Goal: Information Seeking & Learning: Learn about a topic

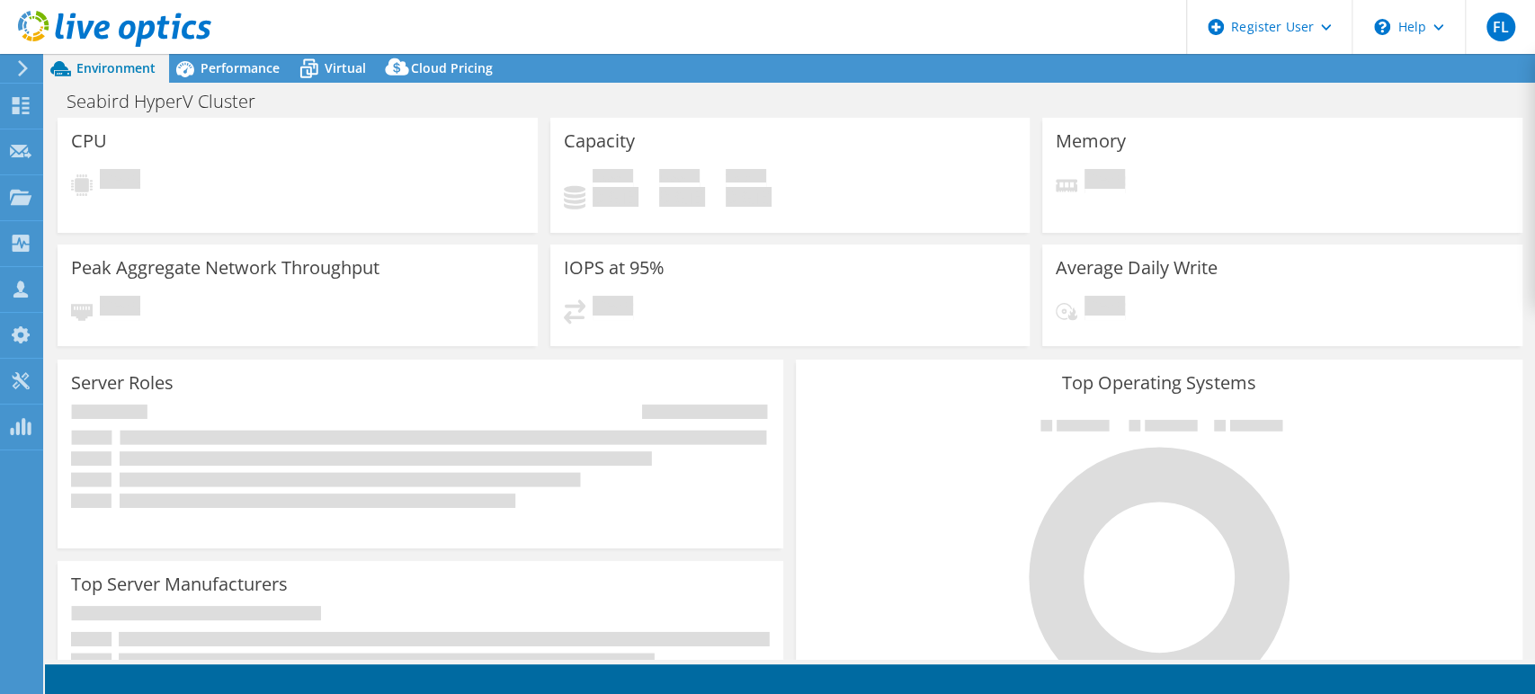
select select "[GEOGRAPHIC_DATA]"
select select "USD"
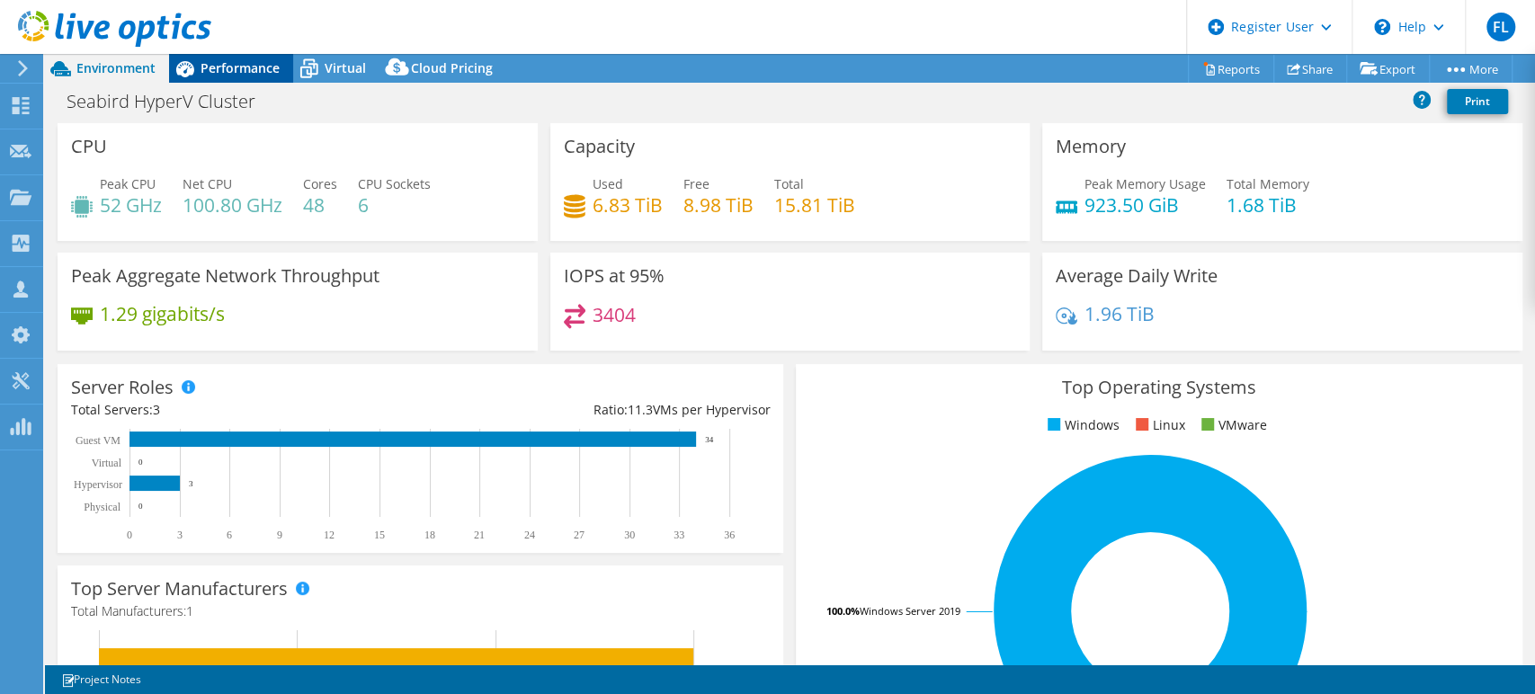
click at [230, 64] on span "Performance" at bounding box center [240, 67] width 79 height 17
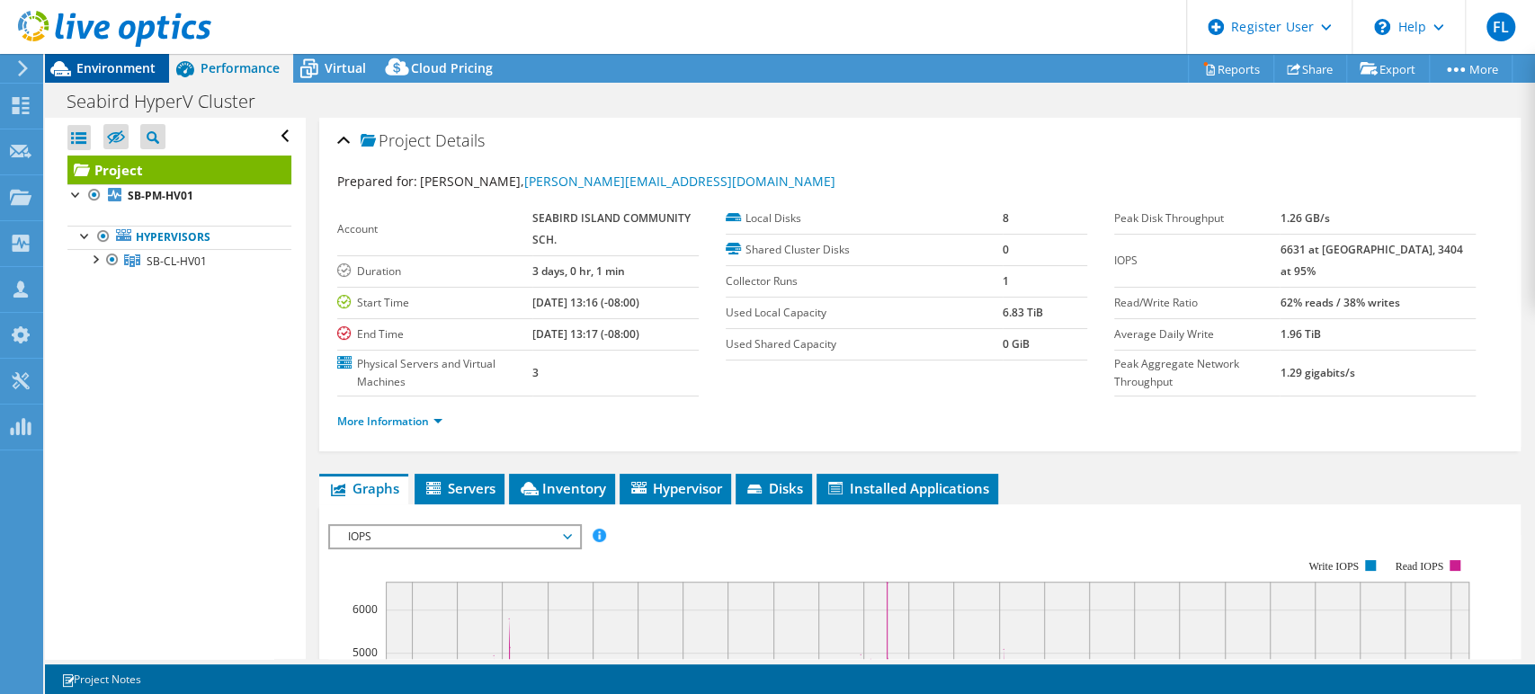
click at [132, 69] on span "Environment" at bounding box center [115, 67] width 79 height 17
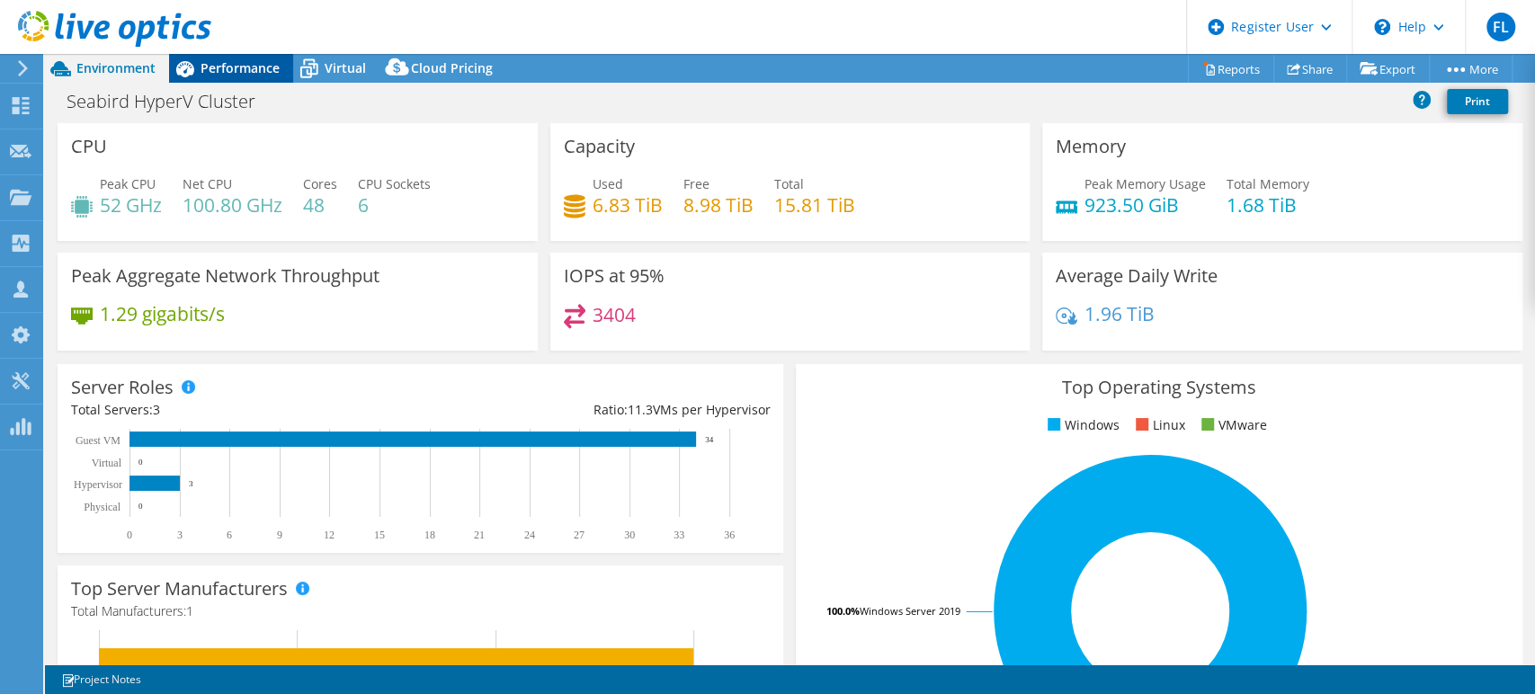
click at [264, 66] on span "Performance" at bounding box center [240, 67] width 79 height 17
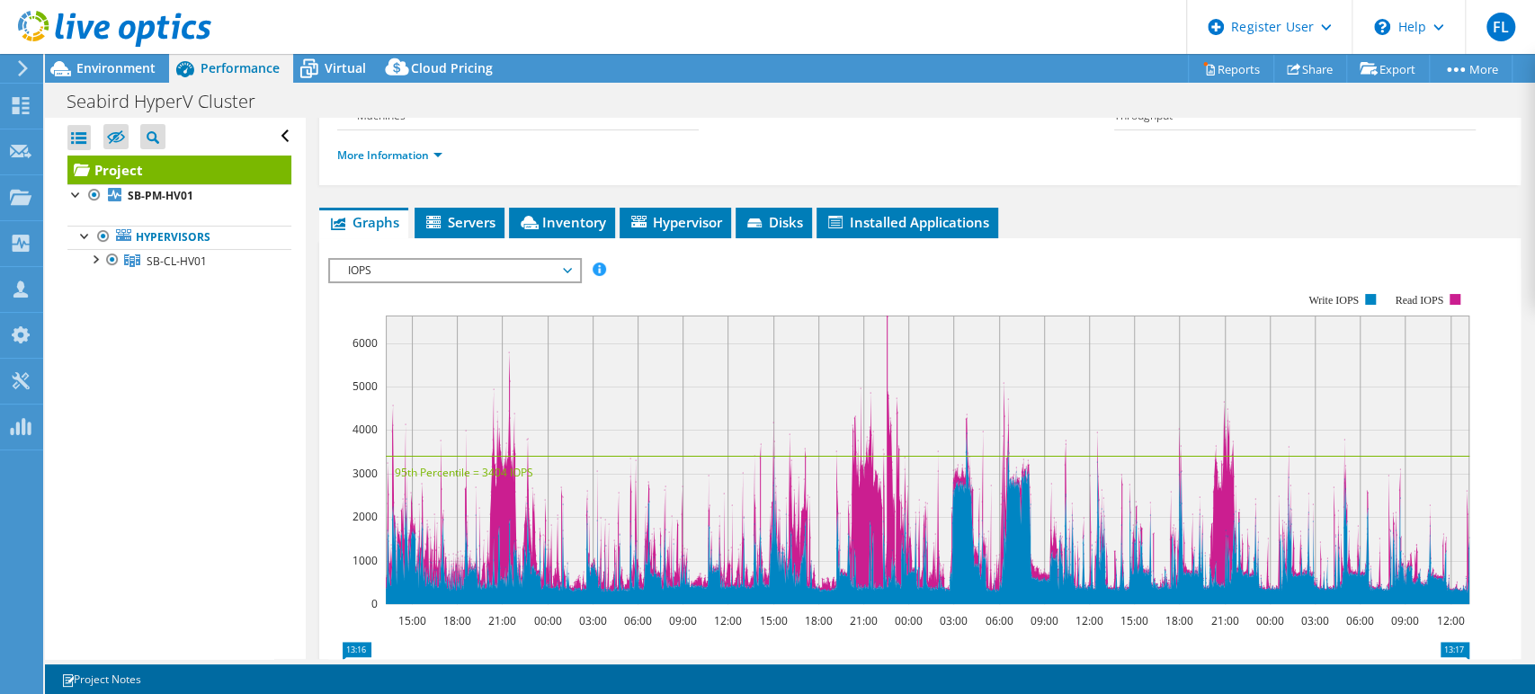
scroll to position [266, 0]
click at [393, 262] on span "IOPS" at bounding box center [454, 271] width 231 height 22
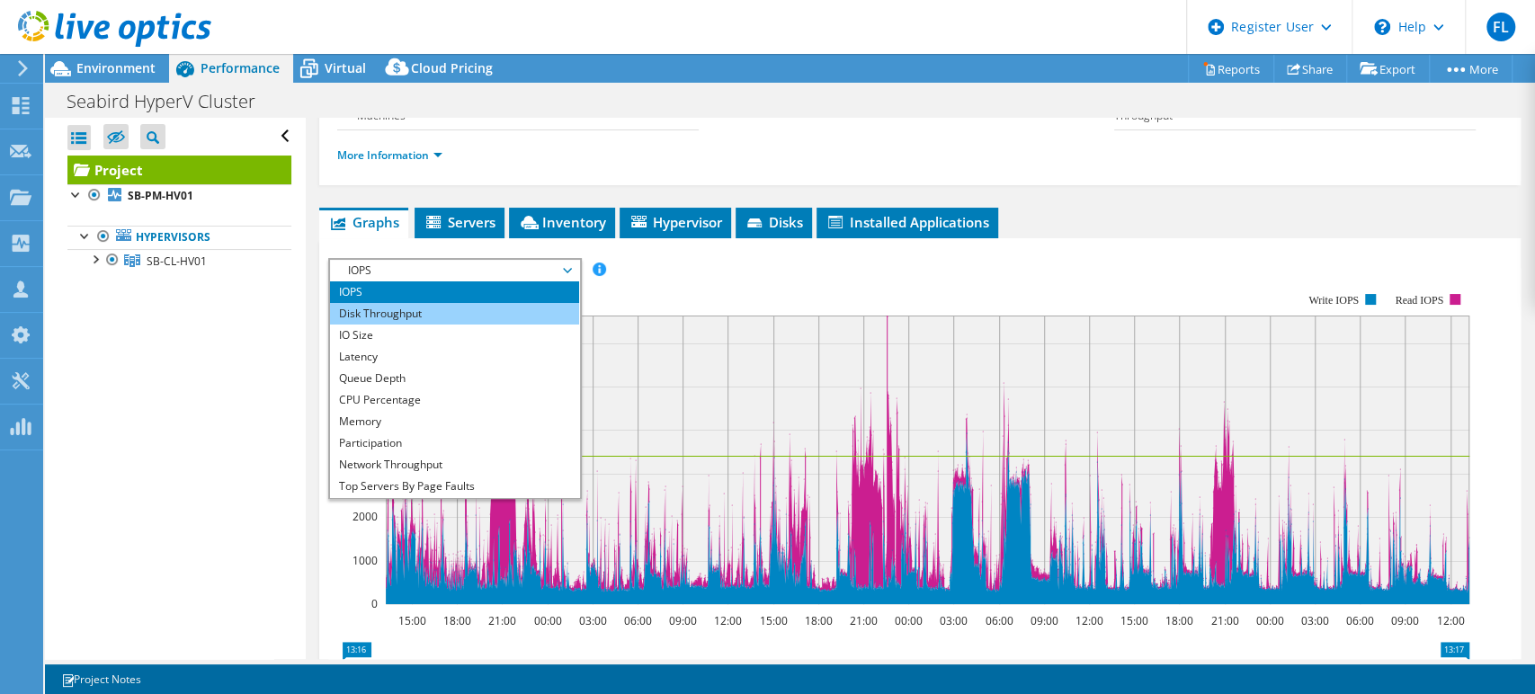
click at [372, 313] on li "Disk Throughput" at bounding box center [454, 314] width 249 height 22
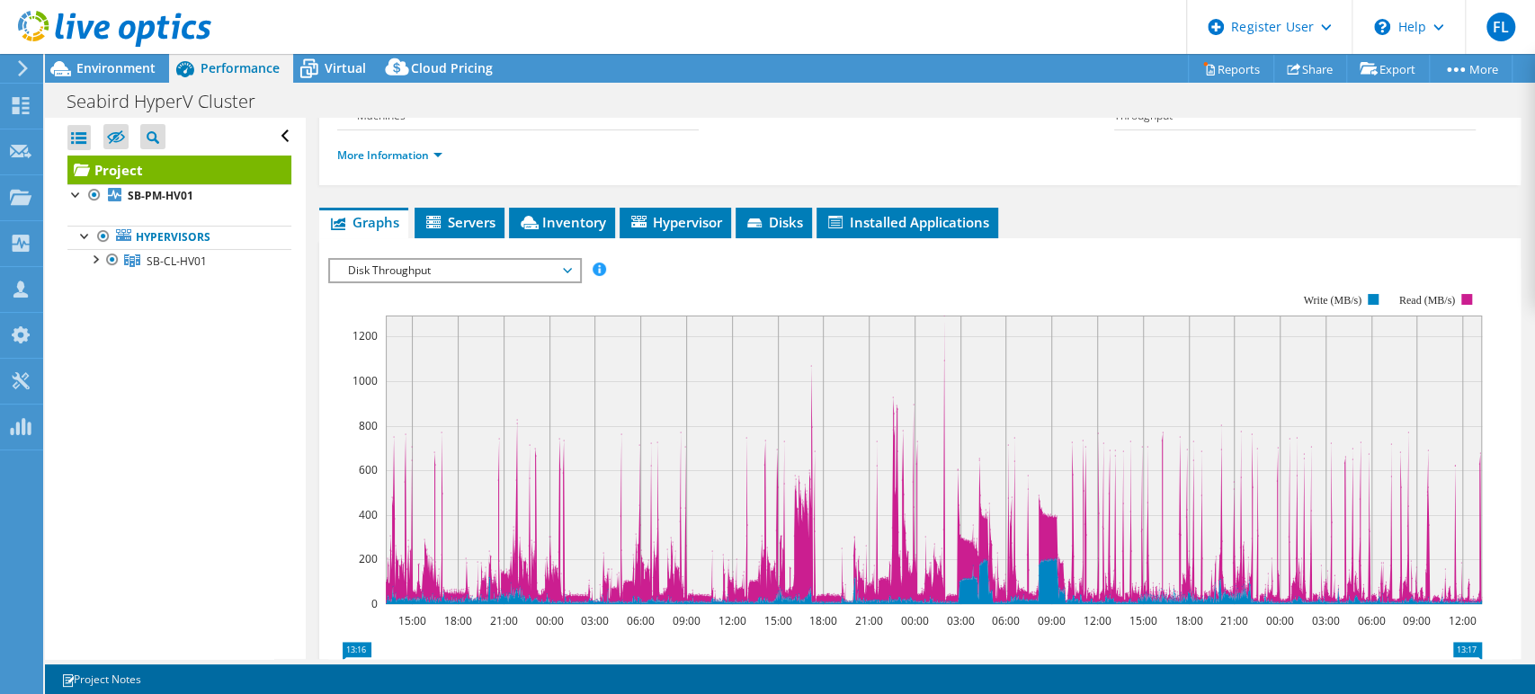
click at [401, 265] on span "Disk Throughput" at bounding box center [454, 271] width 231 height 22
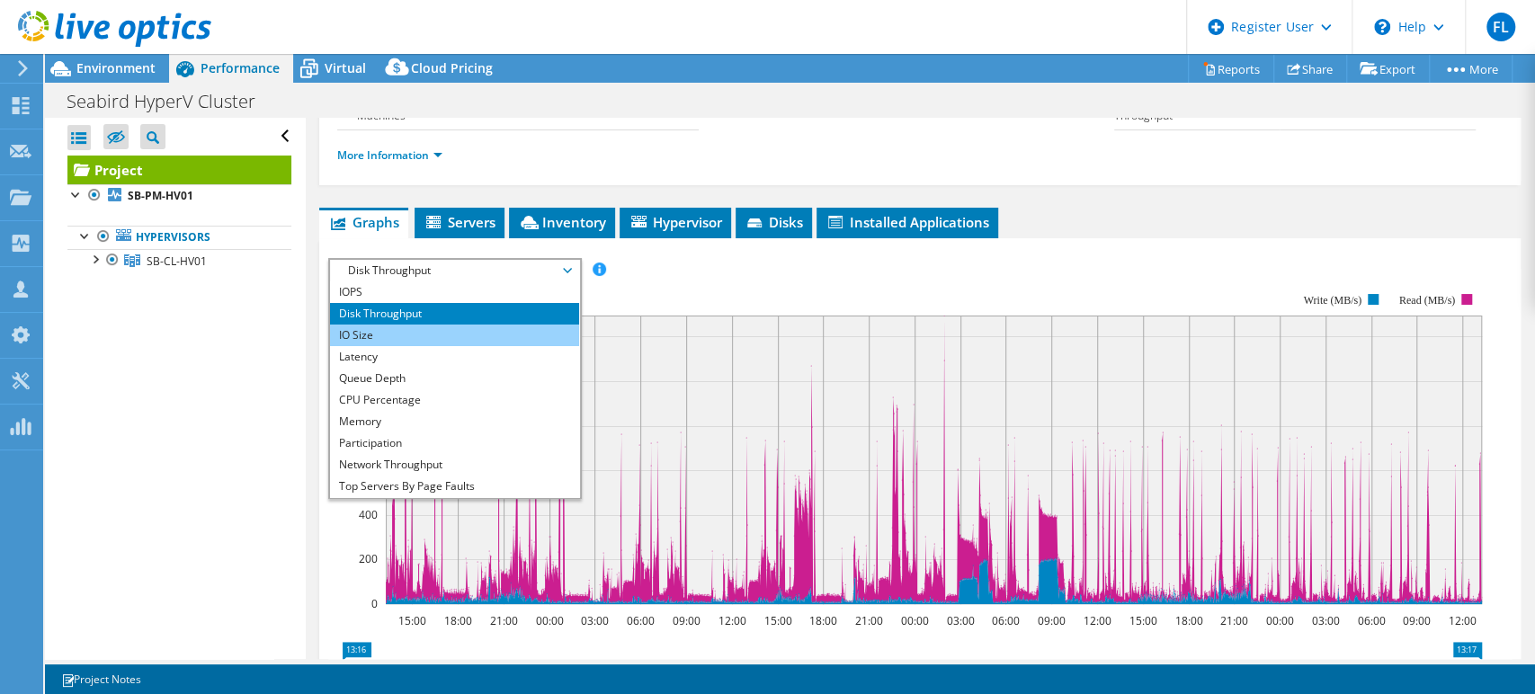
click at [363, 334] on li "IO Size" at bounding box center [454, 336] width 249 height 22
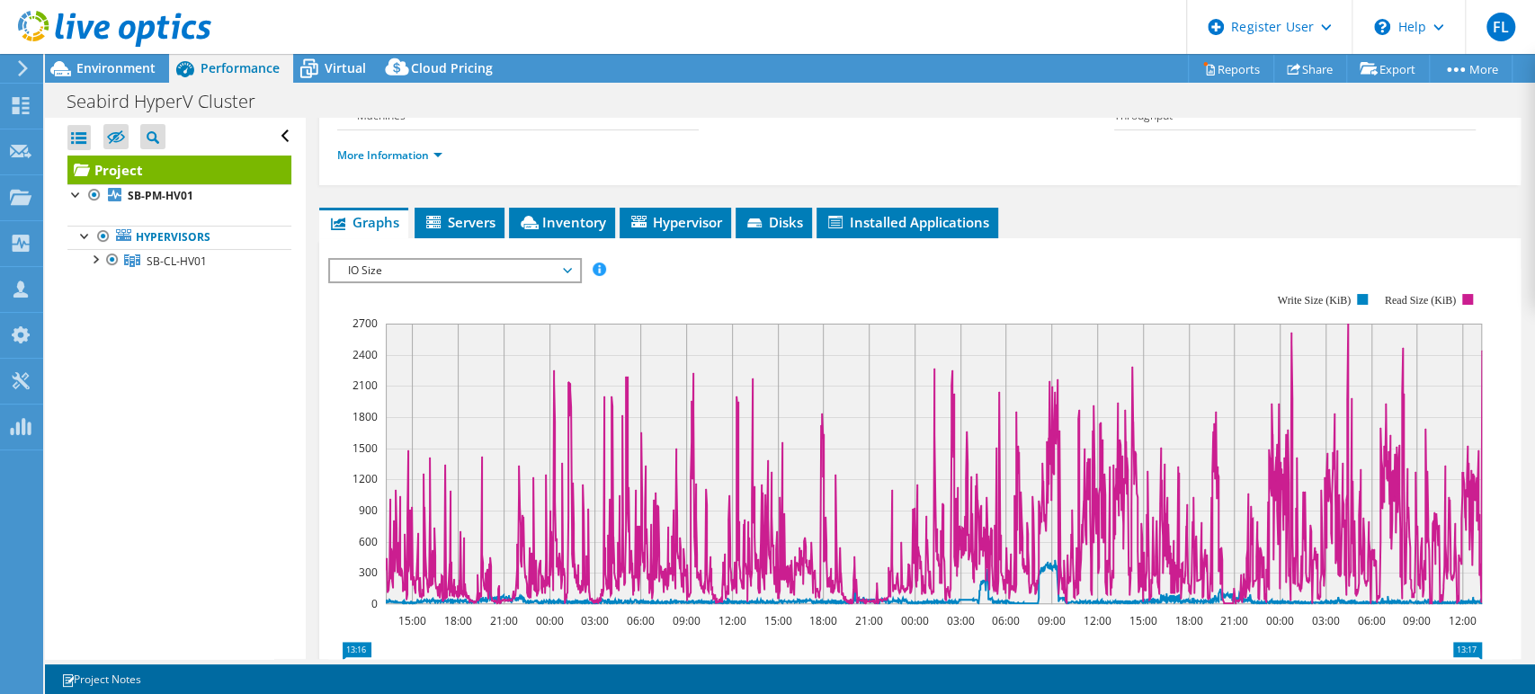
click at [406, 270] on span "IO Size" at bounding box center [454, 271] width 231 height 22
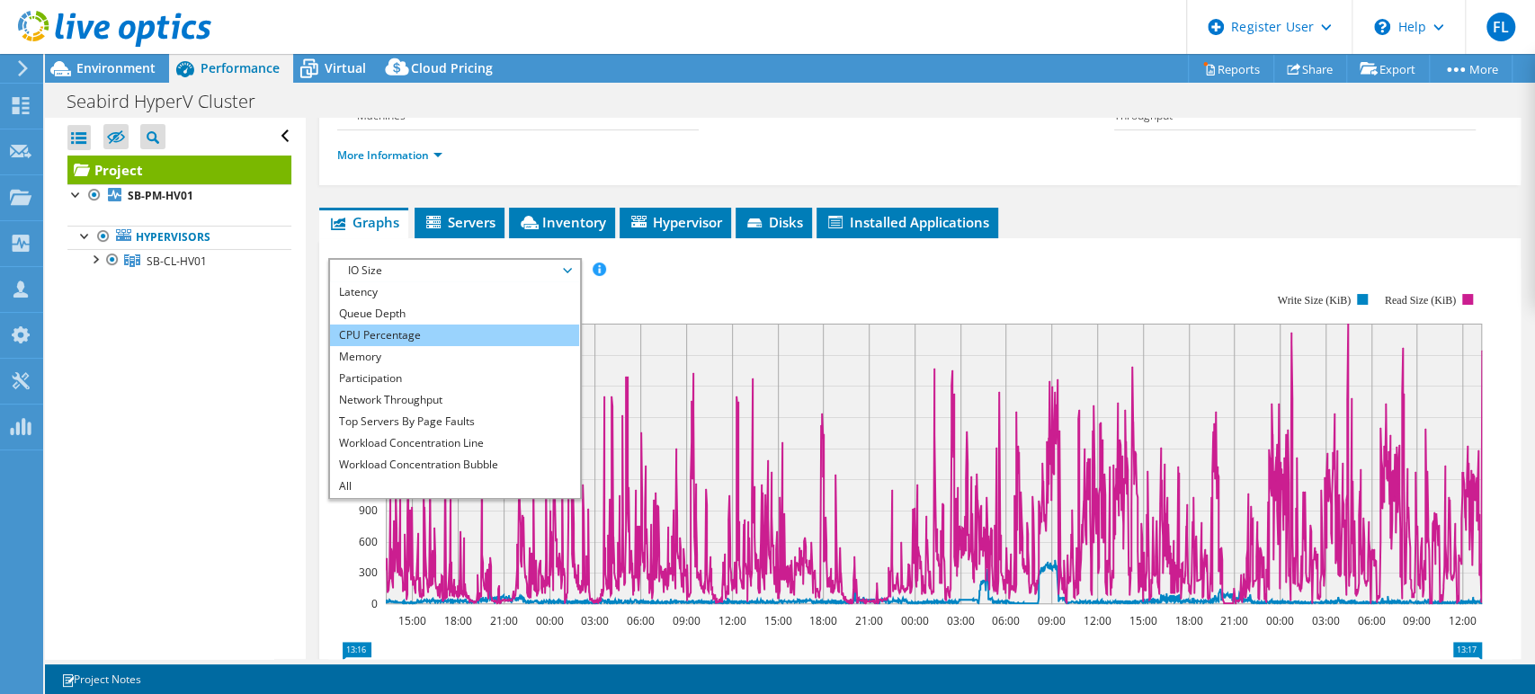
scroll to position [0, 0]
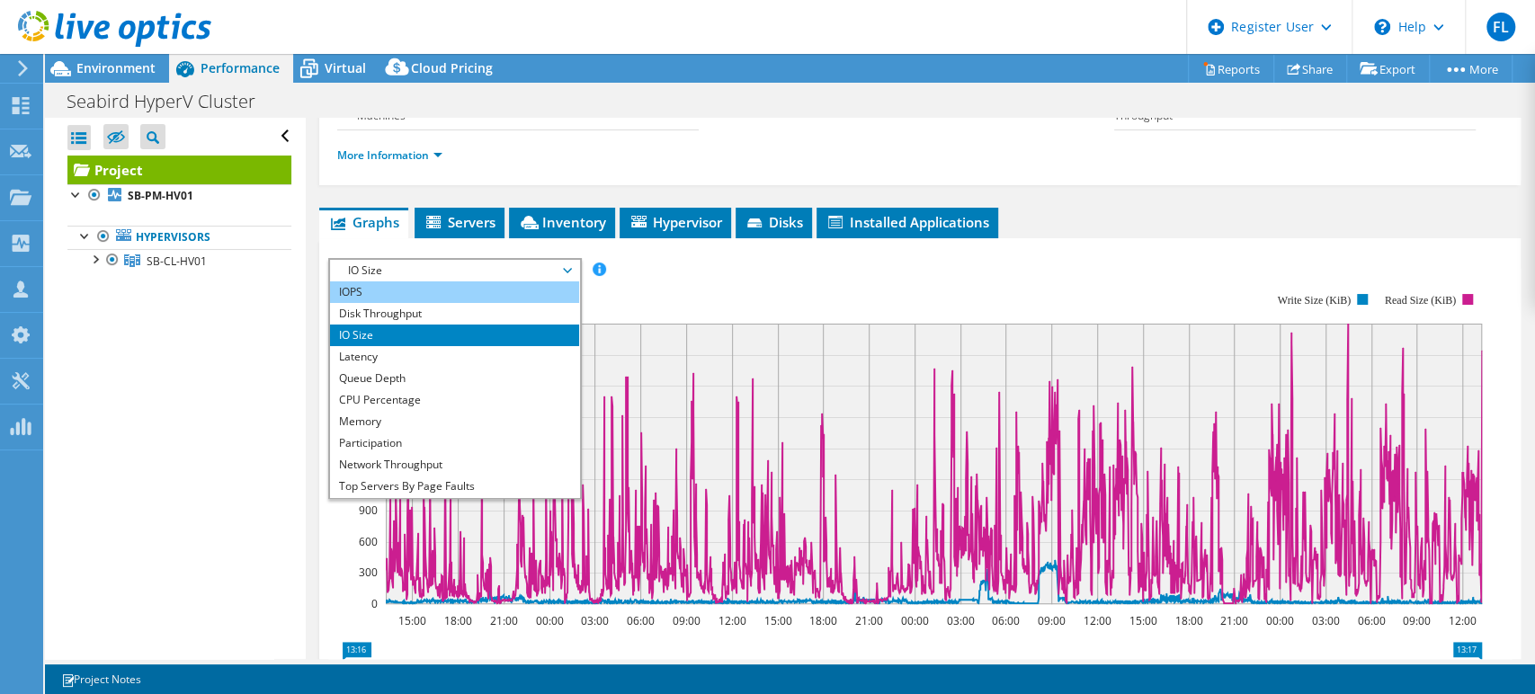
click at [365, 294] on li "IOPS" at bounding box center [454, 292] width 249 height 22
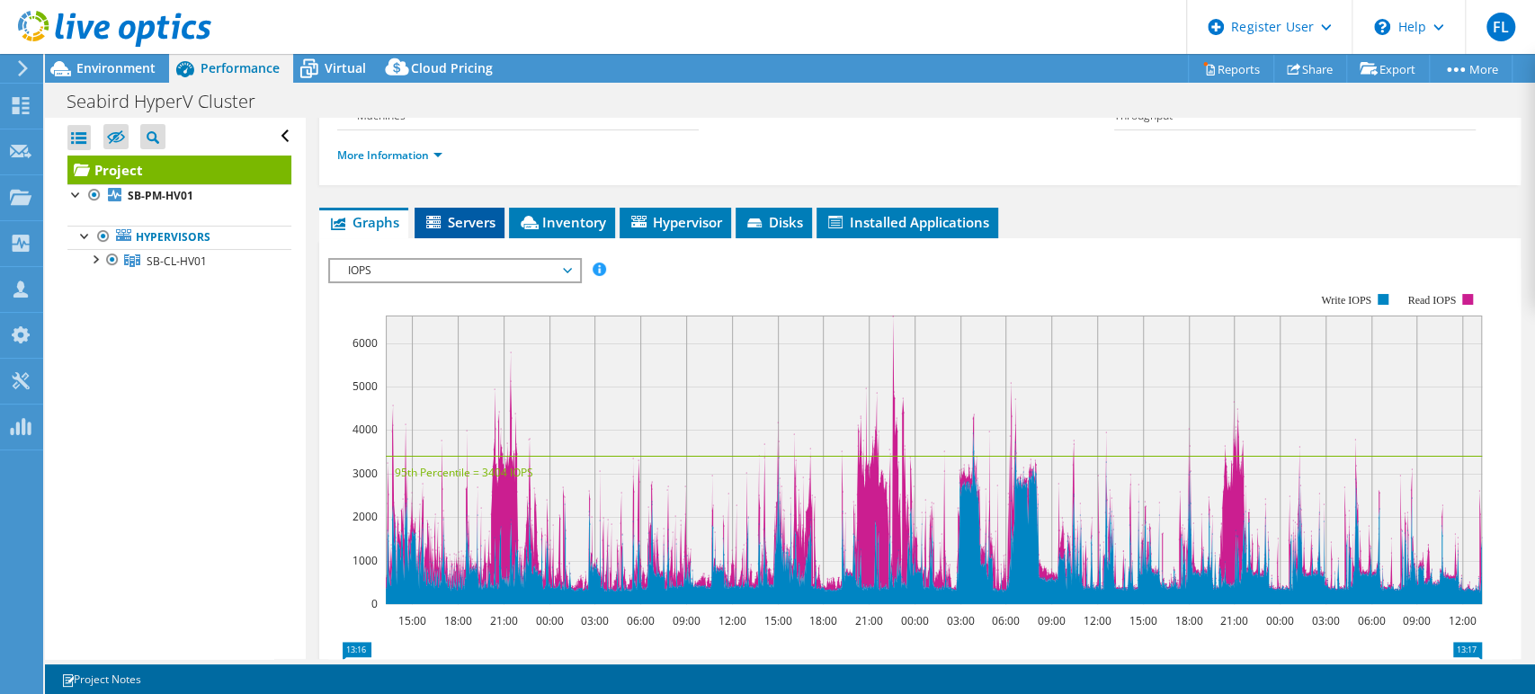
click at [466, 228] on span "Servers" at bounding box center [459, 222] width 72 height 18
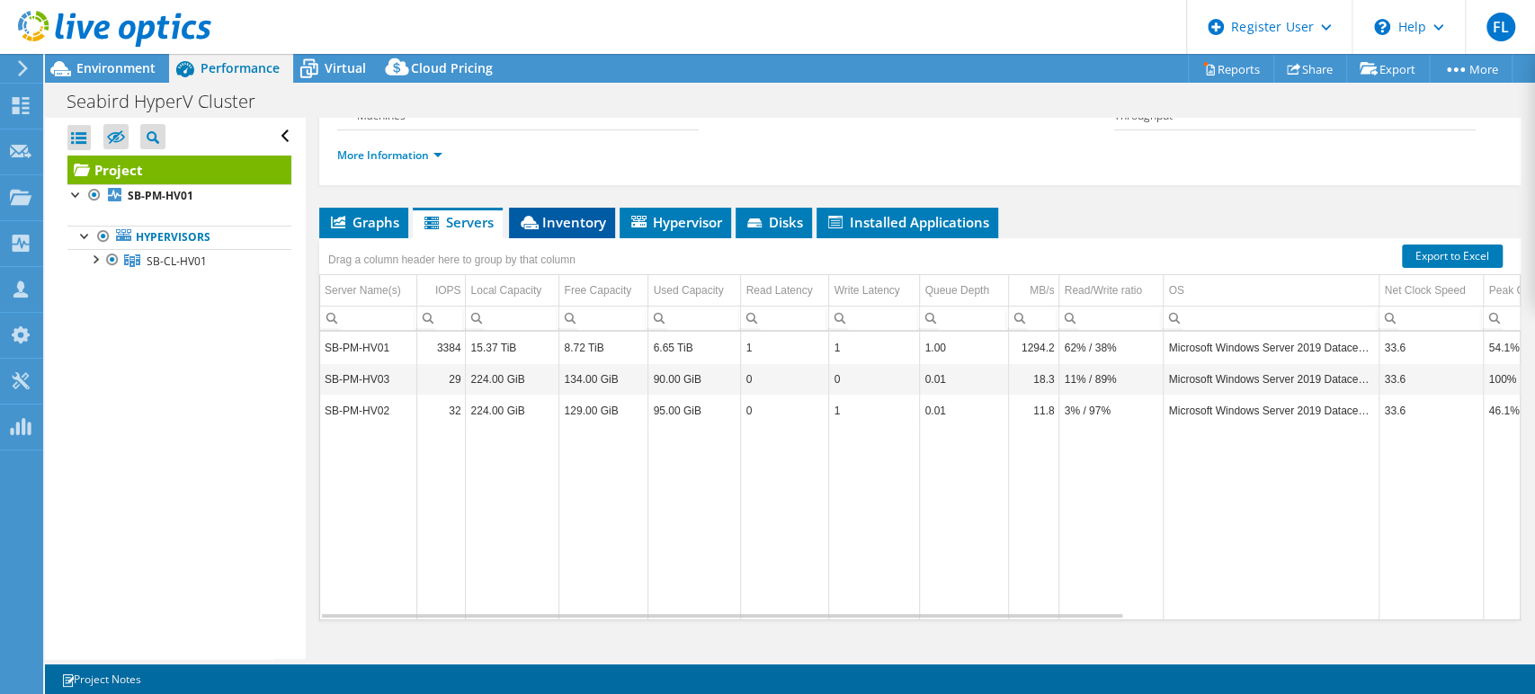
click at [545, 217] on span "Inventory" at bounding box center [562, 222] width 88 height 18
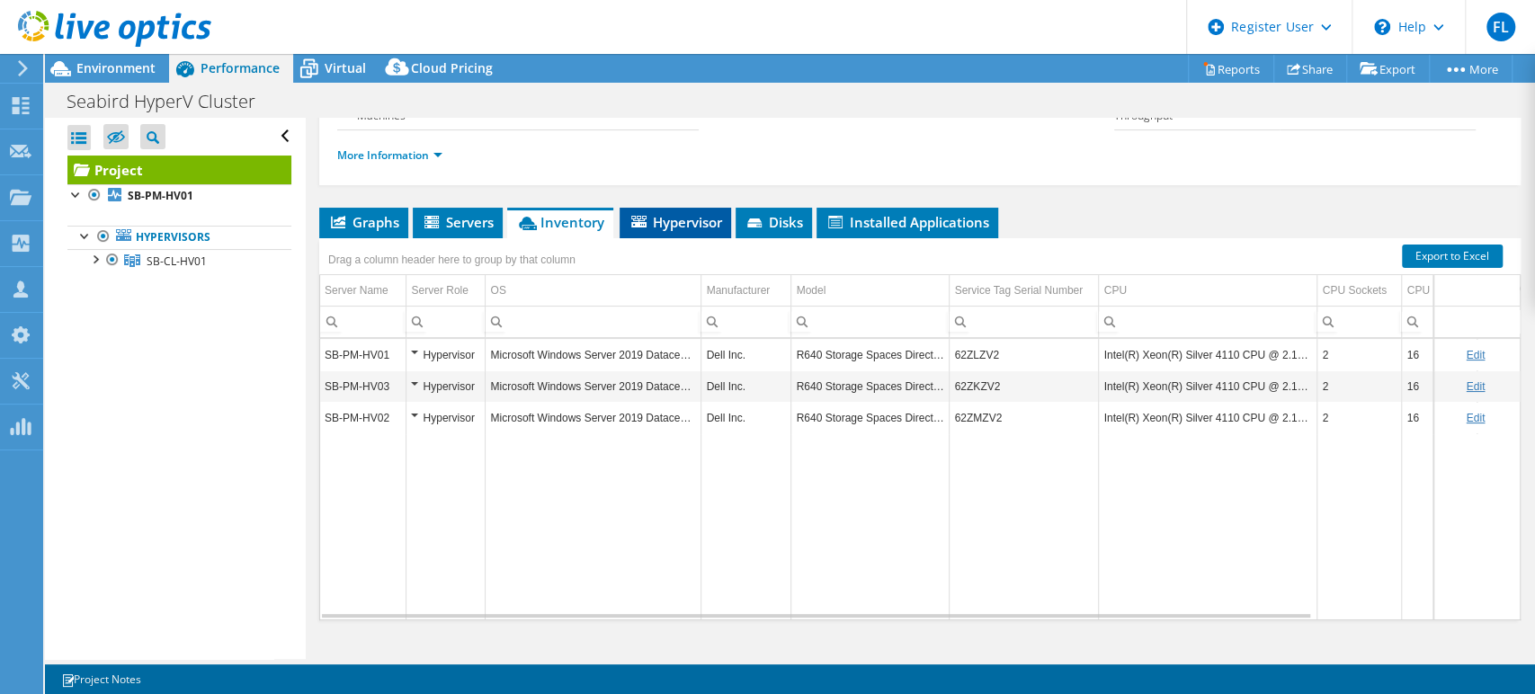
click at [662, 225] on span "Hypervisor" at bounding box center [675, 222] width 94 height 18
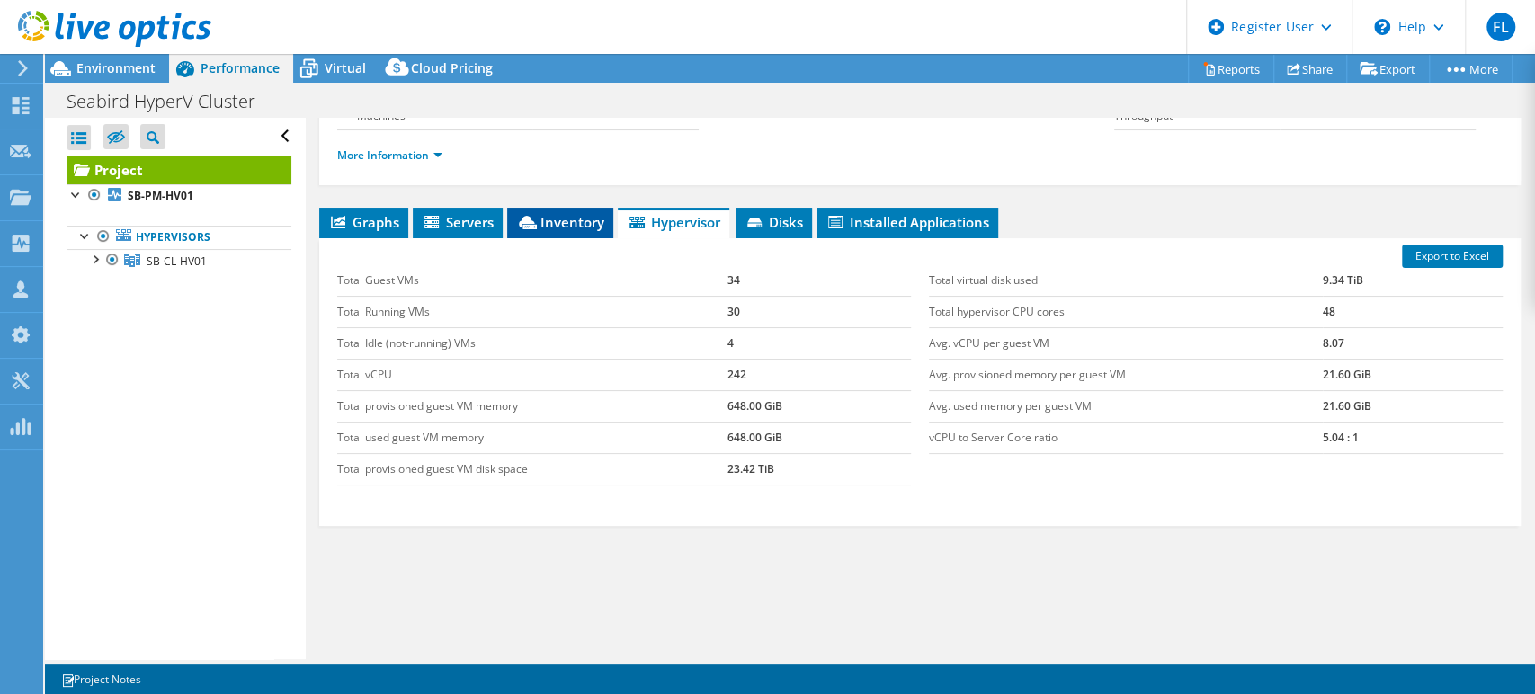
click at [591, 228] on li "Inventory" at bounding box center [560, 223] width 106 height 31
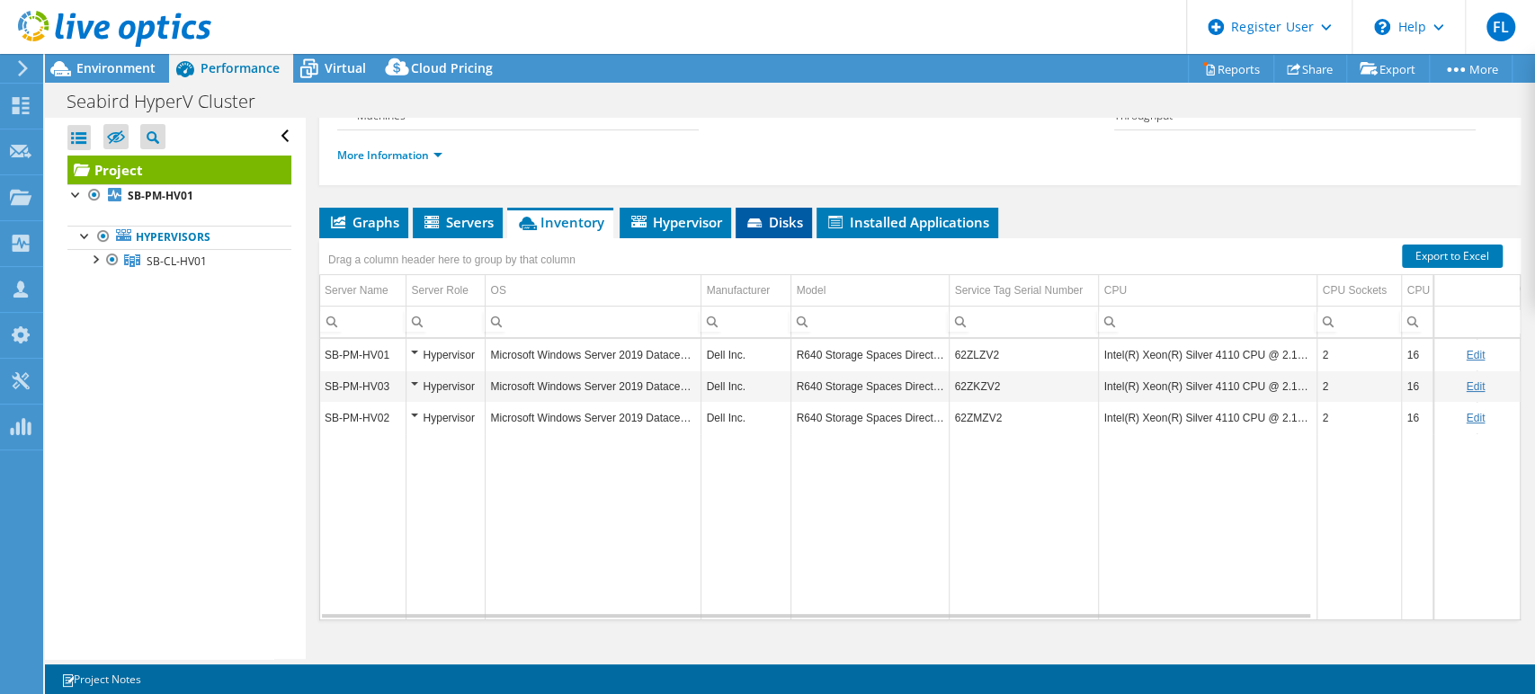
click at [752, 232] on li "Disks" at bounding box center [773, 223] width 76 height 31
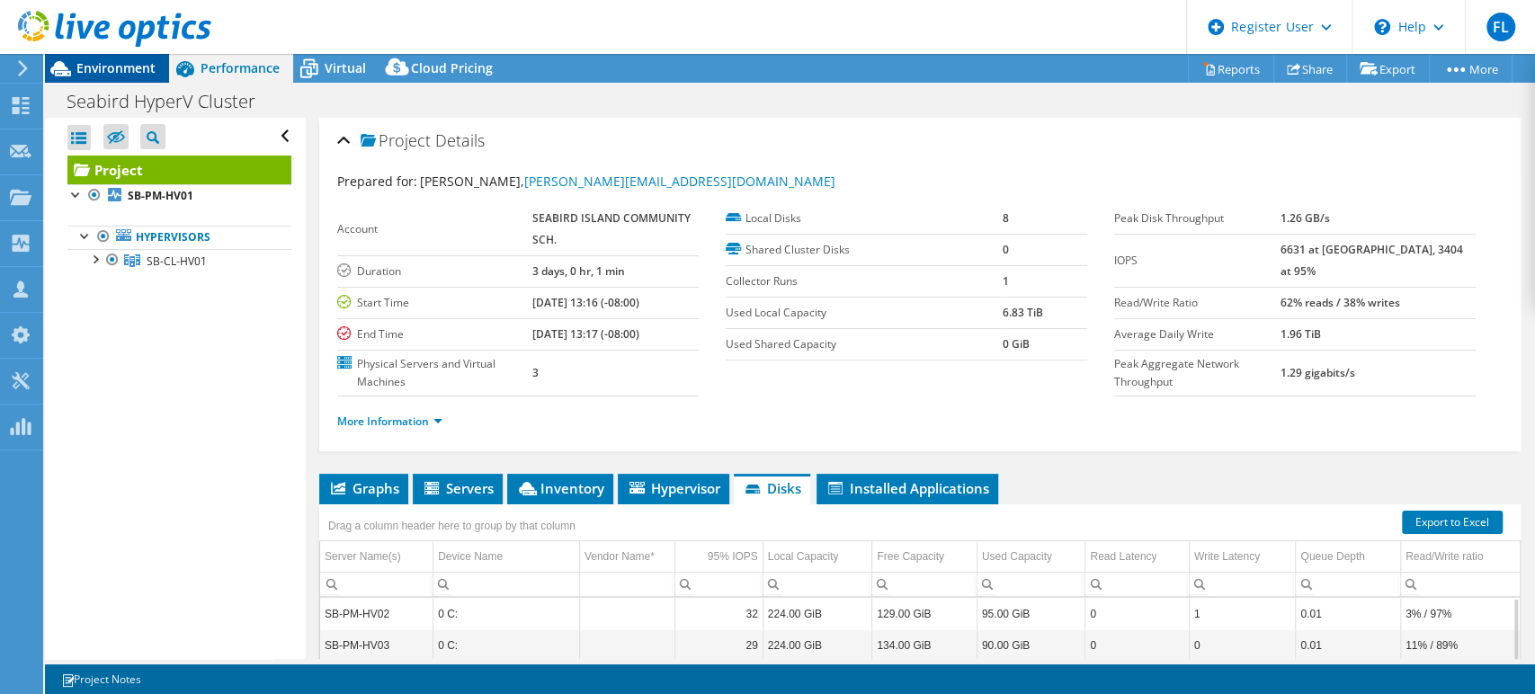
click at [147, 68] on span "Environment" at bounding box center [115, 67] width 79 height 17
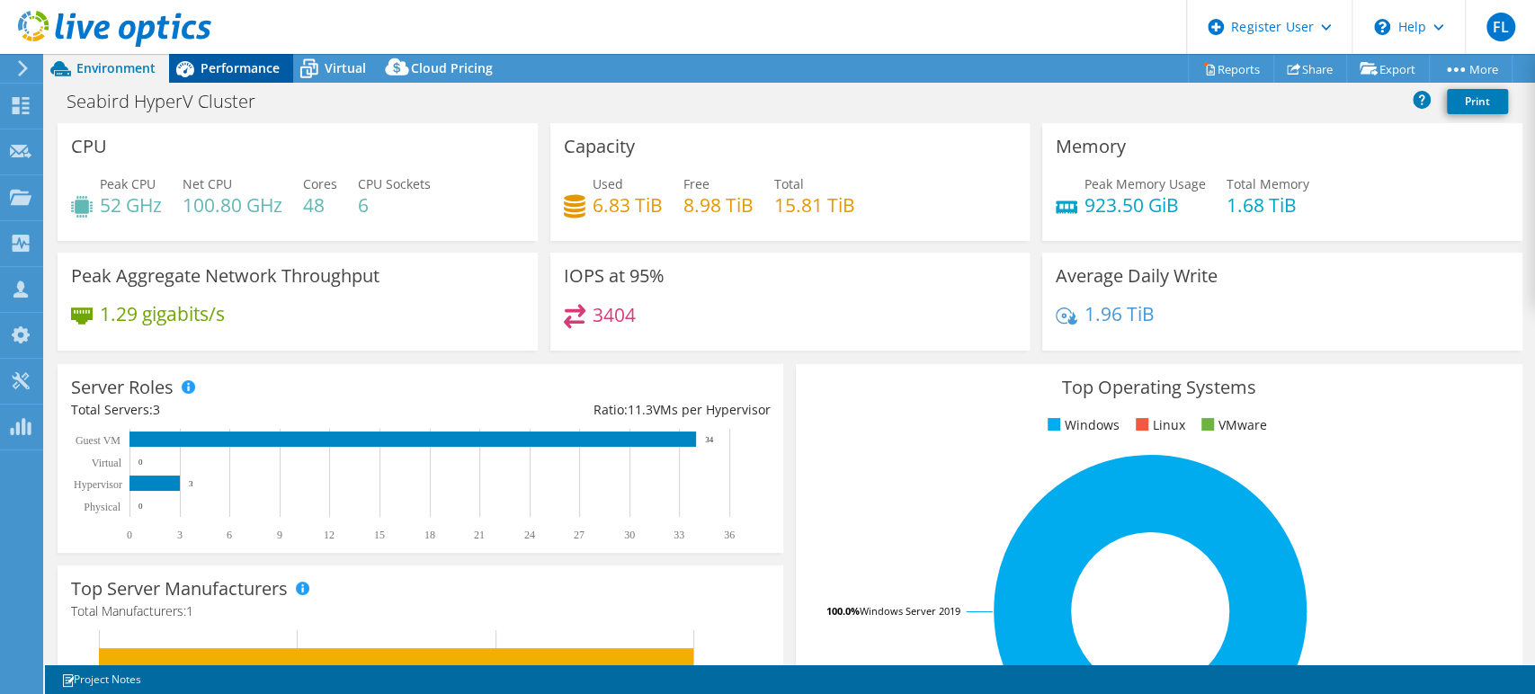
click at [232, 67] on span "Performance" at bounding box center [240, 67] width 79 height 17
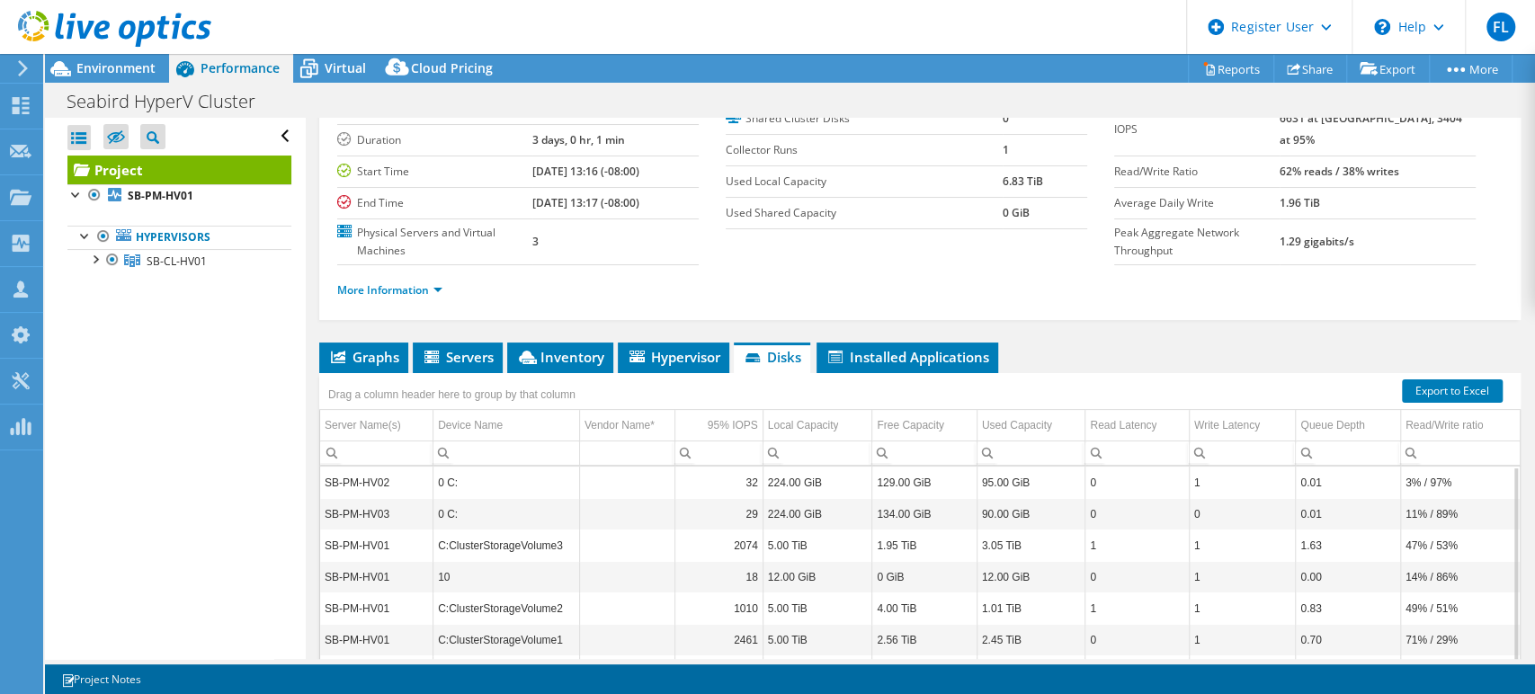
scroll to position [294, 0]
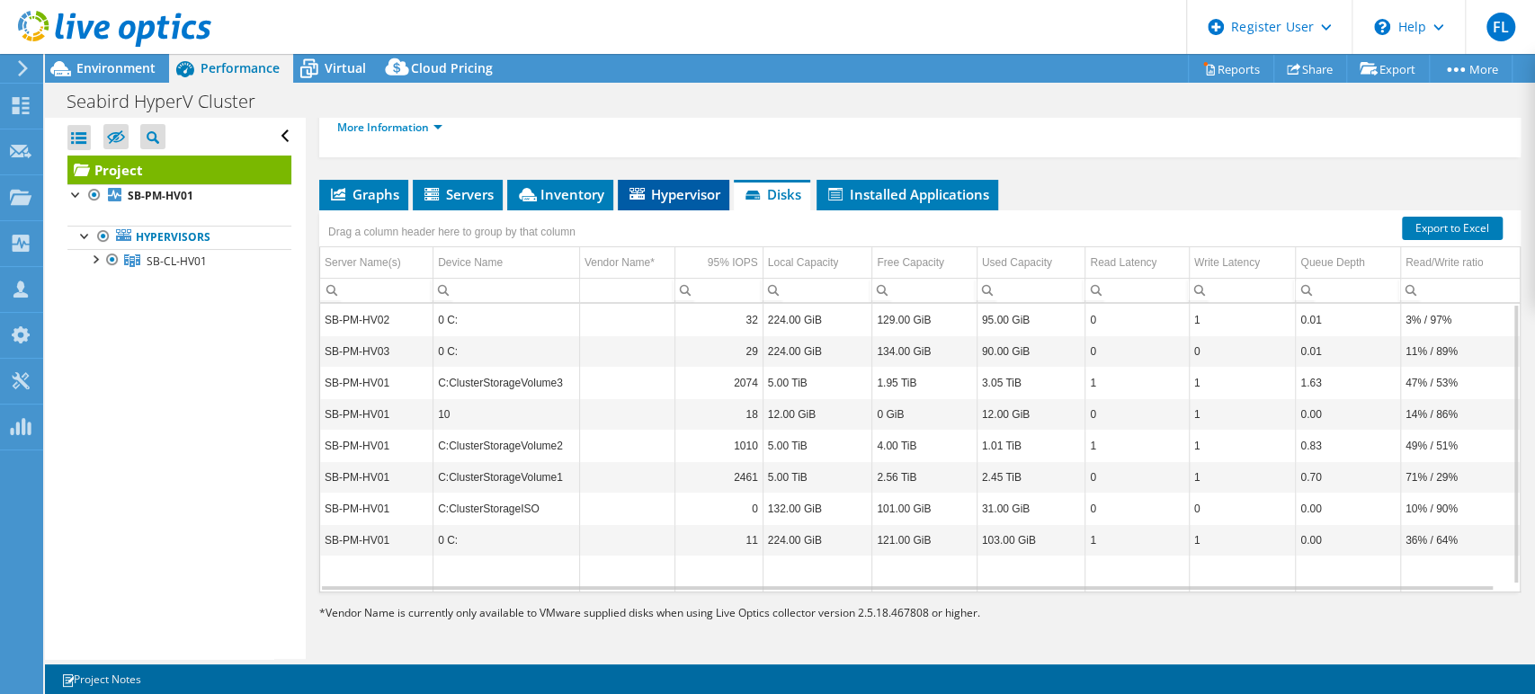
click at [715, 187] on span "Hypervisor" at bounding box center [674, 194] width 94 height 18
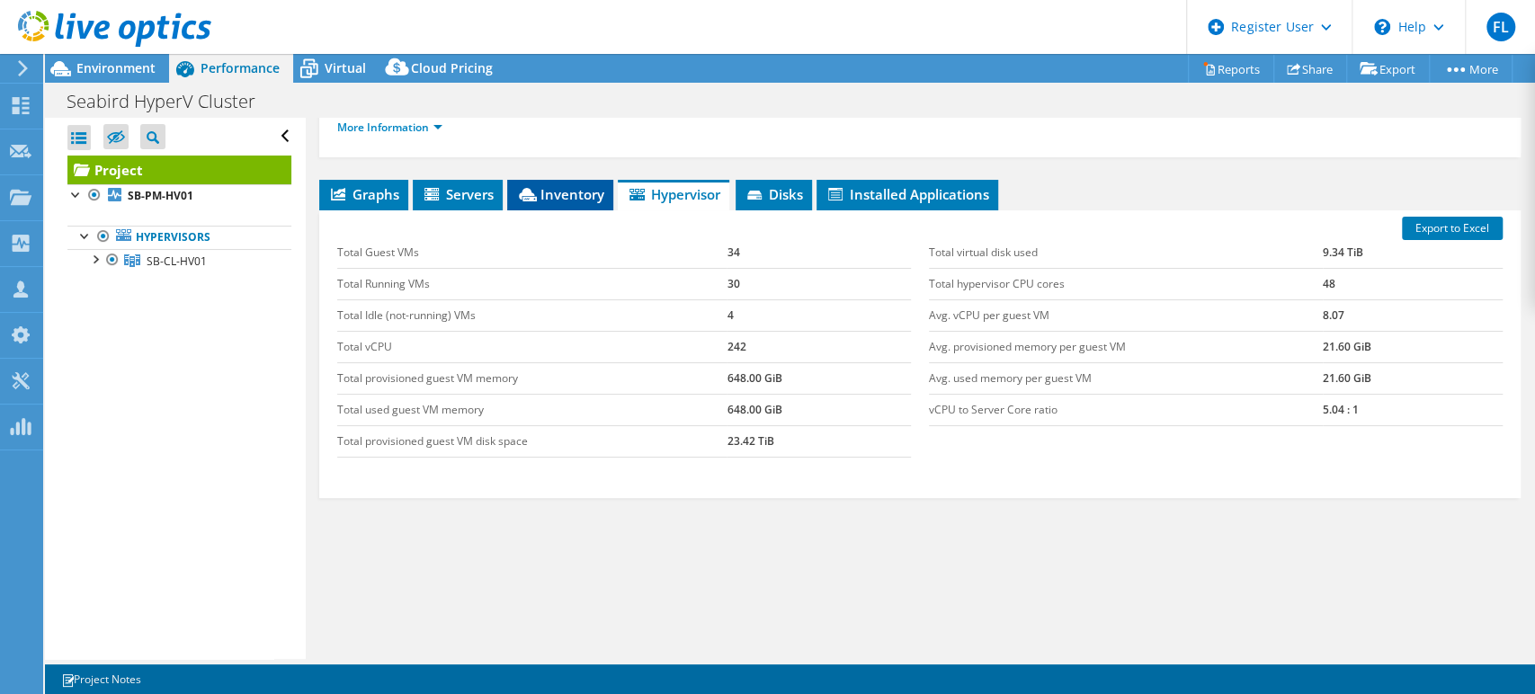
click at [587, 189] on span "Inventory" at bounding box center [560, 194] width 88 height 18
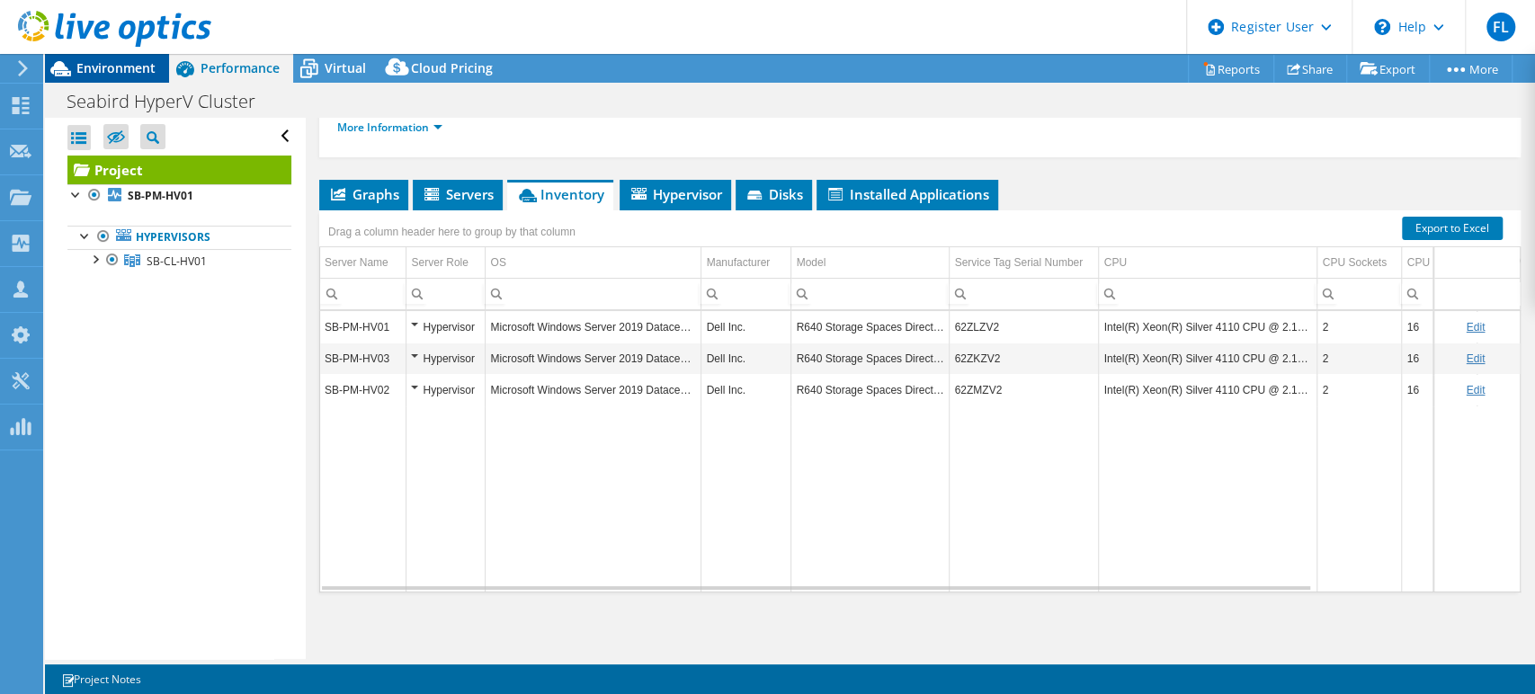
click at [122, 71] on span "Environment" at bounding box center [115, 67] width 79 height 17
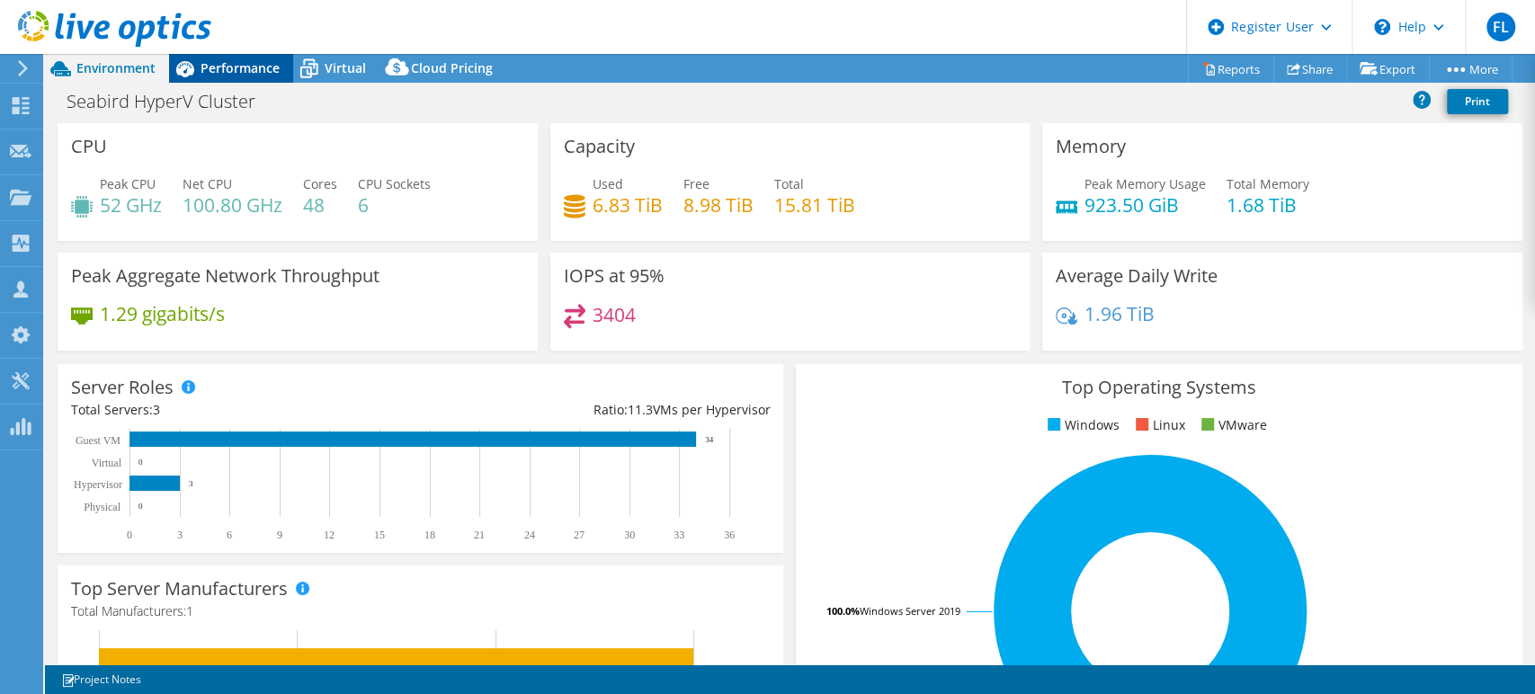
click at [199, 62] on icon at bounding box center [184, 68] width 31 height 31
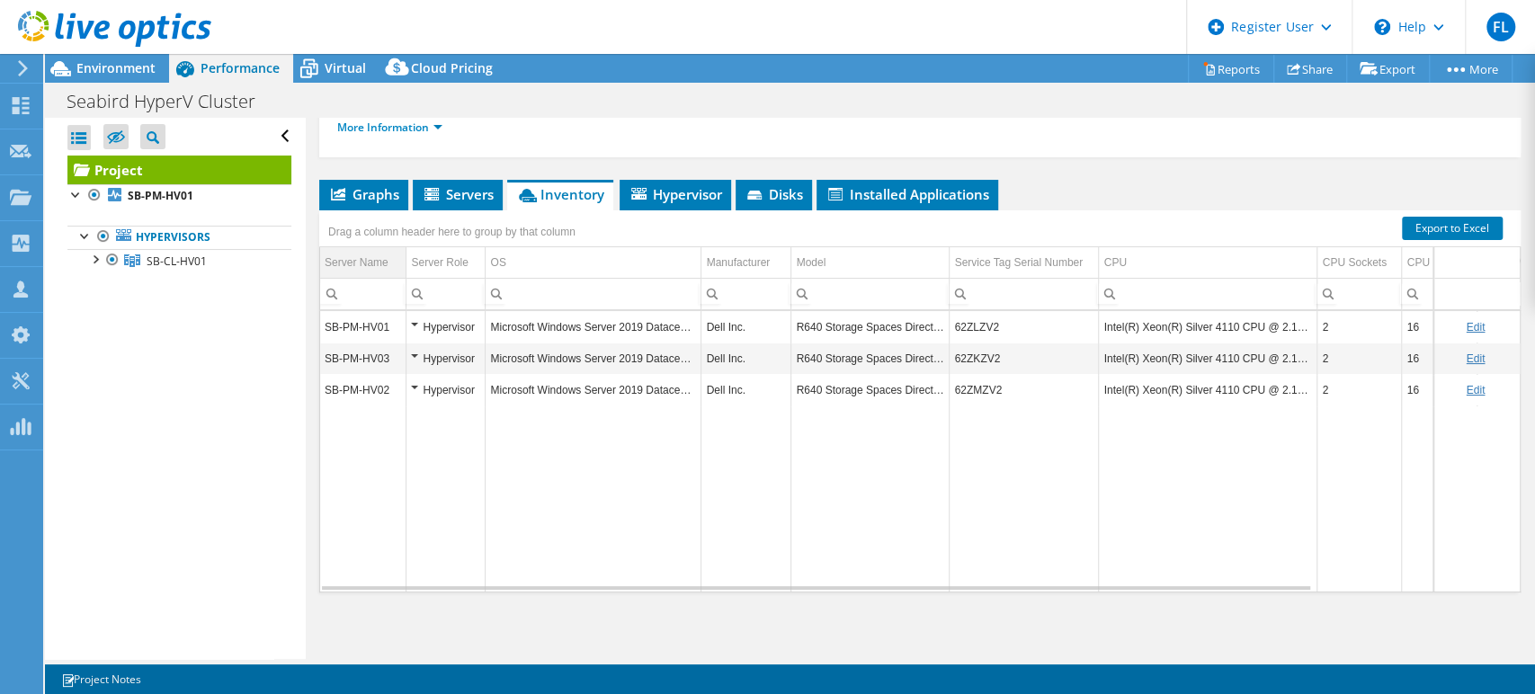
scroll to position [0, 0]
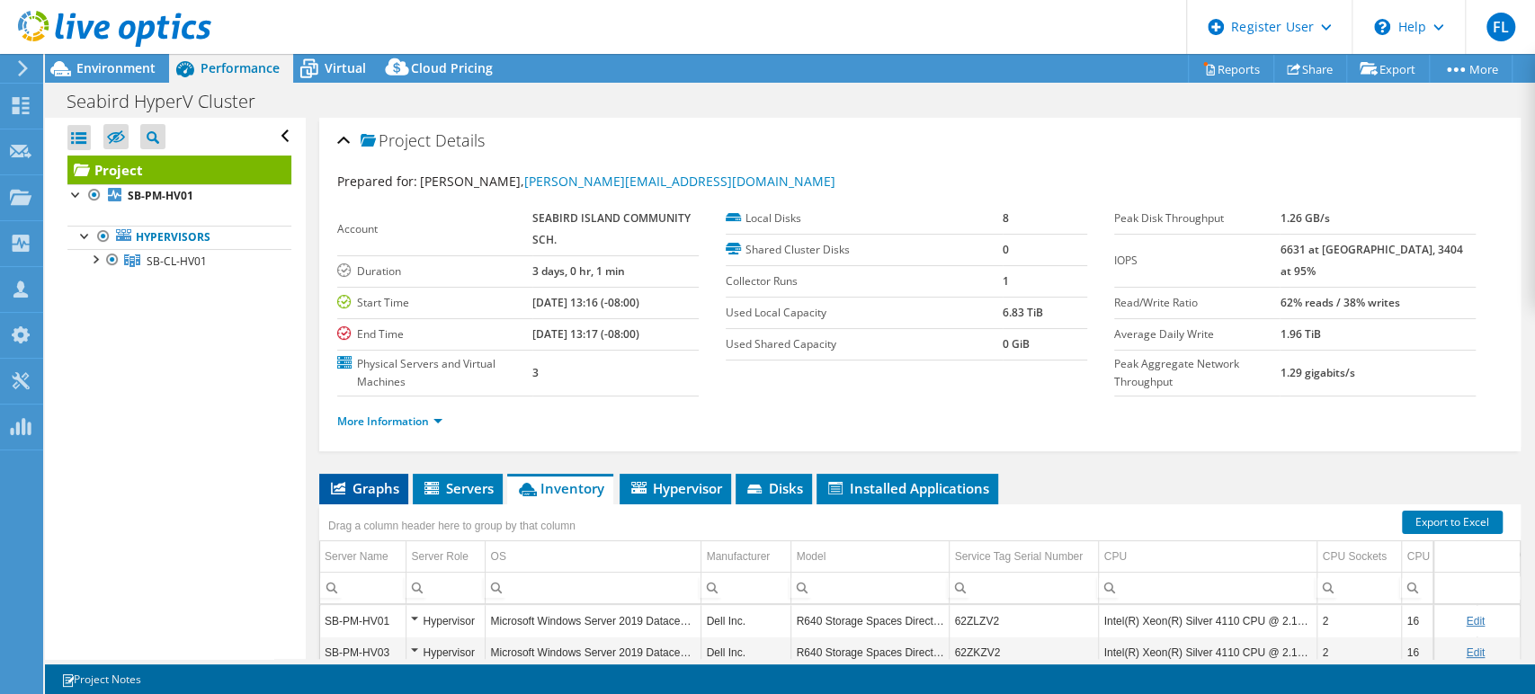
click at [361, 480] on span "Graphs" at bounding box center [363, 488] width 71 height 18
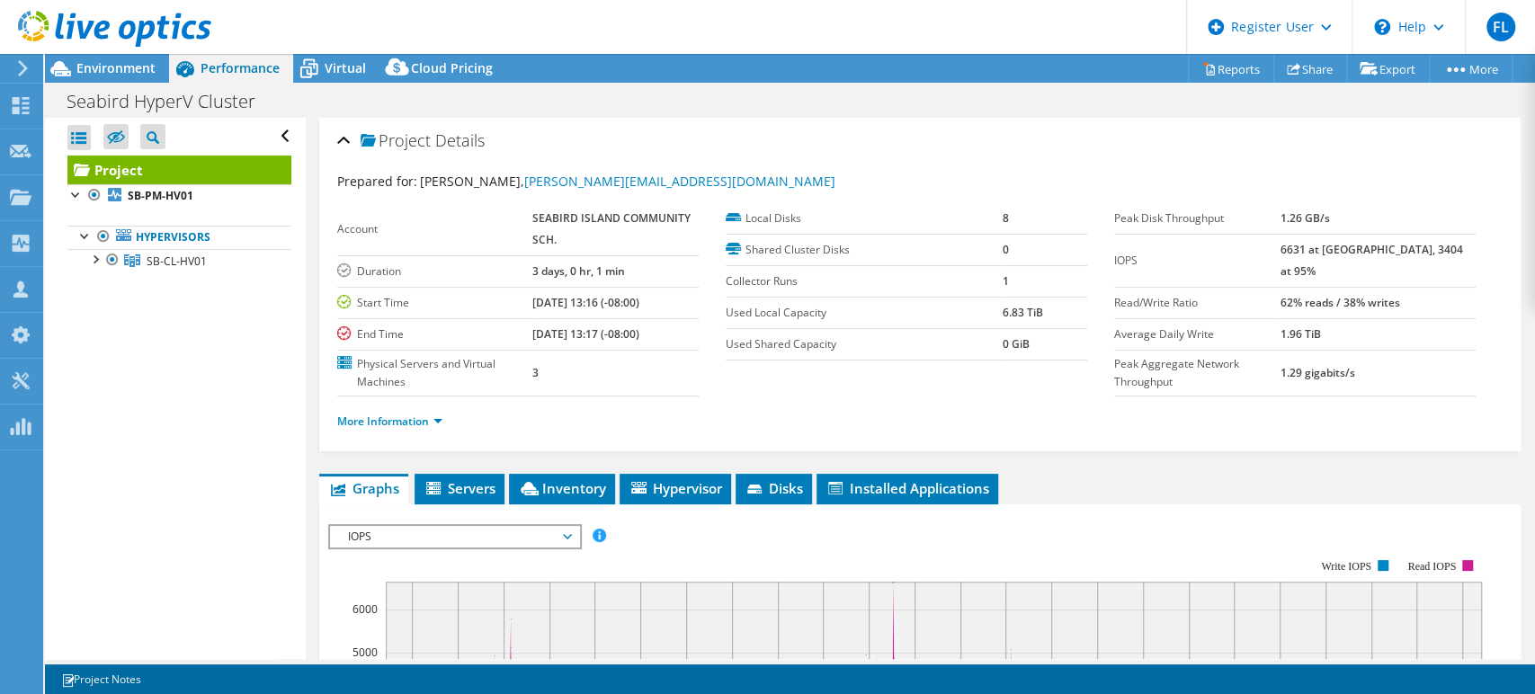
click at [406, 524] on div "IOPS IOPS Disk Throughput IO Size Latency Queue Depth CPU Percentage Memory Pag…" at bounding box center [455, 536] width 254 height 25
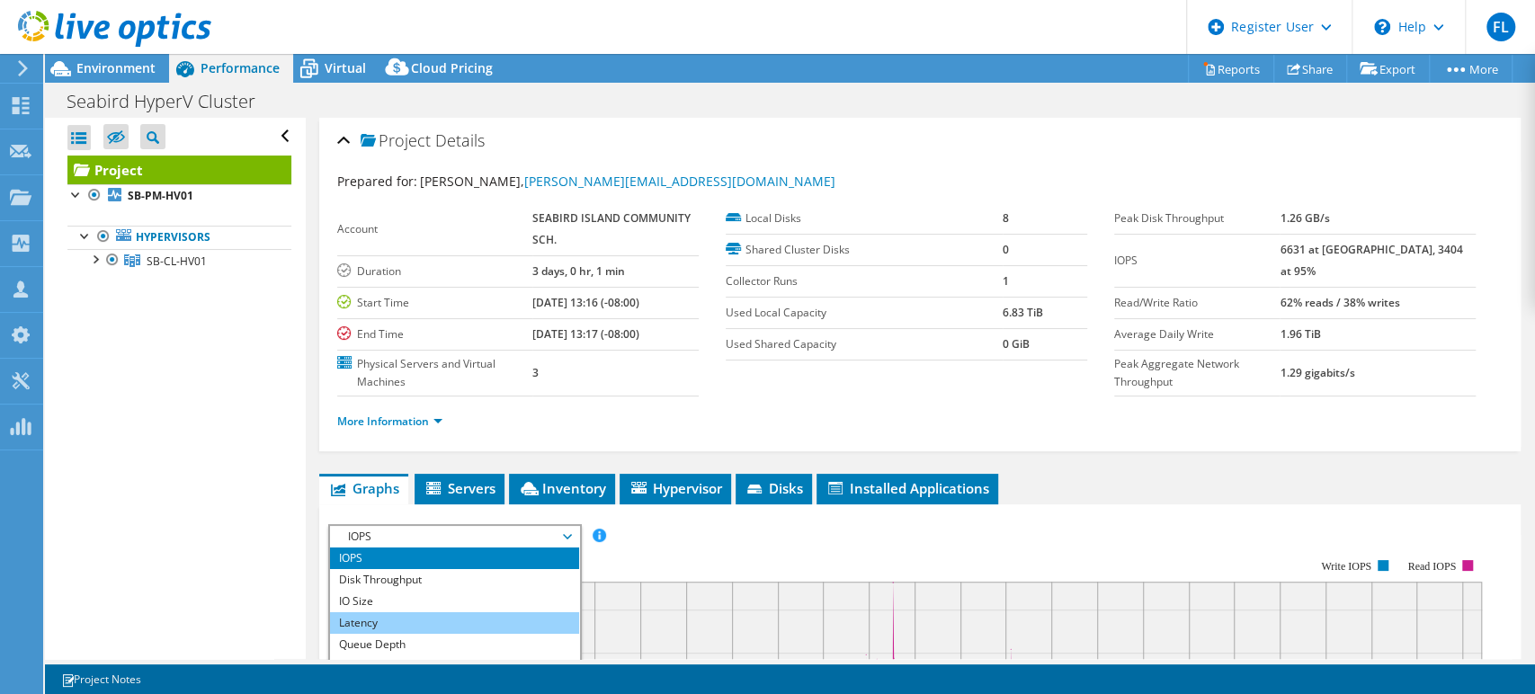
click at [383, 620] on li "Latency" at bounding box center [454, 623] width 249 height 22
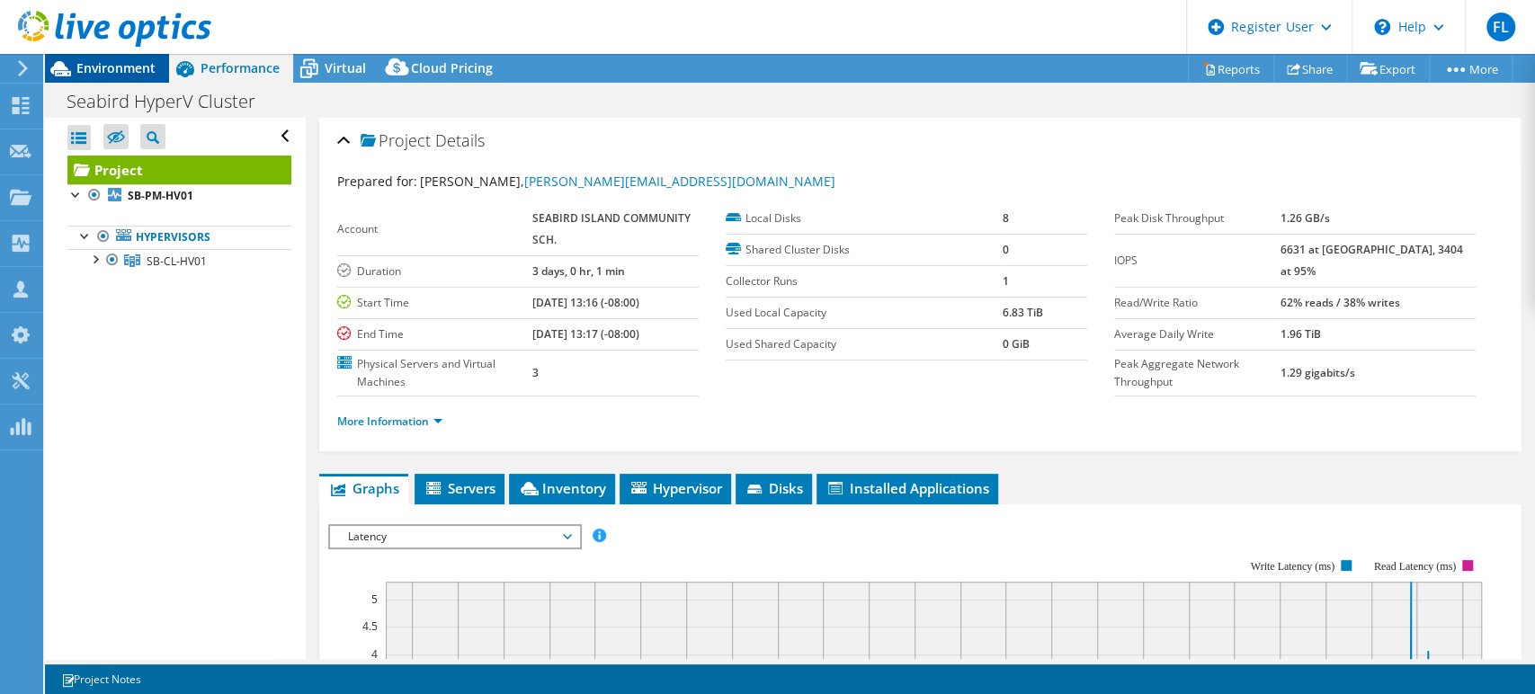
click at [150, 73] on span "Environment" at bounding box center [115, 67] width 79 height 17
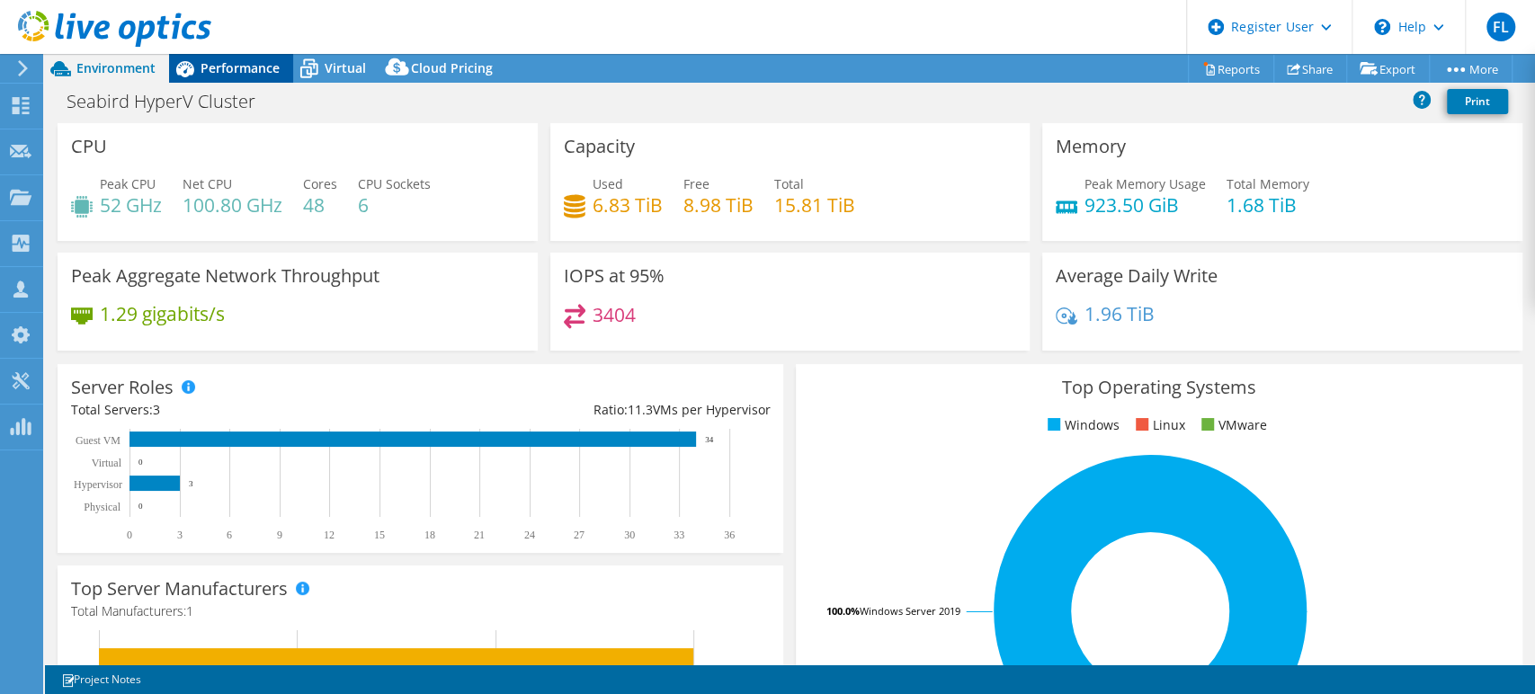
click at [223, 65] on span "Performance" at bounding box center [240, 67] width 79 height 17
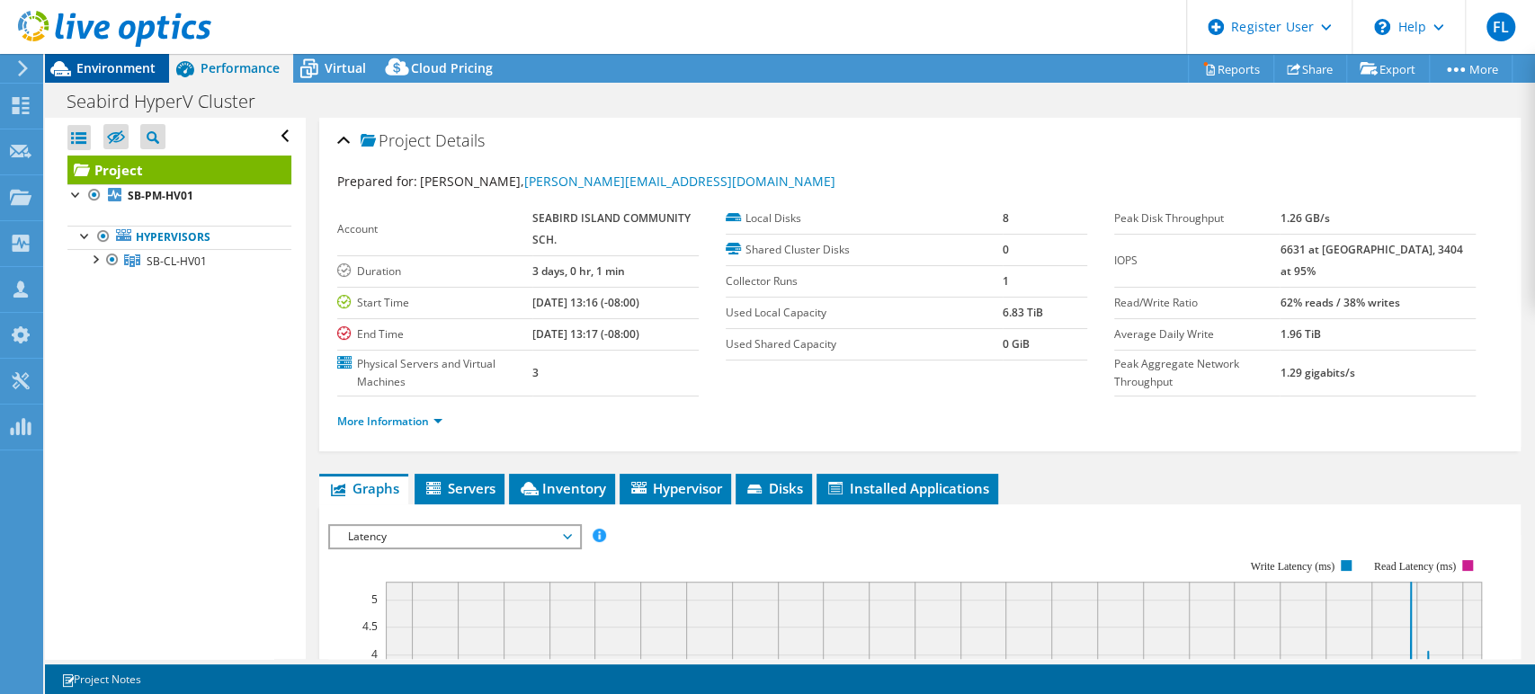
click at [133, 69] on span "Environment" at bounding box center [115, 67] width 79 height 17
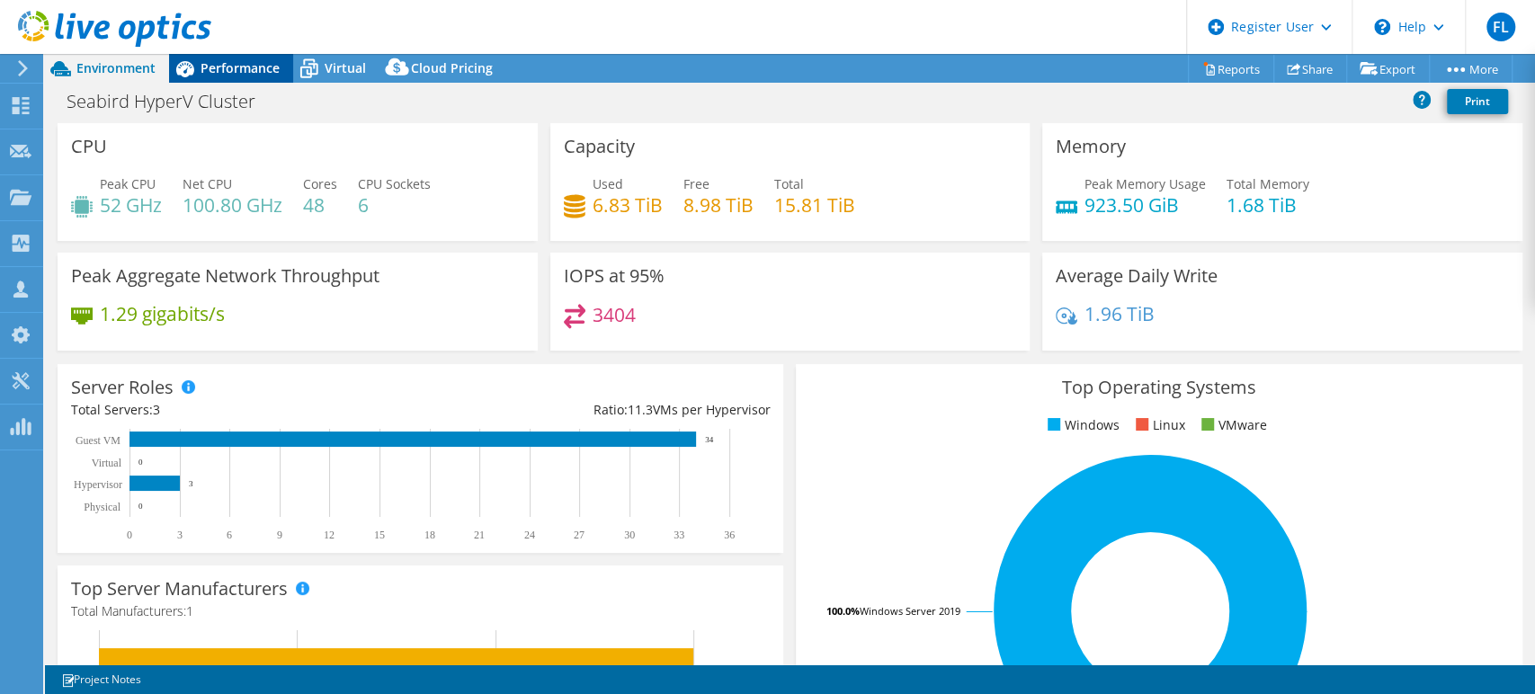
click at [230, 65] on span "Performance" at bounding box center [240, 67] width 79 height 17
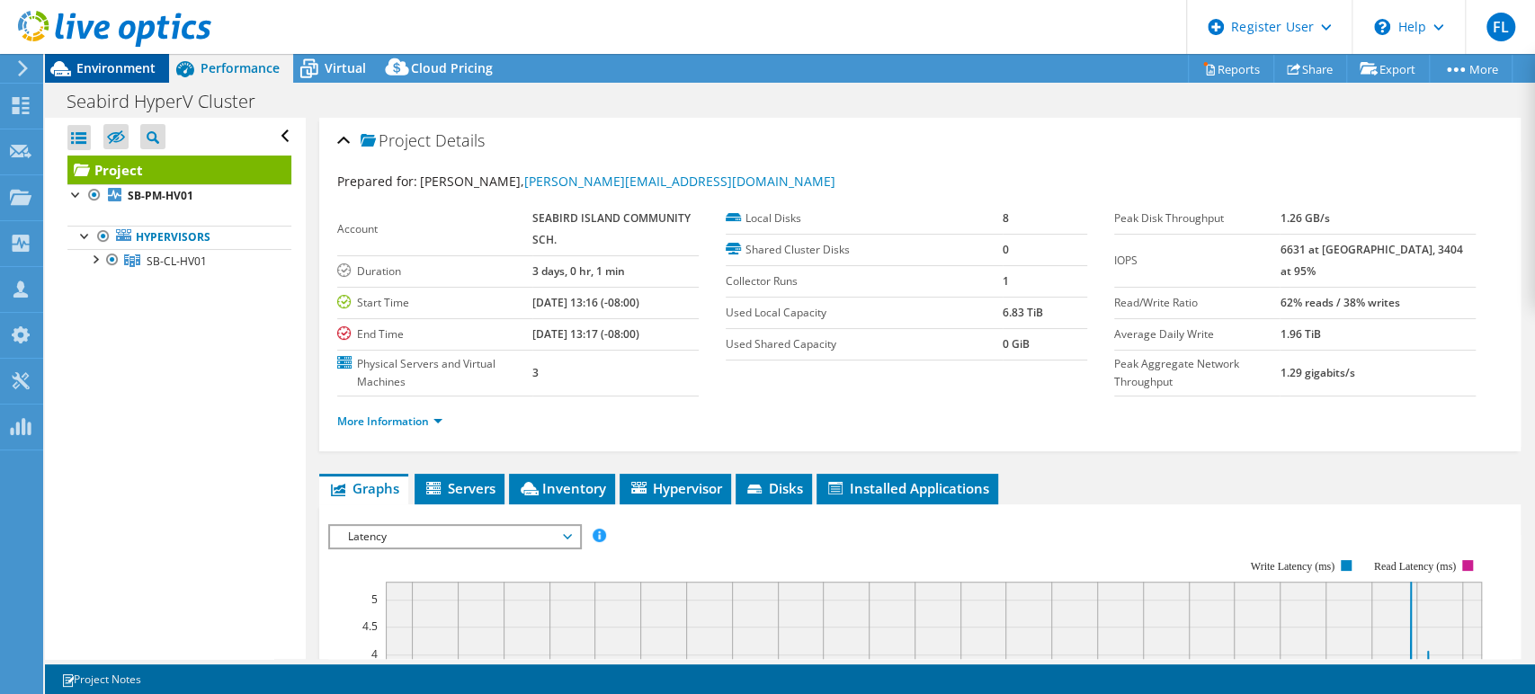
click at [125, 62] on span "Environment" at bounding box center [115, 67] width 79 height 17
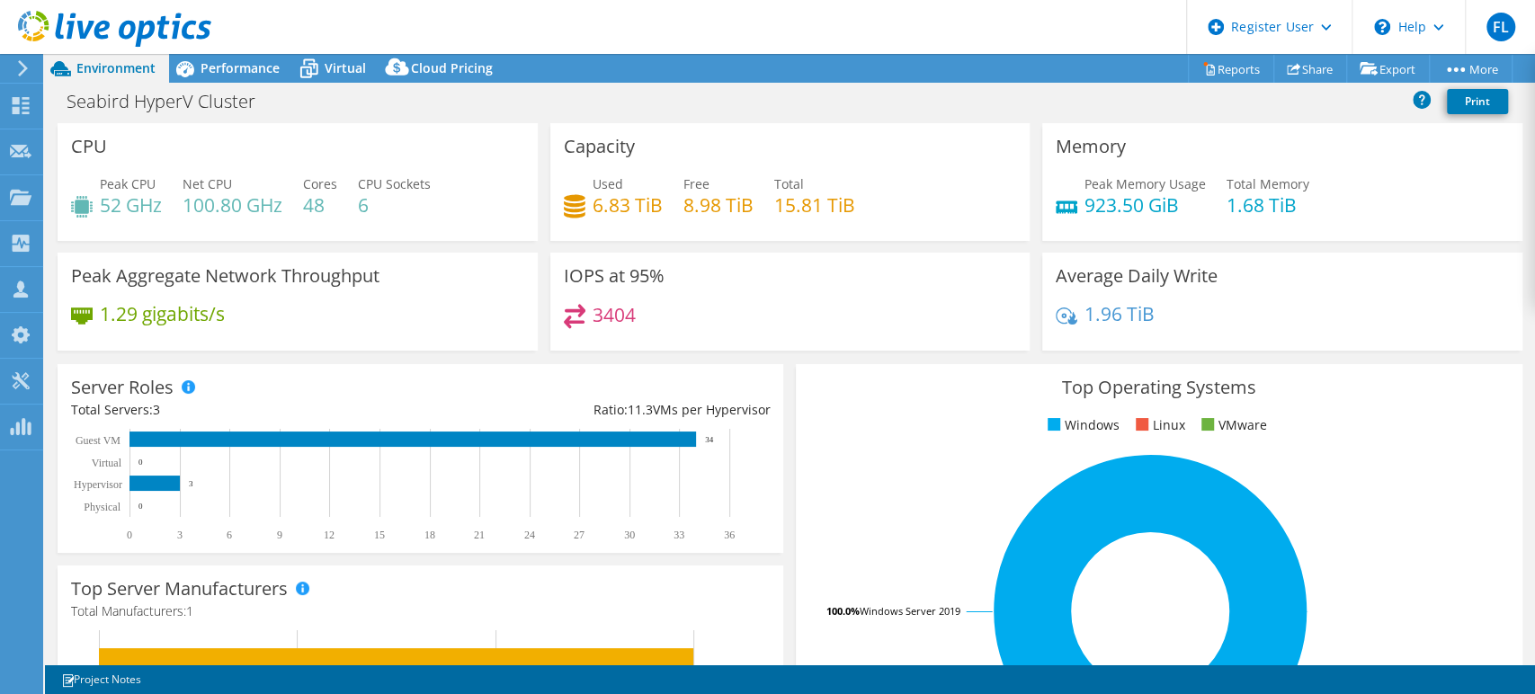
scroll to position [2, 0]
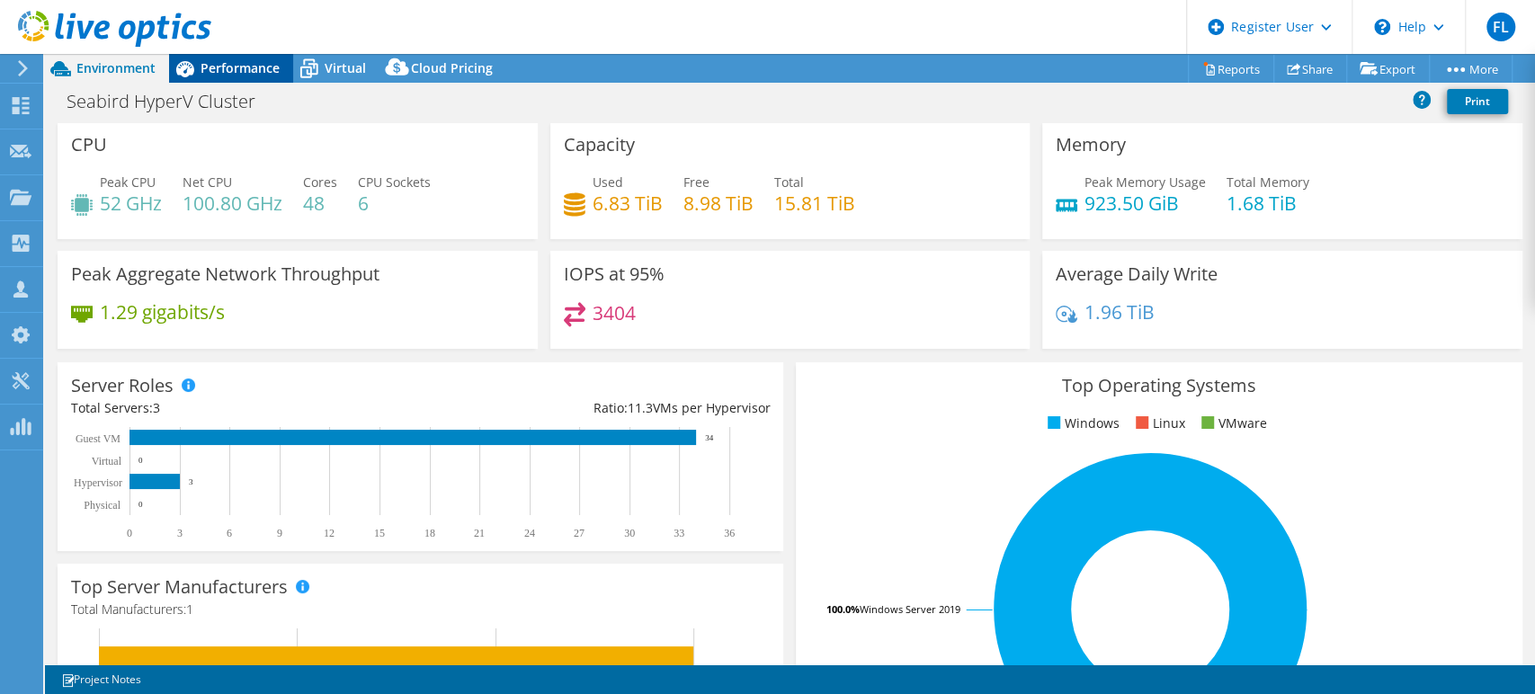
click at [231, 58] on div "Performance" at bounding box center [231, 68] width 124 height 29
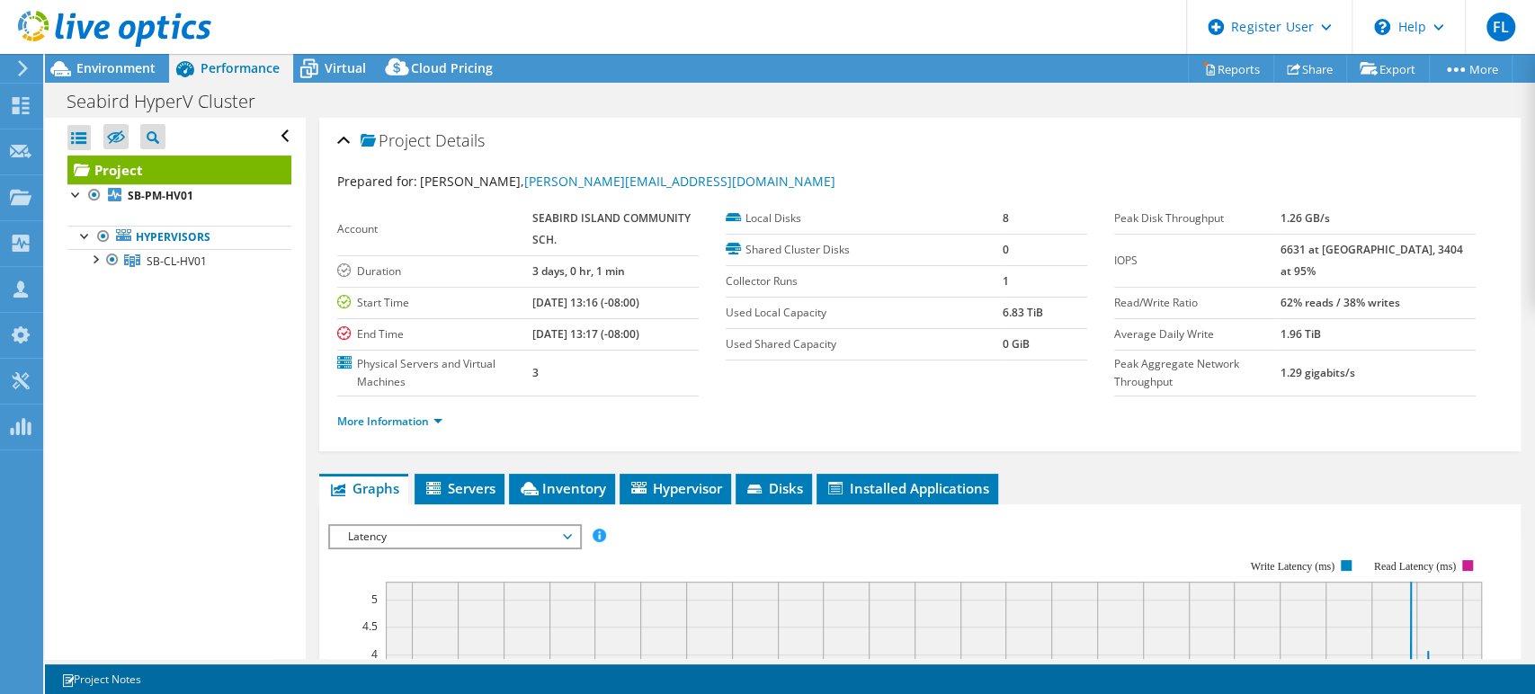
scroll to position [0, 0]
click at [80, 69] on span "Environment" at bounding box center [115, 67] width 79 height 17
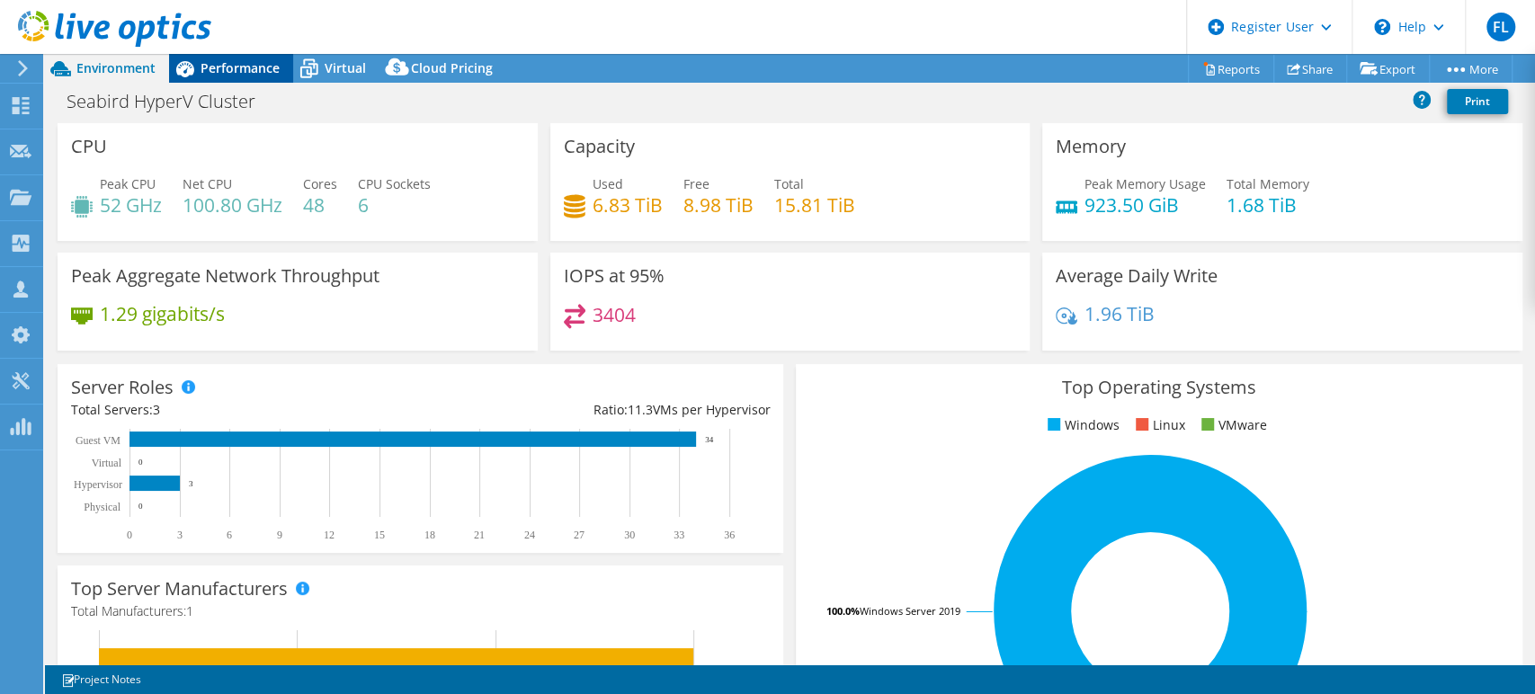
click at [254, 56] on div "Performance" at bounding box center [231, 68] width 124 height 29
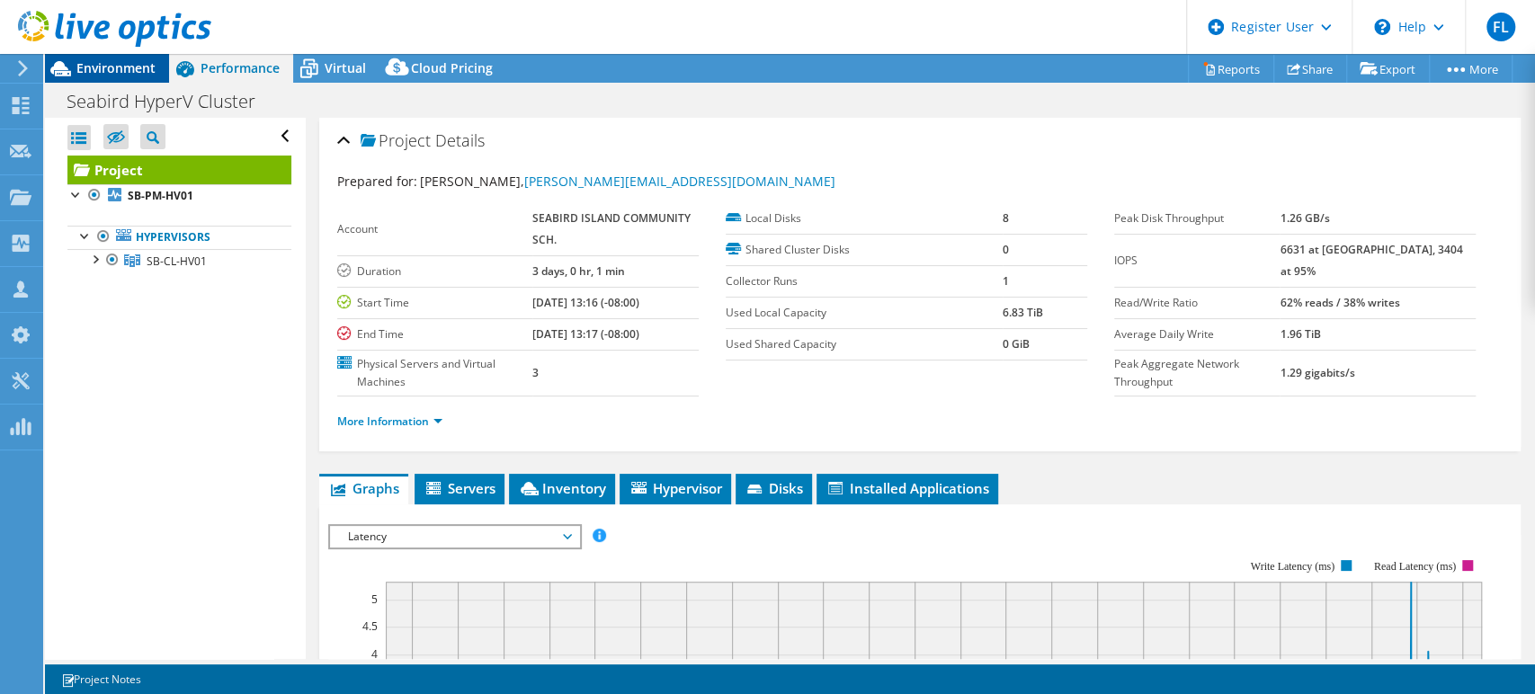
click at [133, 67] on span "Environment" at bounding box center [115, 67] width 79 height 17
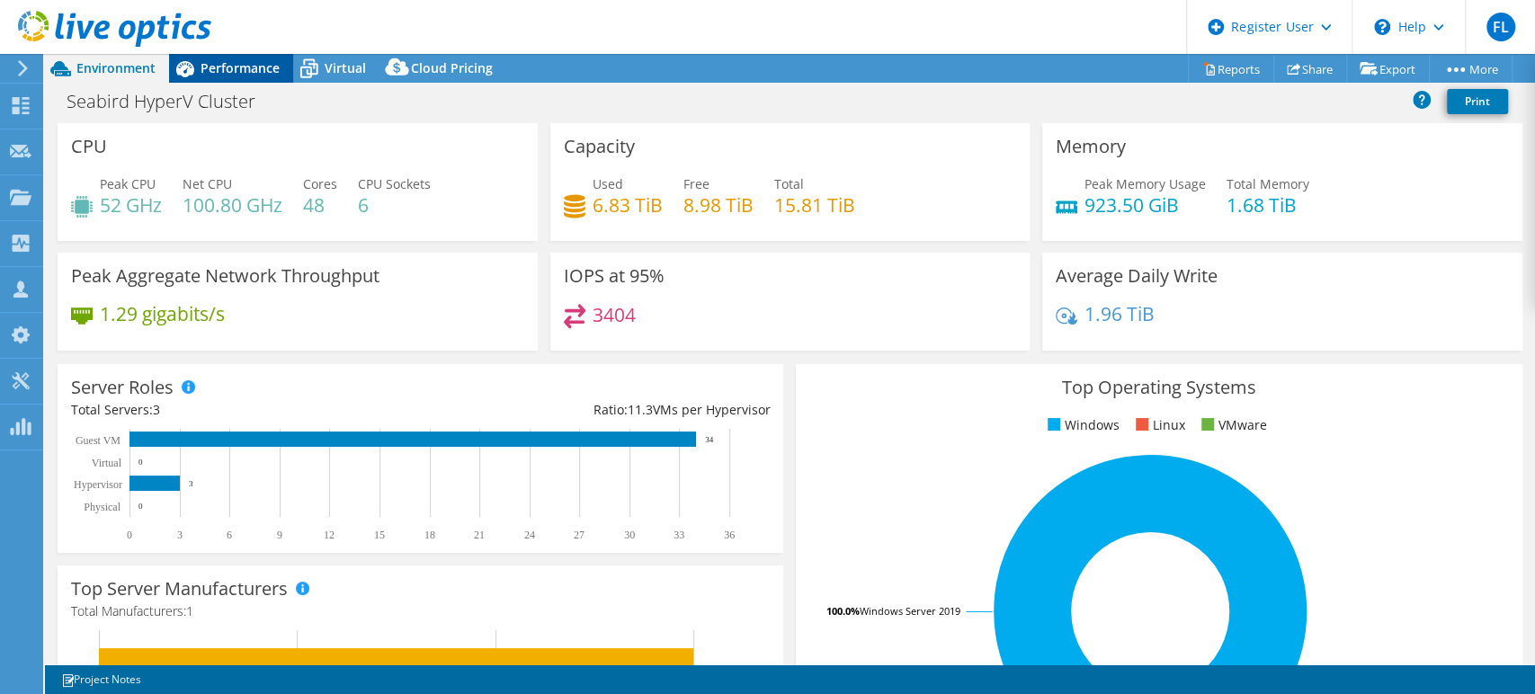
click at [267, 70] on span "Performance" at bounding box center [240, 67] width 79 height 17
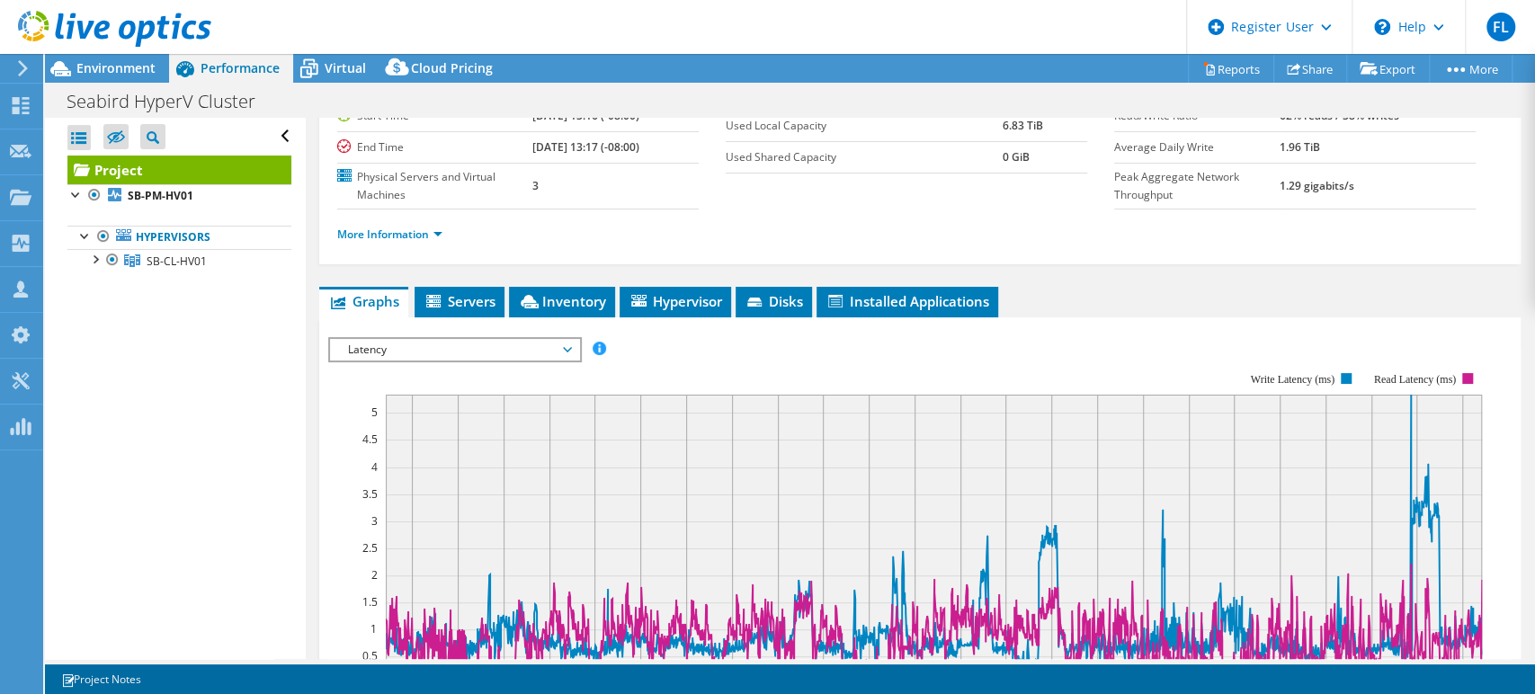
scroll to position [187, 0]
click at [659, 309] on li "Hypervisor" at bounding box center [674, 302] width 111 height 31
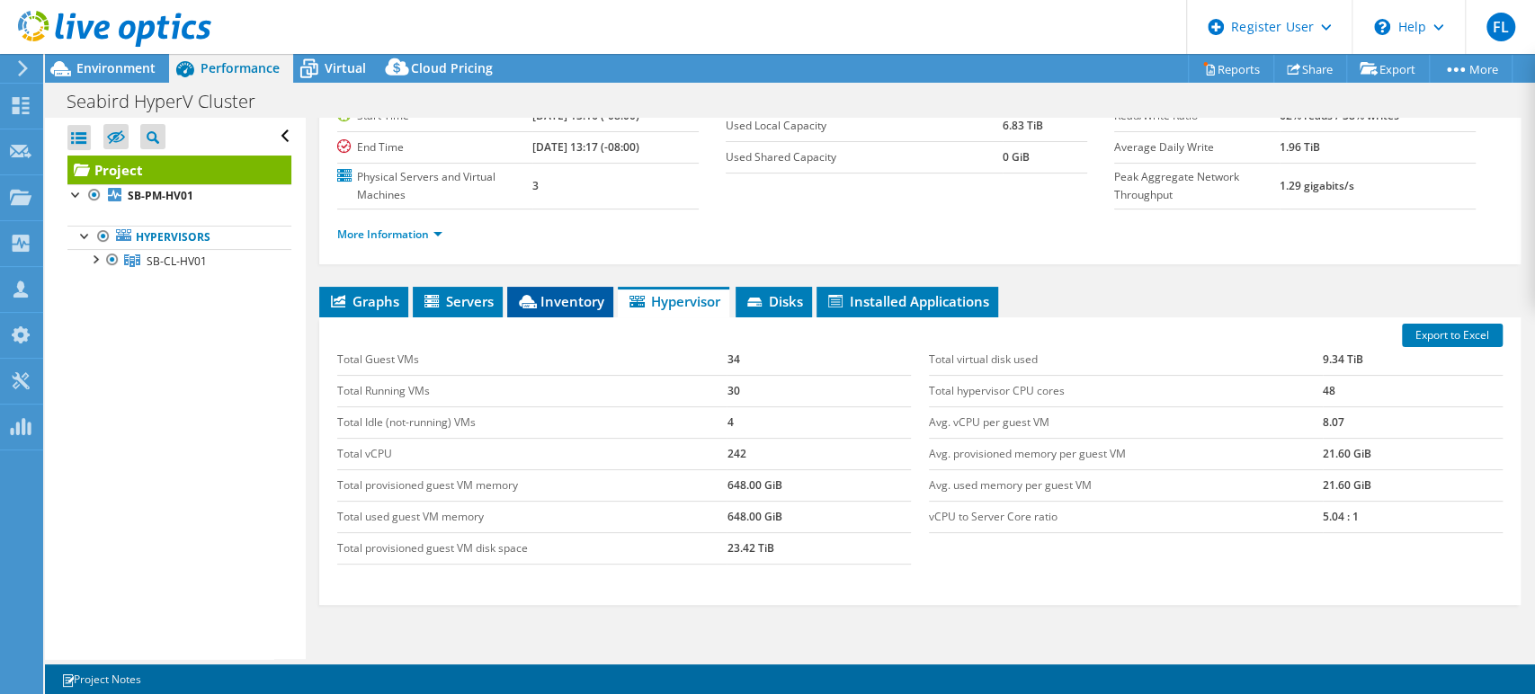
click at [565, 299] on span "Inventory" at bounding box center [560, 301] width 88 height 18
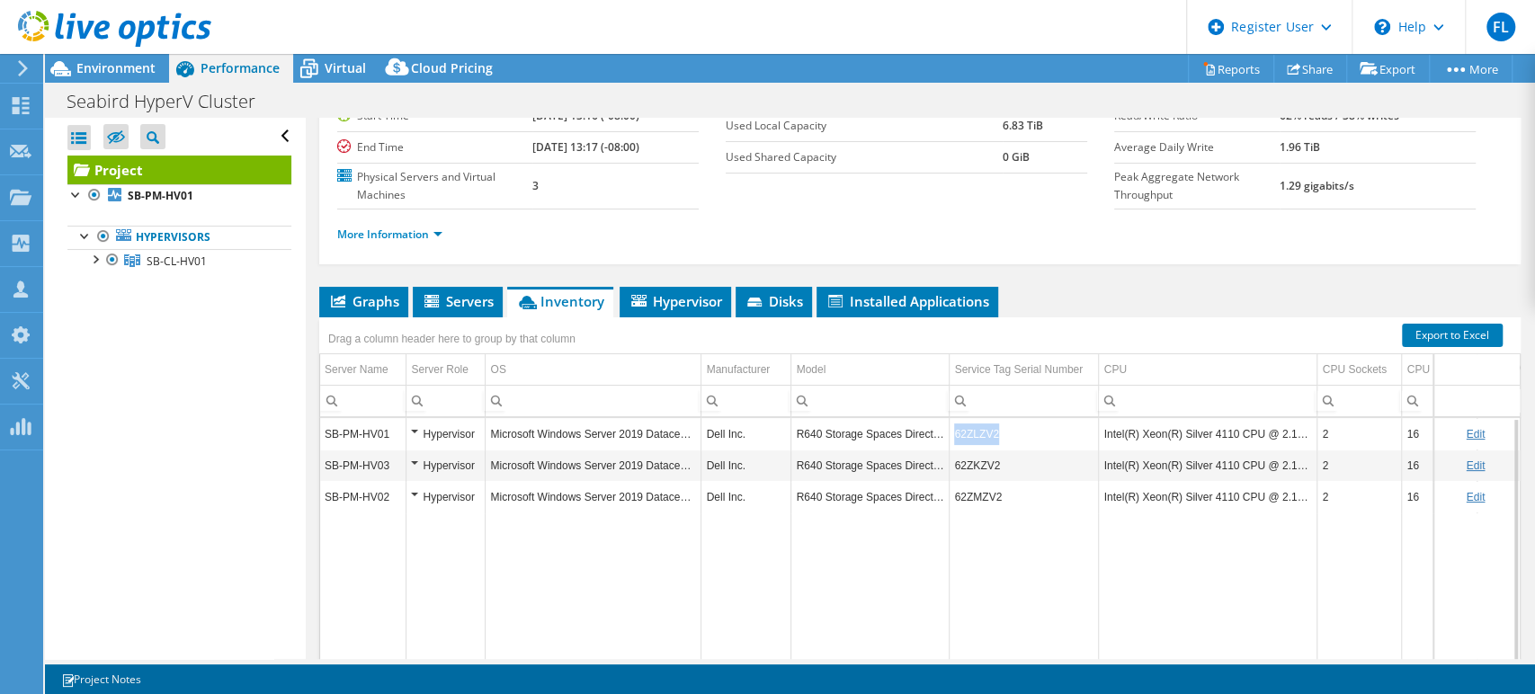
drag, startPoint x: 998, startPoint y: 434, endPoint x: 952, endPoint y: 432, distance: 45.9
click at [952, 432] on td "62ZLZV2" at bounding box center [1023, 433] width 149 height 31
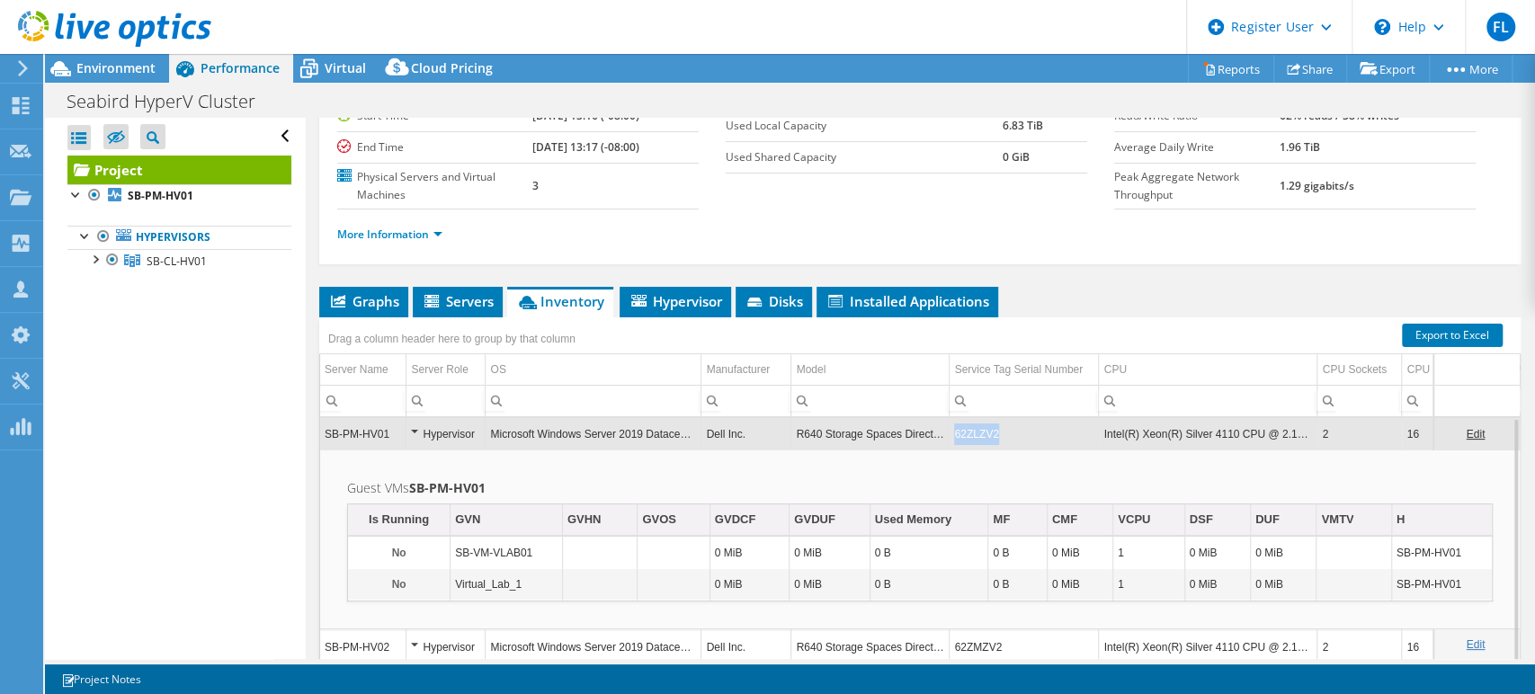
copy td "62ZLZV2"
drag, startPoint x: 1000, startPoint y: 431, endPoint x: 954, endPoint y: 435, distance: 46.1
click at [954, 435] on td "62ZLZV2" at bounding box center [1023, 433] width 149 height 31
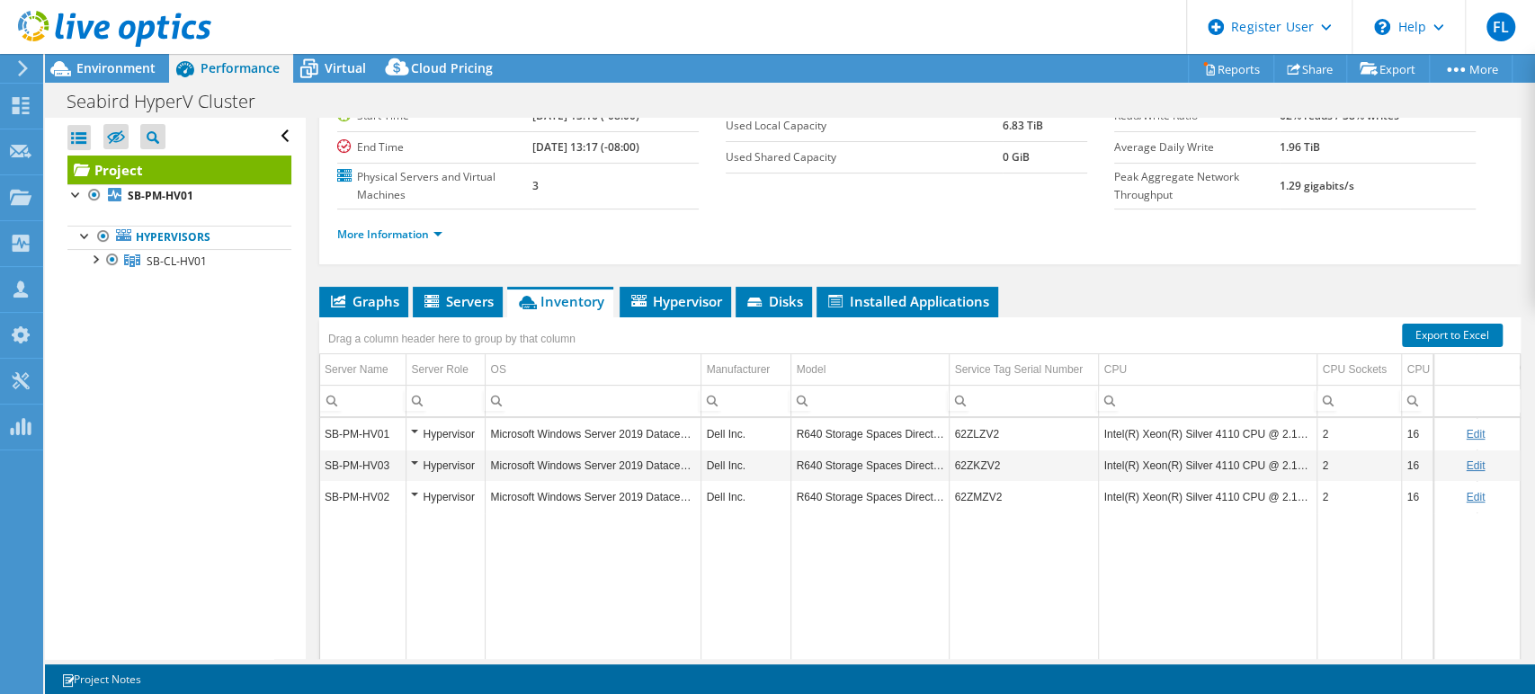
scroll to position [0, 0]
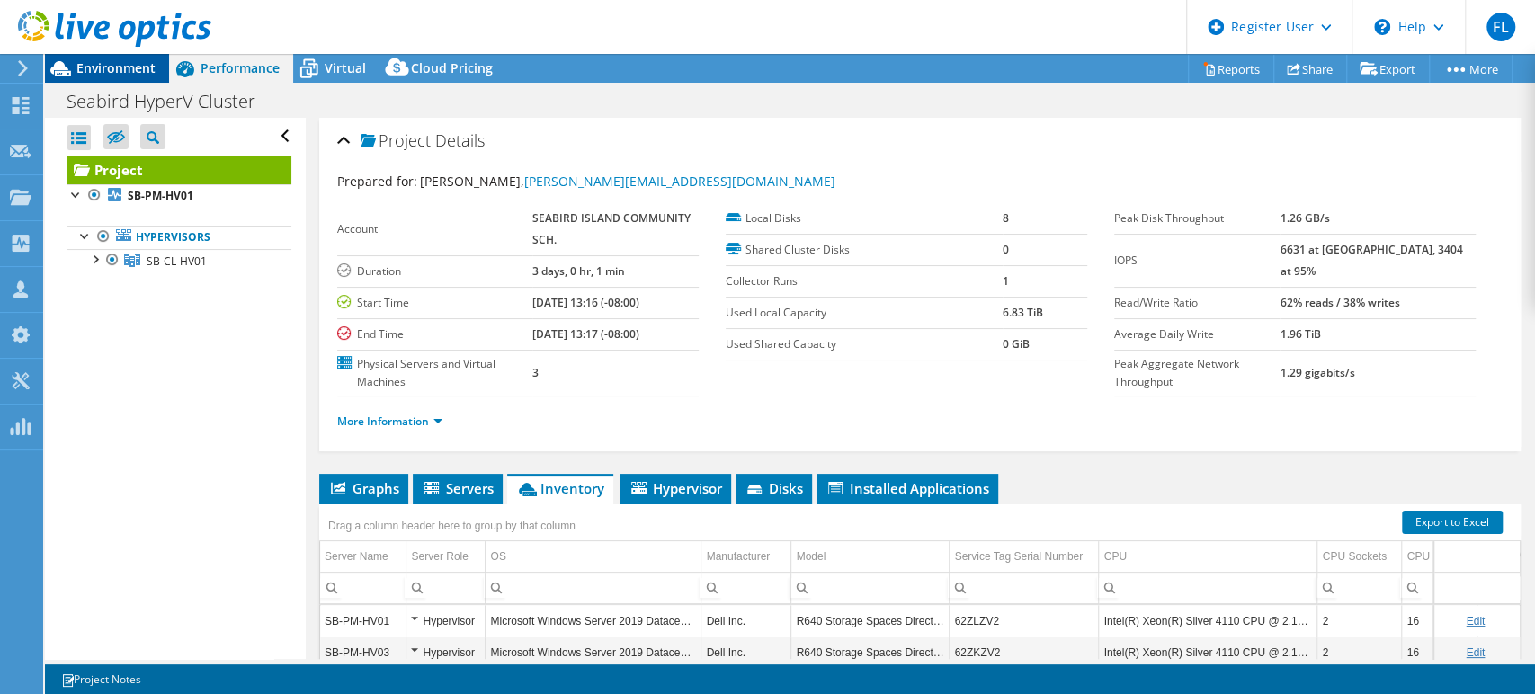
click at [165, 72] on div "Environment" at bounding box center [107, 68] width 124 height 29
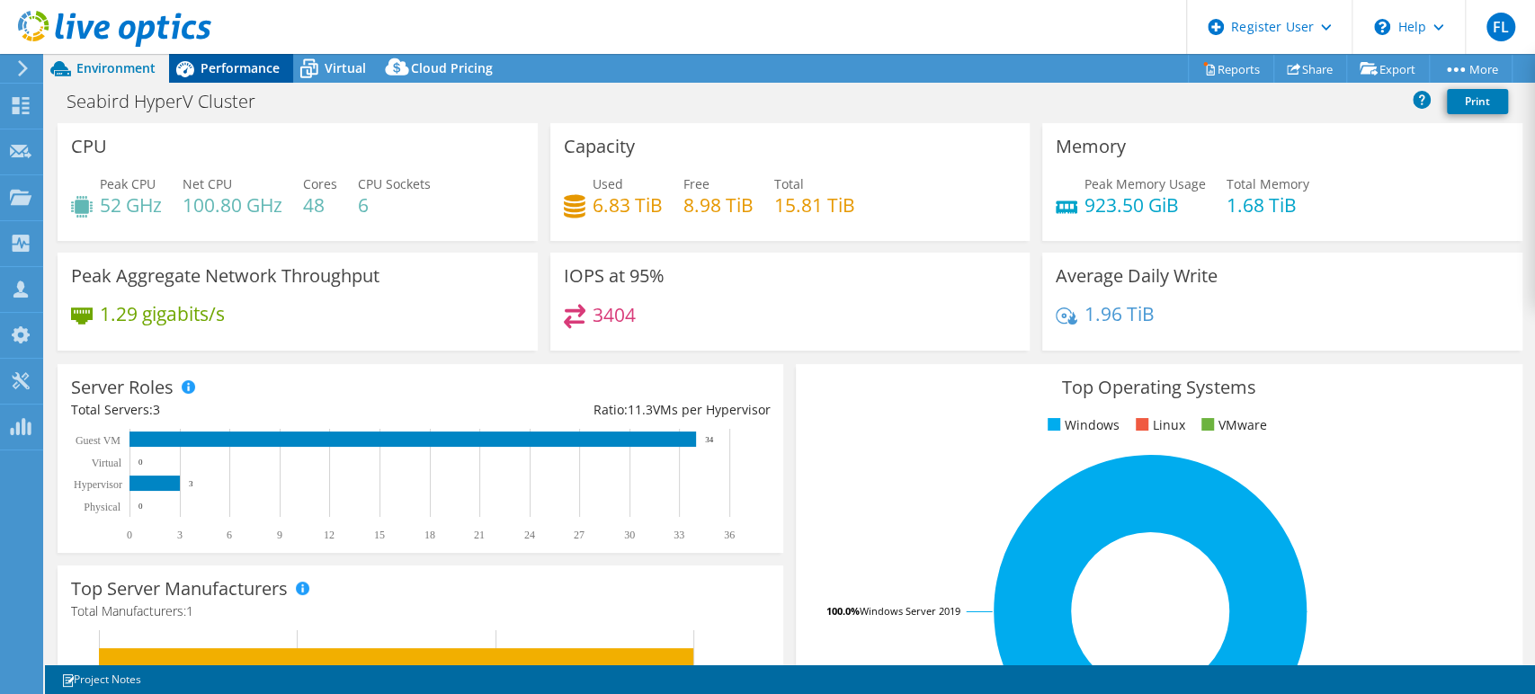
click at [254, 56] on div "Performance" at bounding box center [231, 68] width 124 height 29
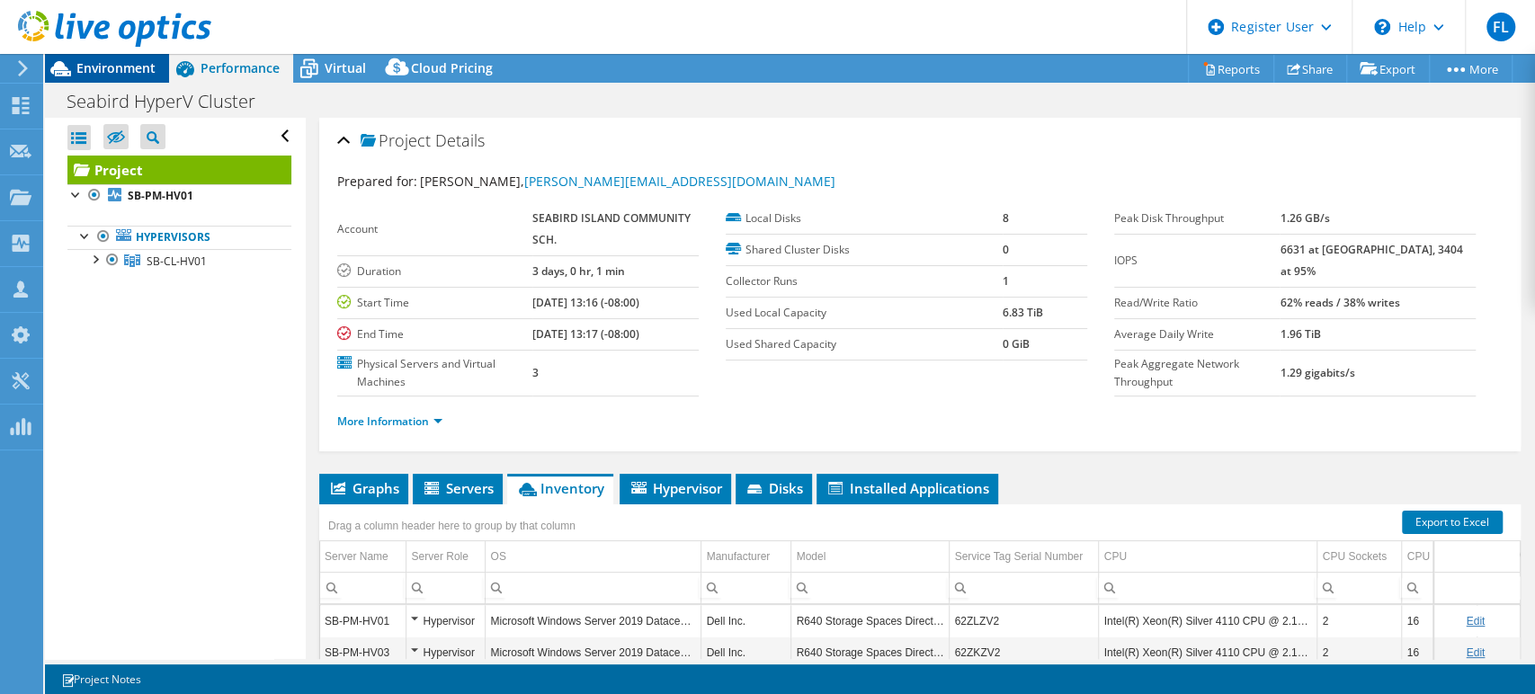
click at [149, 72] on span "Environment" at bounding box center [115, 67] width 79 height 17
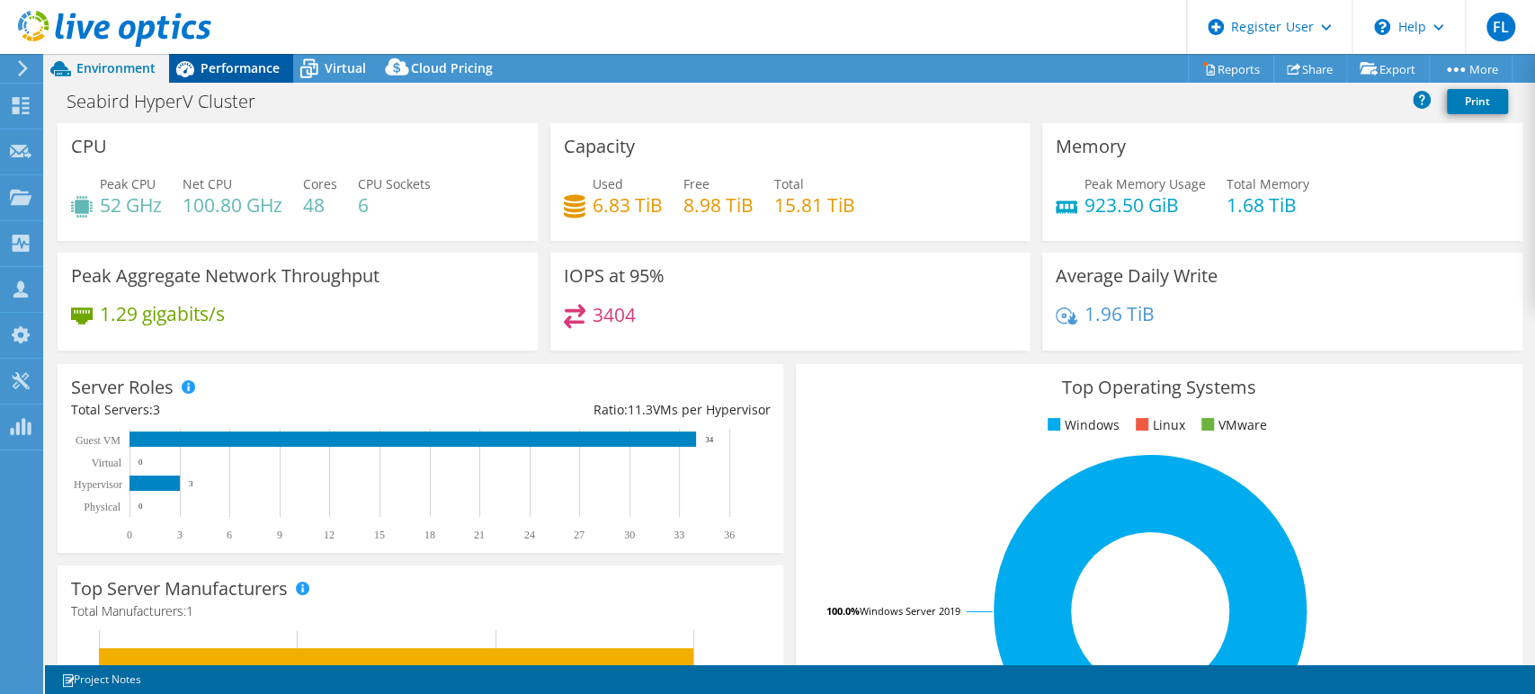
click at [209, 70] on span "Performance" at bounding box center [240, 67] width 79 height 17
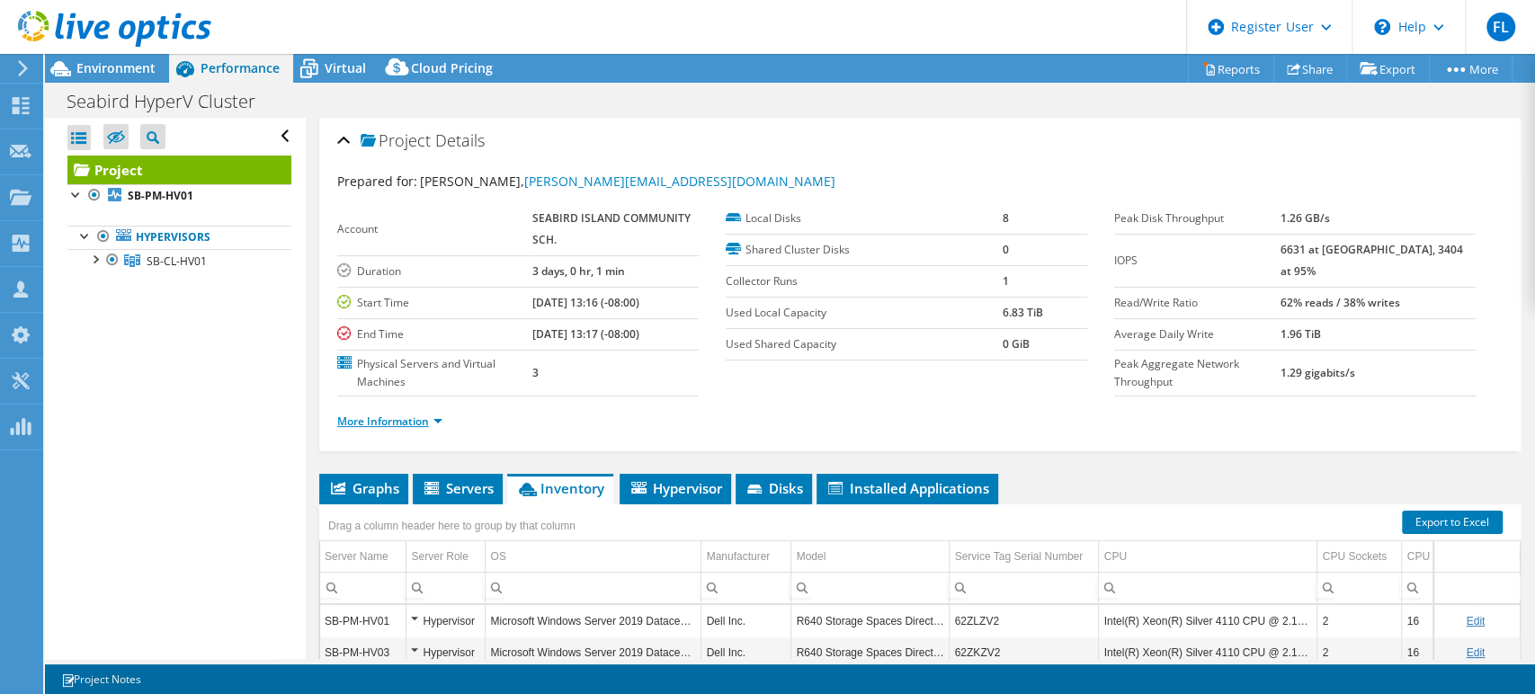
click at [410, 414] on link "More Information" at bounding box center [389, 421] width 105 height 15
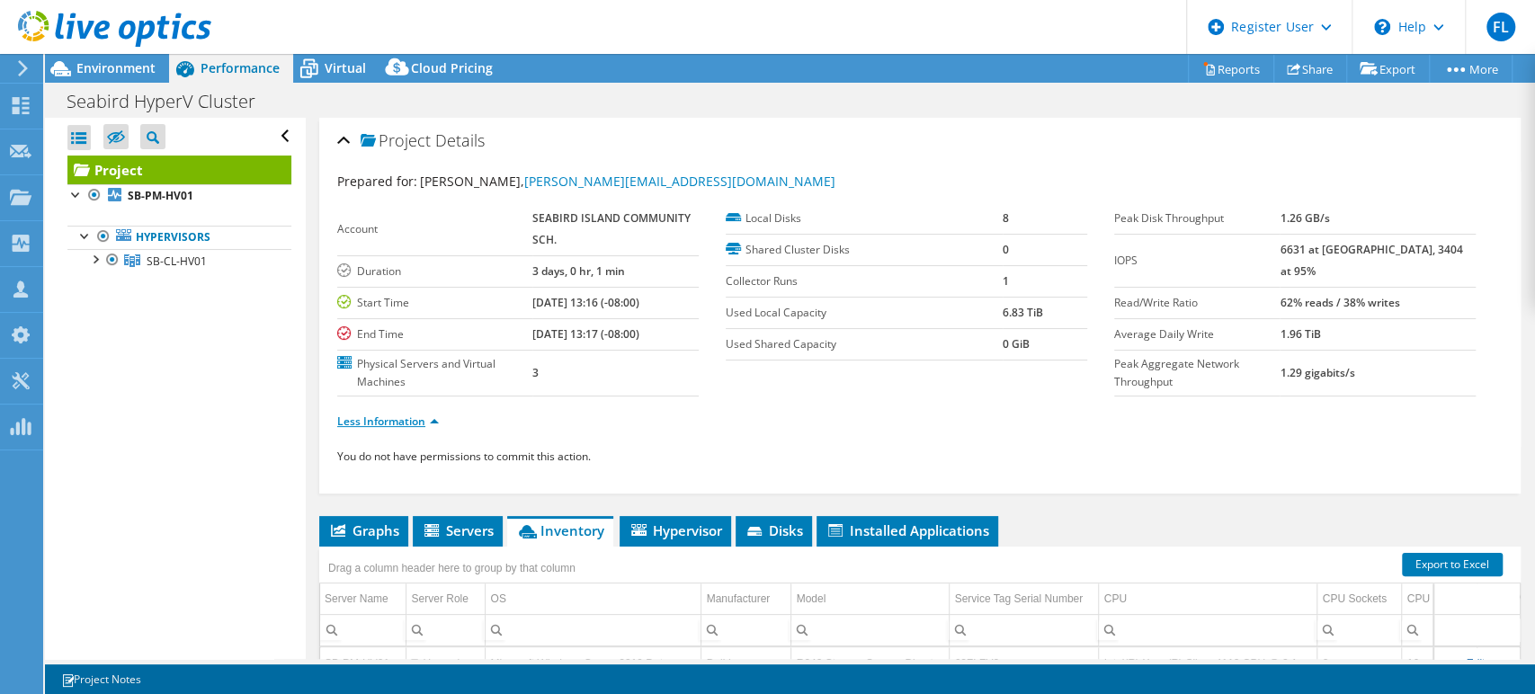
click at [427, 415] on link "Less Information" at bounding box center [388, 421] width 102 height 15
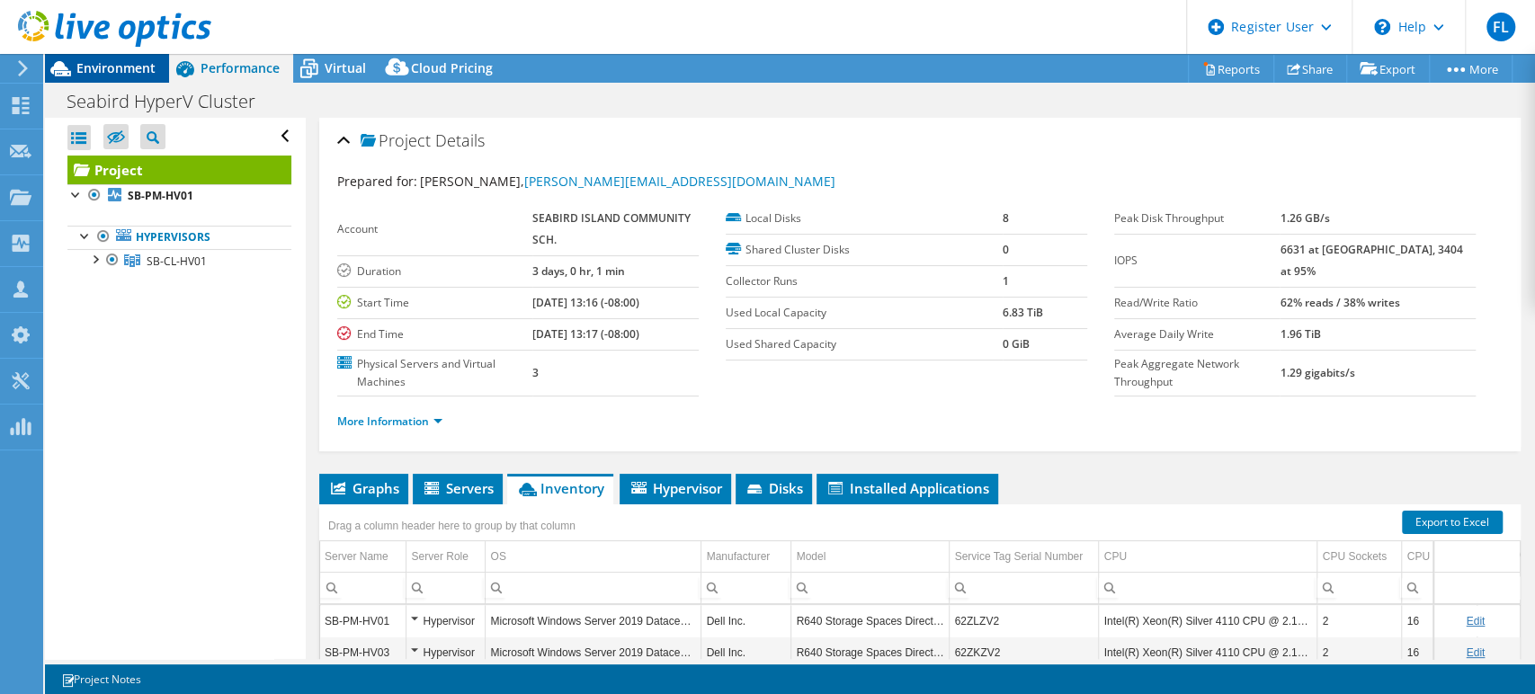
click at [106, 74] on span "Environment" at bounding box center [115, 67] width 79 height 17
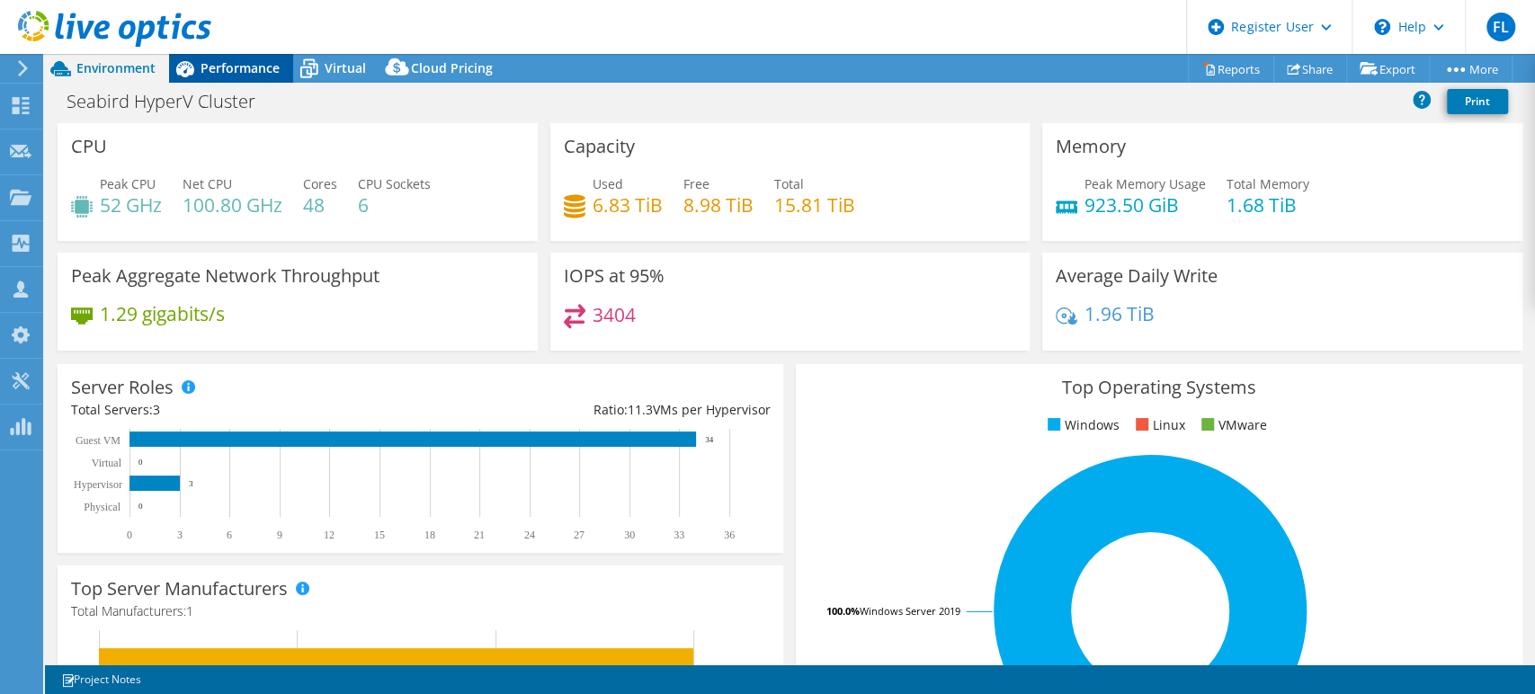
click at [278, 70] on span "Performance" at bounding box center [240, 67] width 79 height 17
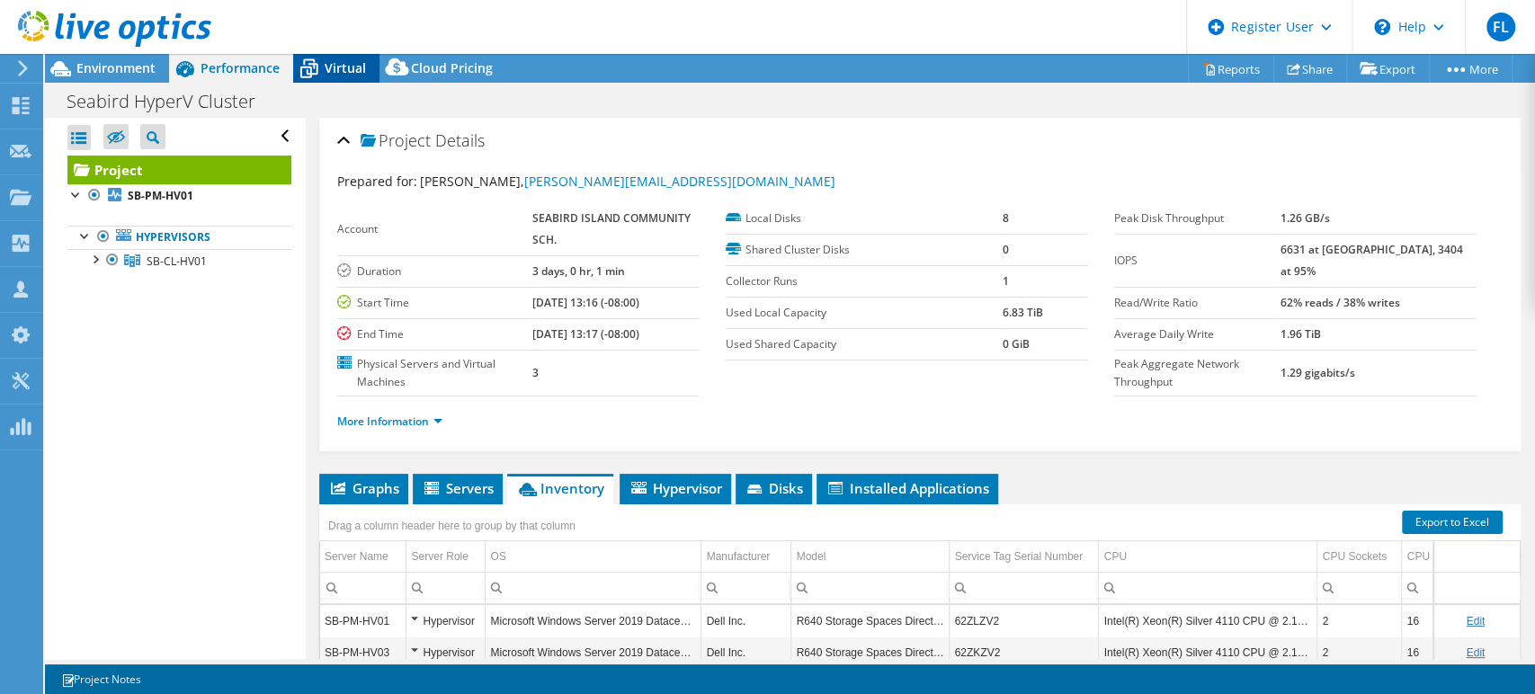
click at [336, 60] on span "Virtual" at bounding box center [345, 67] width 41 height 17
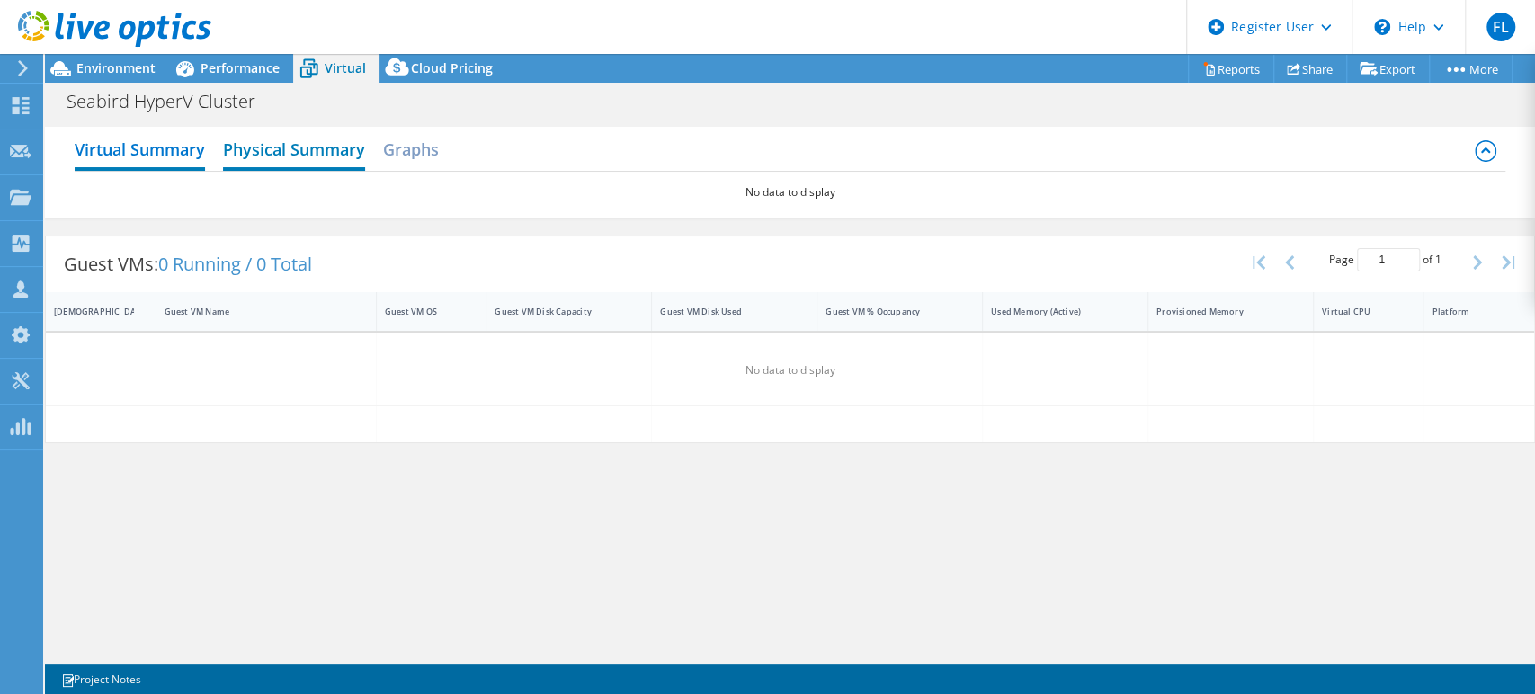
click at [302, 160] on h2 "Physical Summary" at bounding box center [294, 151] width 142 height 40
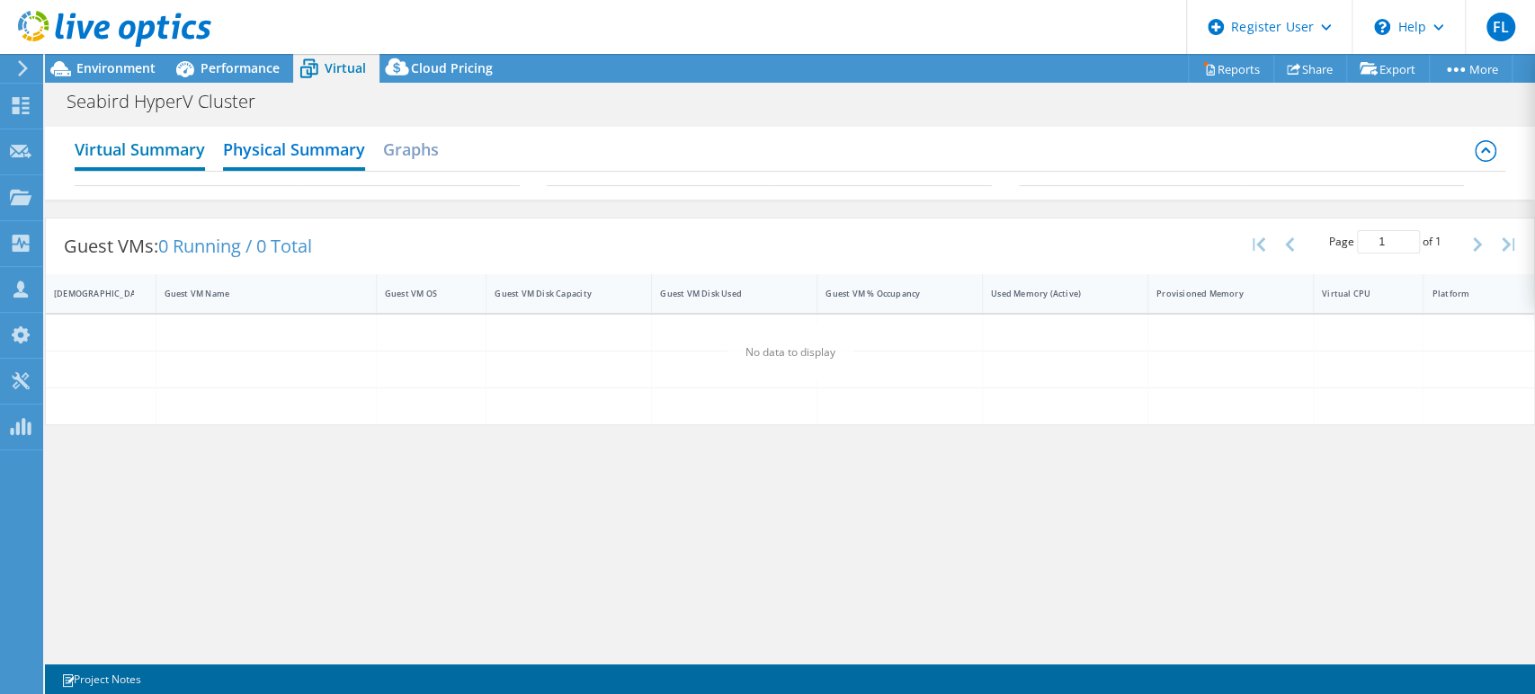
click at [193, 161] on h2 "Virtual Summary" at bounding box center [140, 151] width 130 height 40
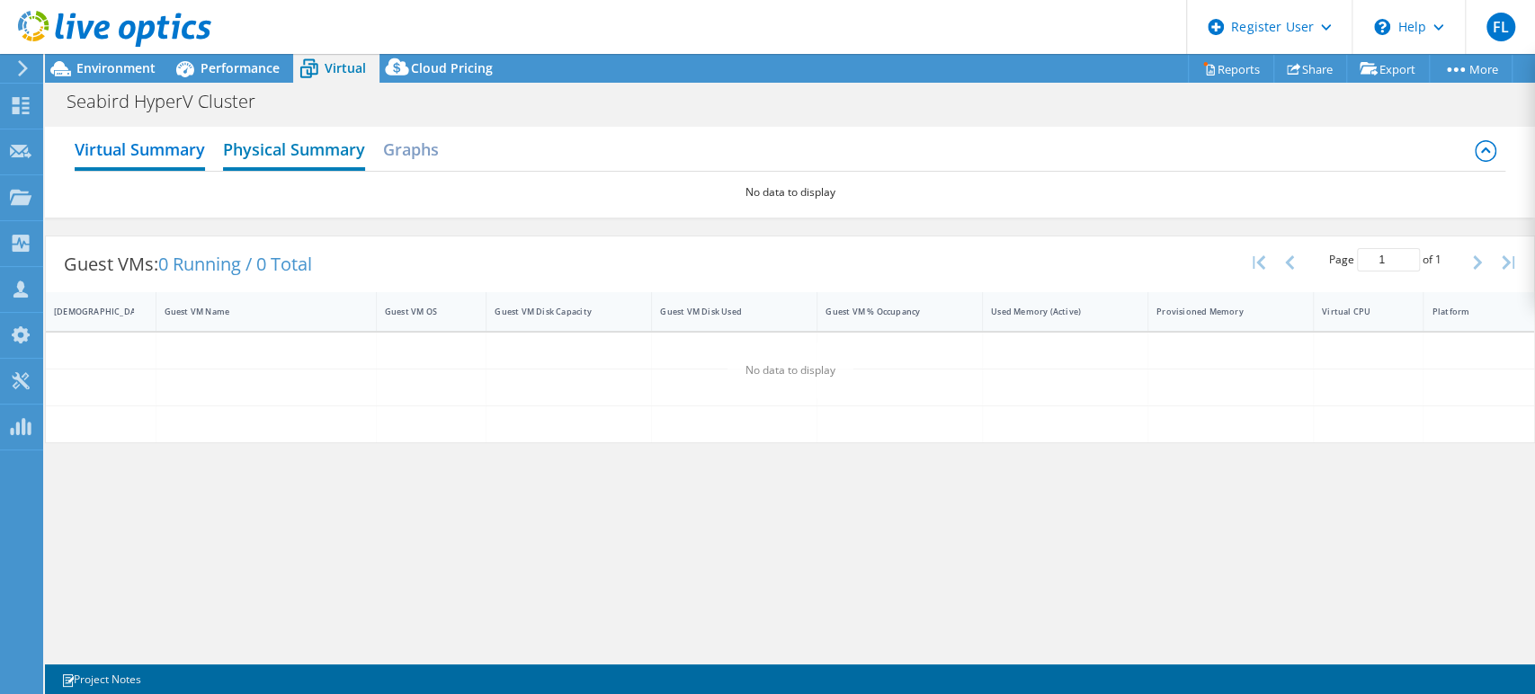
click at [286, 156] on h2 "Physical Summary" at bounding box center [294, 151] width 142 height 40
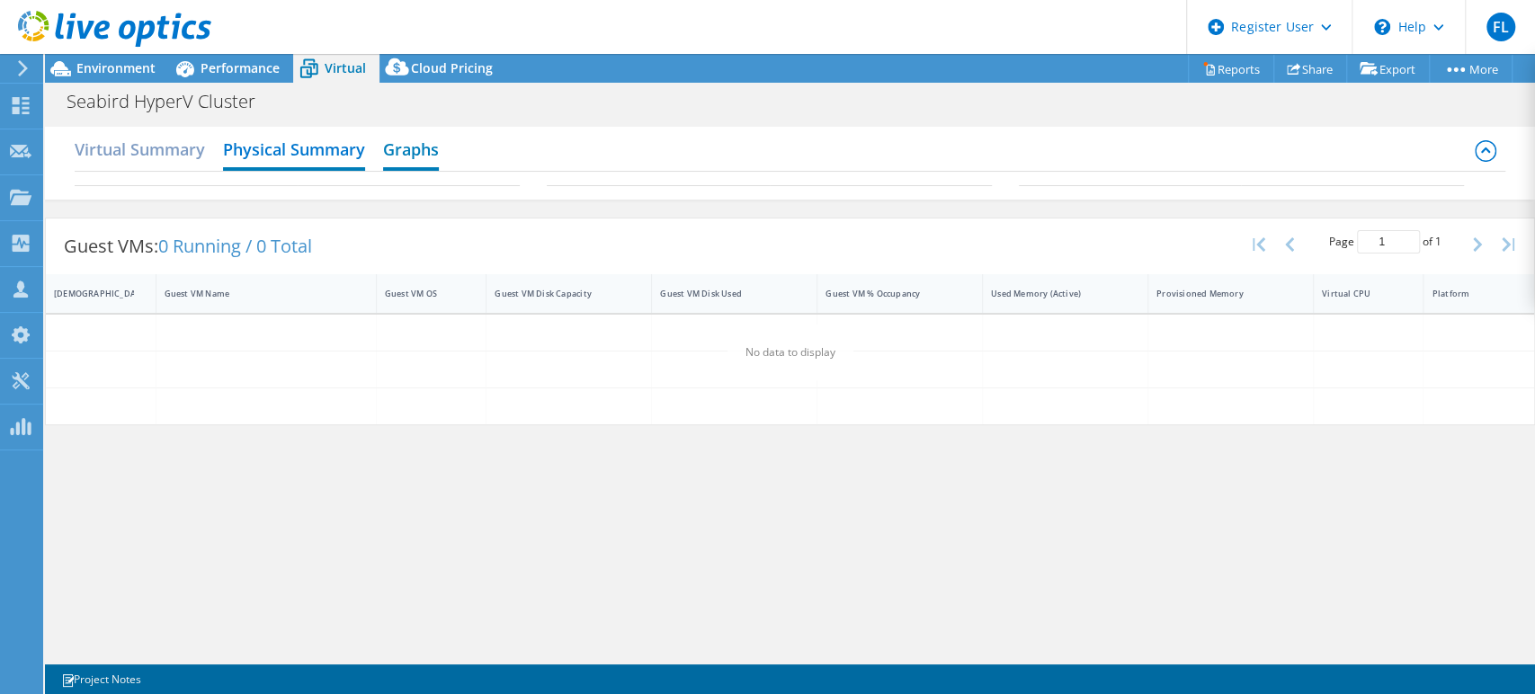
click at [391, 156] on h2 "Graphs" at bounding box center [411, 151] width 56 height 40
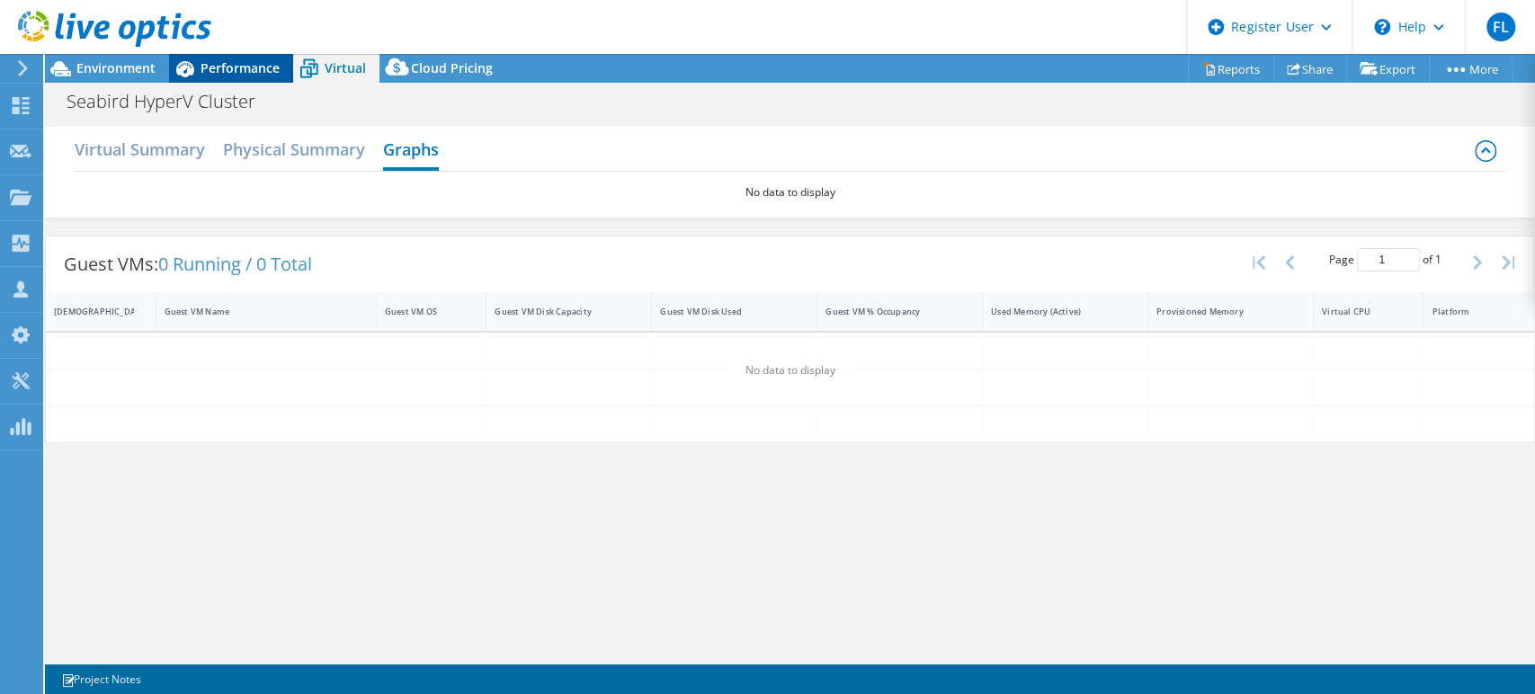
click at [223, 66] on span "Performance" at bounding box center [240, 67] width 79 height 17
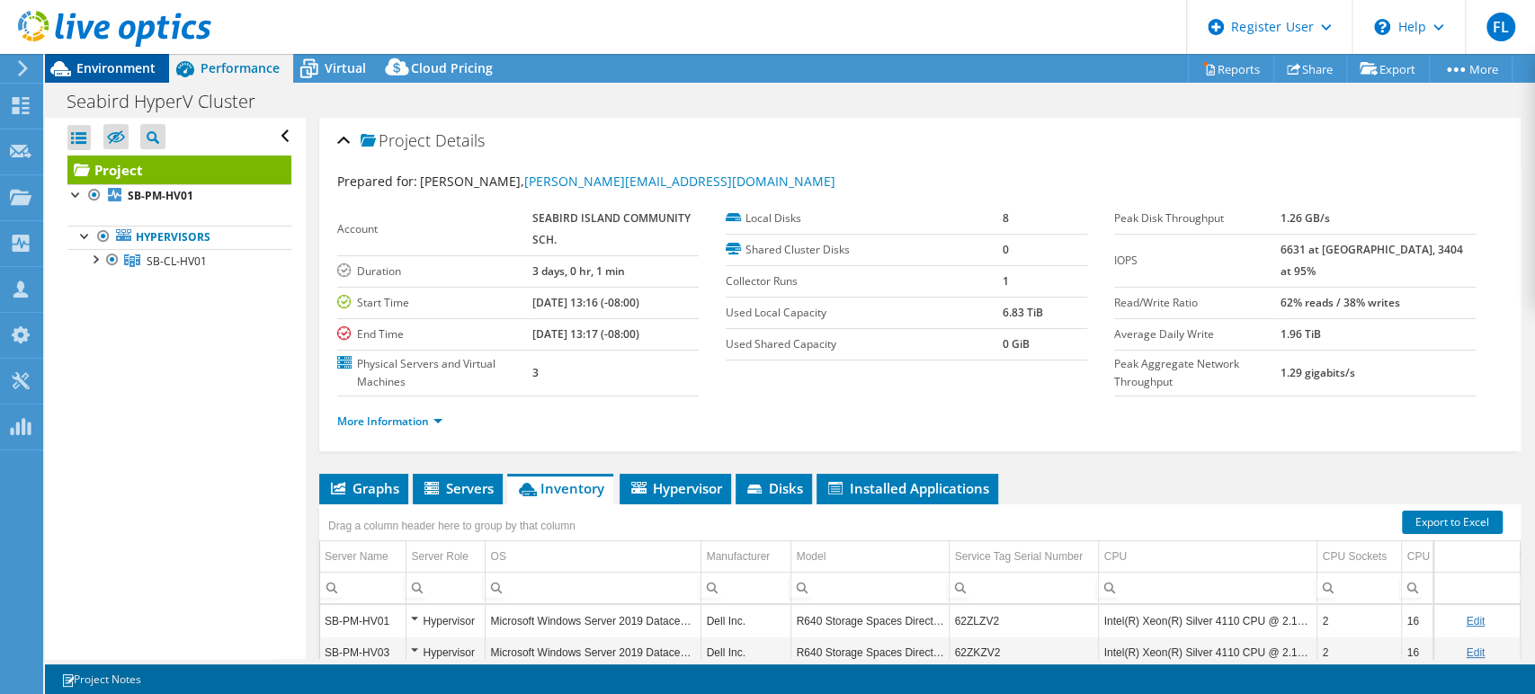
click at [151, 67] on span "Environment" at bounding box center [115, 67] width 79 height 17
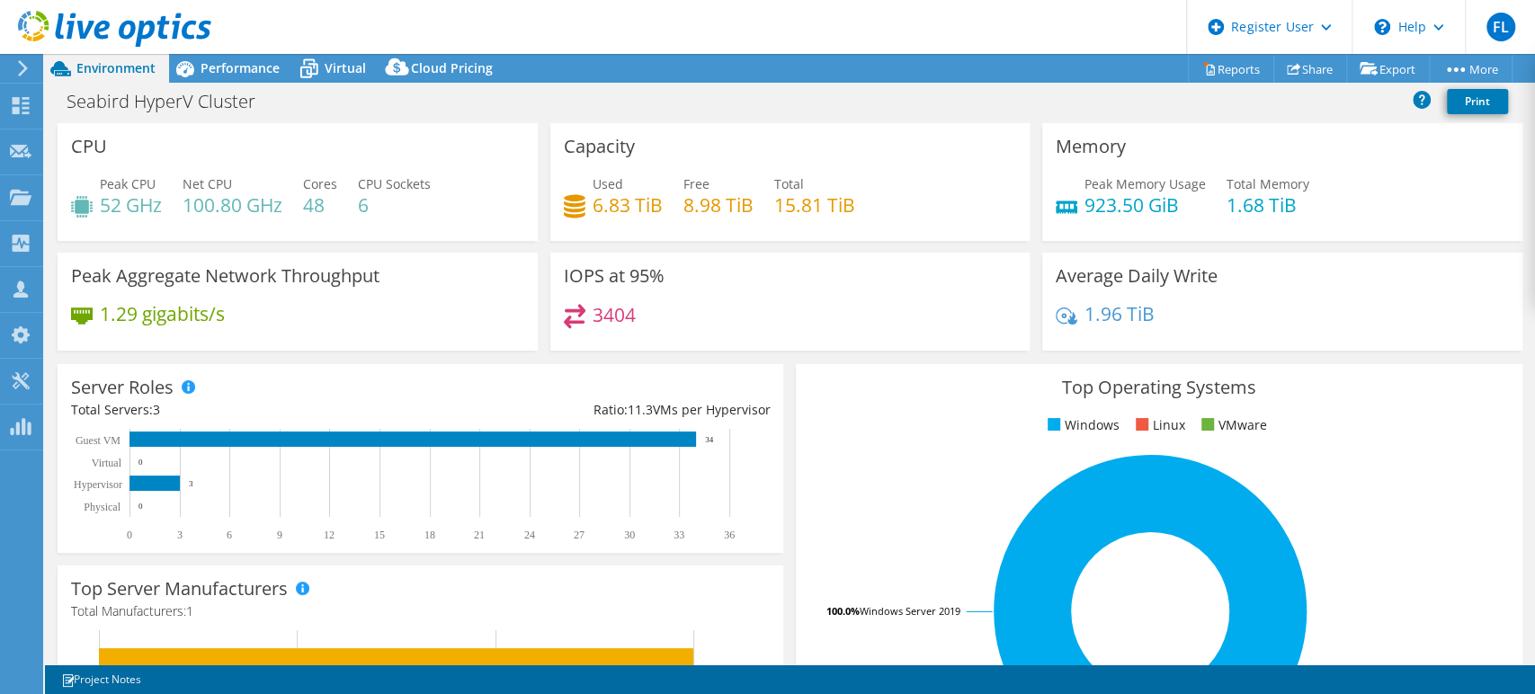
click at [260, 50] on header "FL Dell User [PERSON_NAME] [PERSON_NAME] [PERSON_NAME][EMAIL_ADDRESS][PERSON_NA…" at bounding box center [767, 27] width 1535 height 54
click at [252, 58] on div "Performance" at bounding box center [231, 68] width 124 height 29
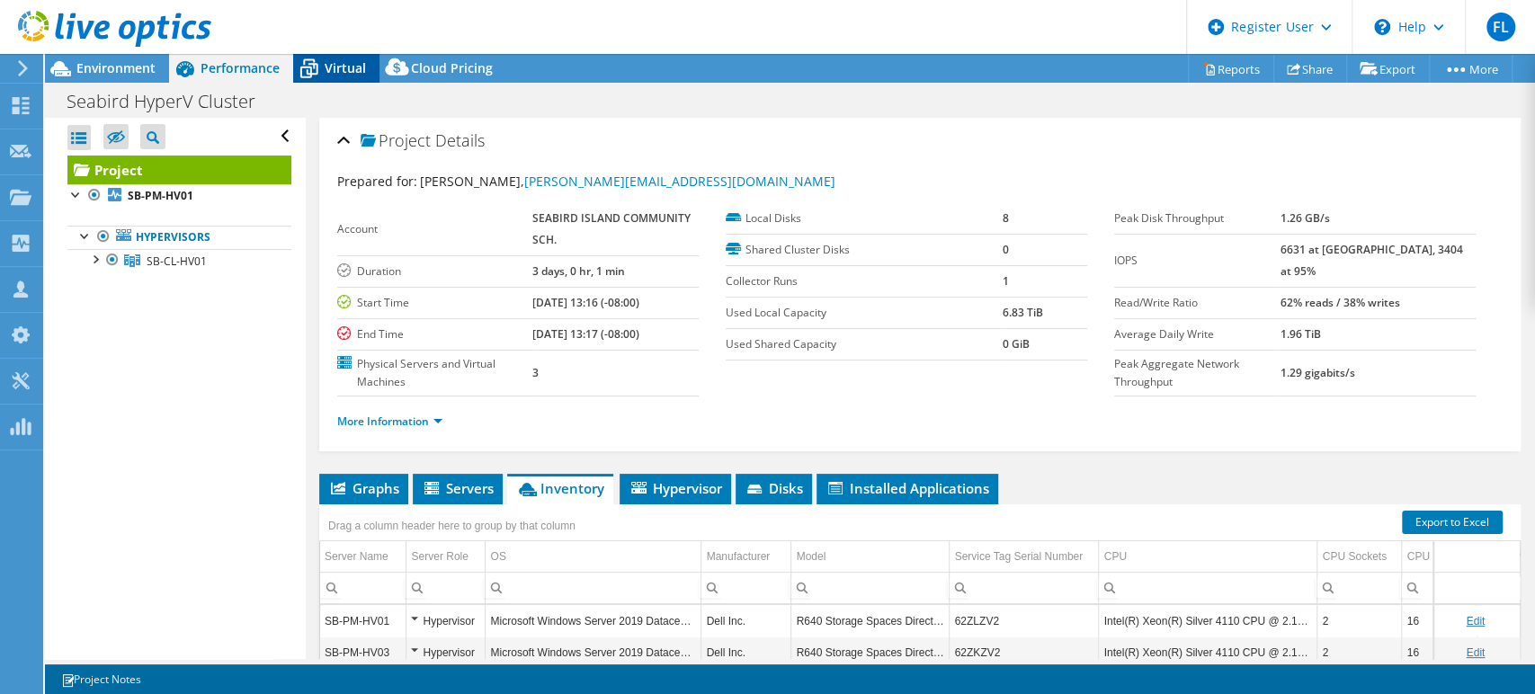
click at [316, 70] on icon at bounding box center [309, 70] width 18 height 14
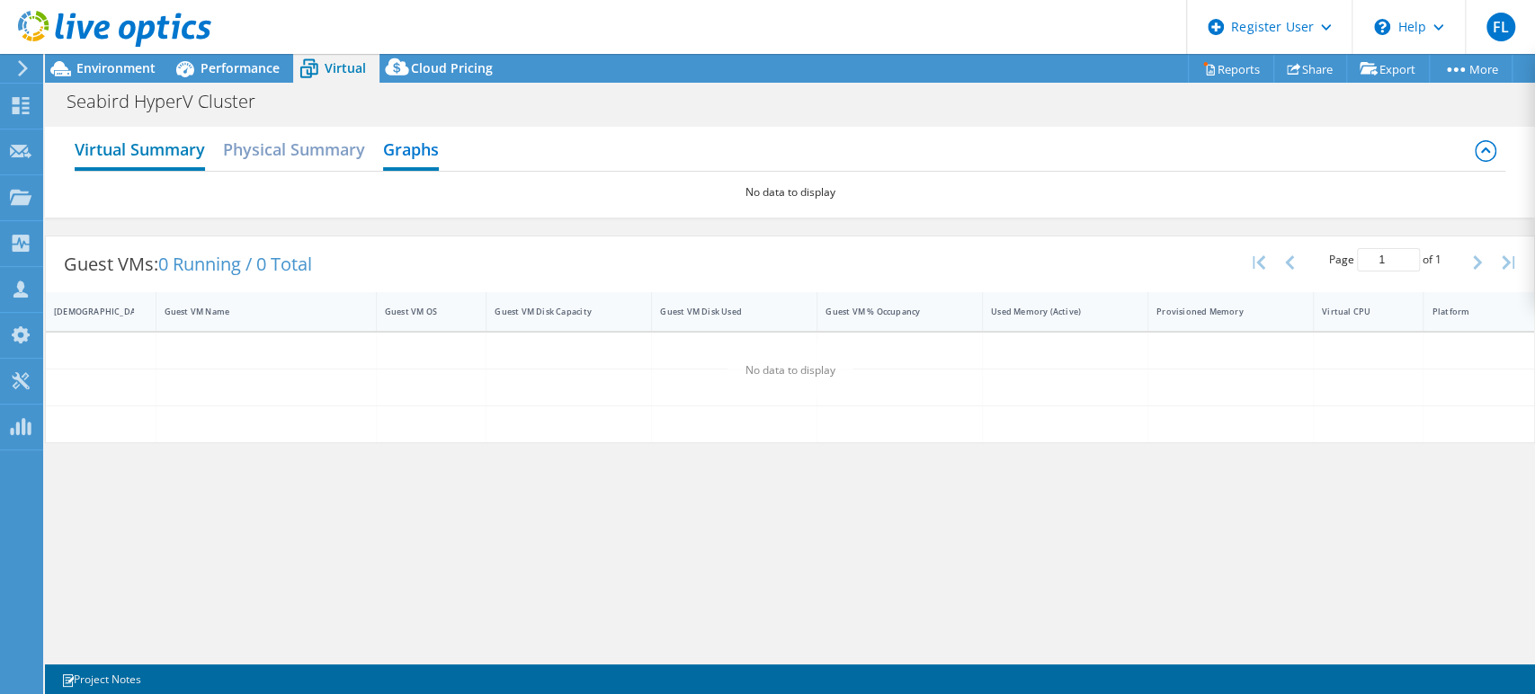
click at [187, 149] on h2 "Virtual Summary" at bounding box center [140, 151] width 130 height 40
click at [216, 65] on span "Performance" at bounding box center [240, 67] width 79 height 17
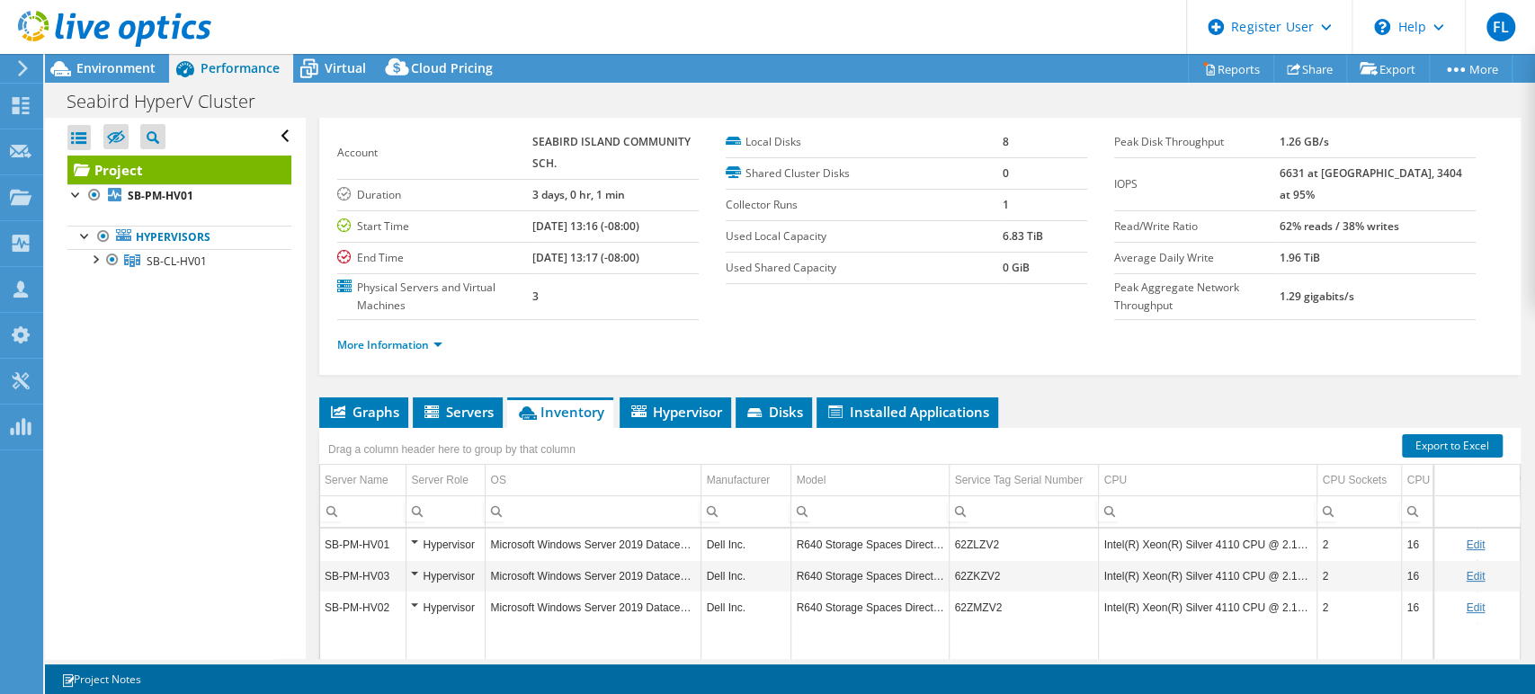
scroll to position [78, 0]
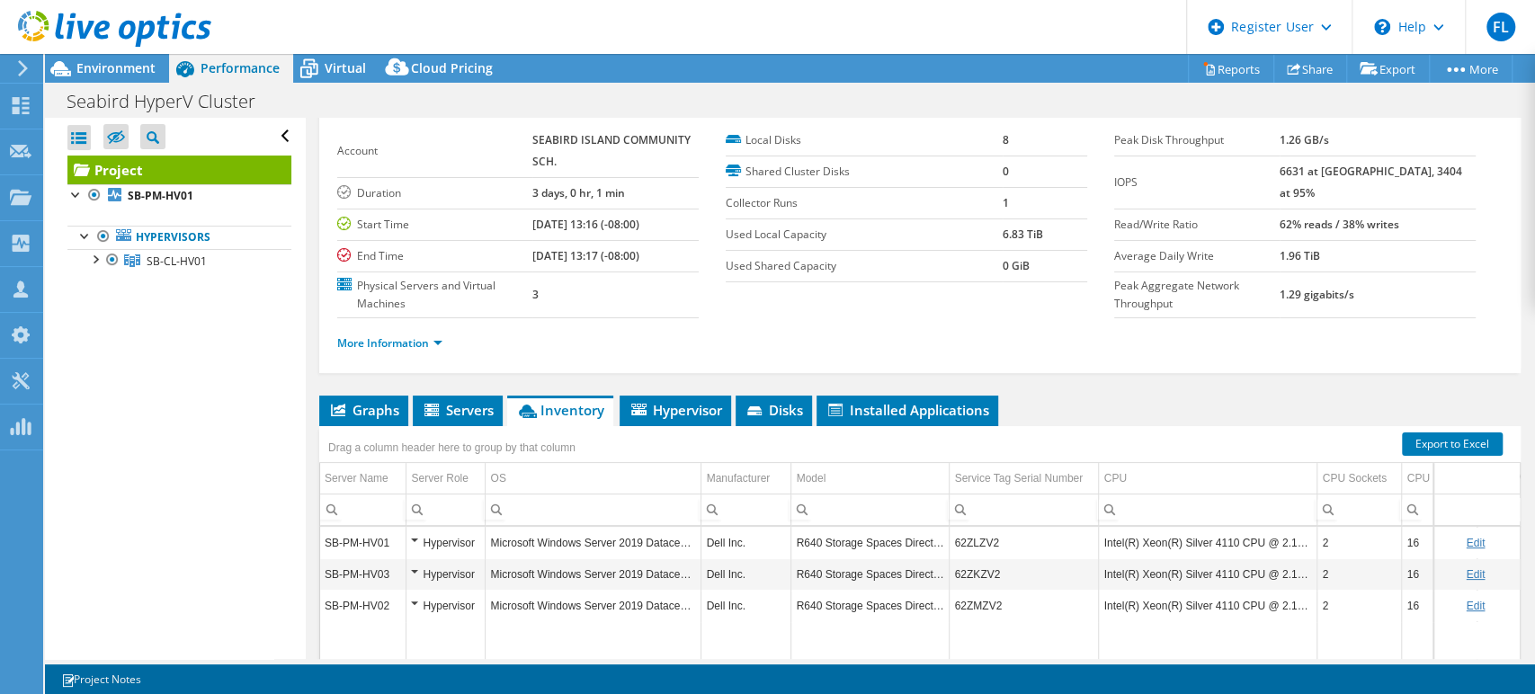
click at [447, 387] on div "Project Details Prepared for: [PERSON_NAME], [PERSON_NAME][EMAIL_ADDRESS][DOMAI…" at bounding box center [920, 458] width 1228 height 837
click at [444, 401] on span "Servers" at bounding box center [458, 410] width 72 height 18
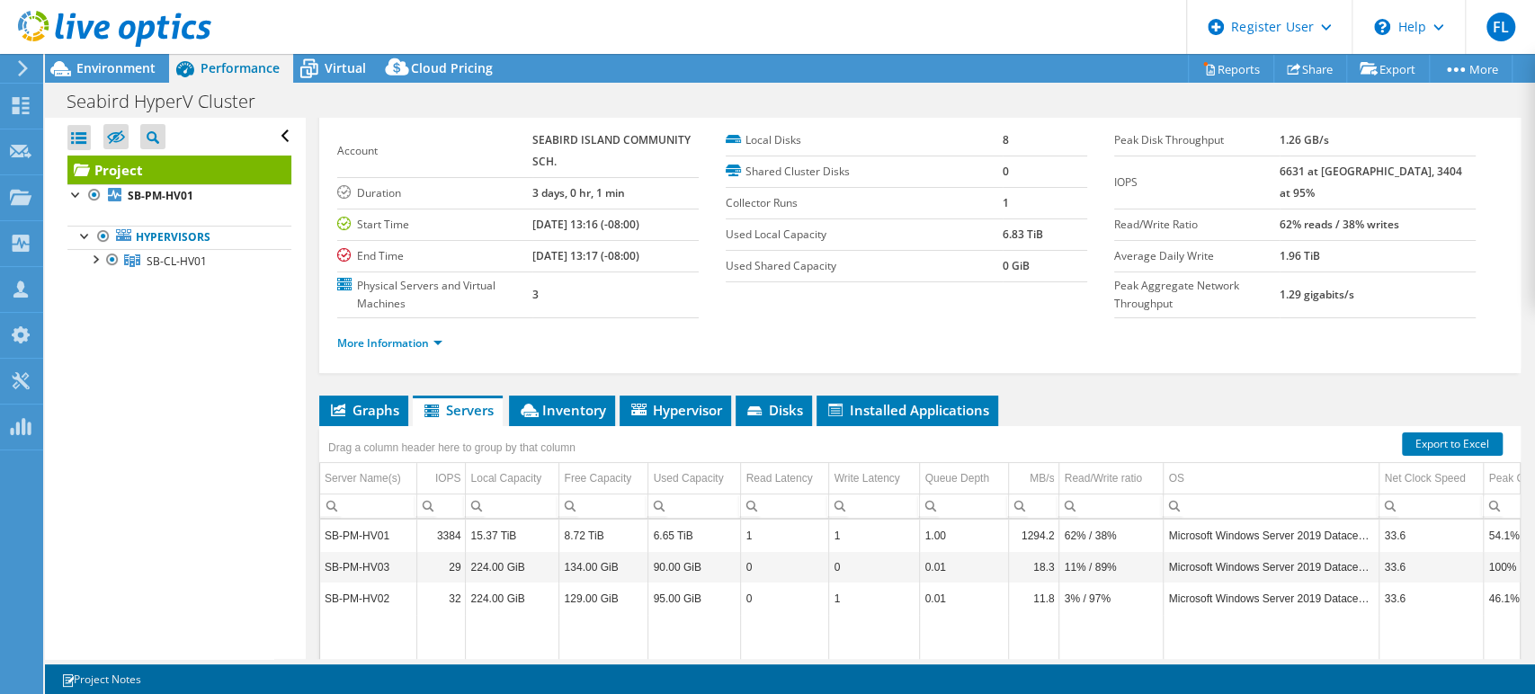
scroll to position [294, 0]
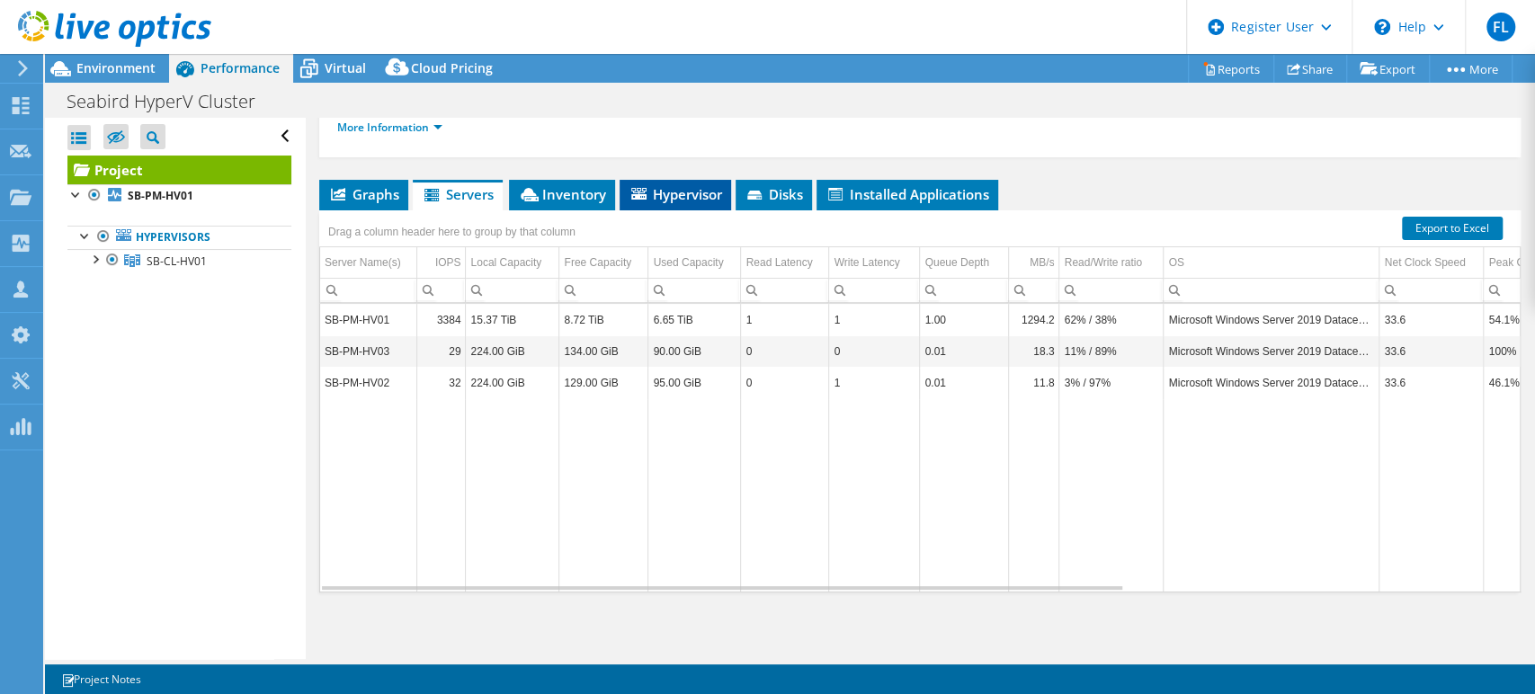
click at [621, 188] on li "Hypervisor" at bounding box center [674, 195] width 111 height 31
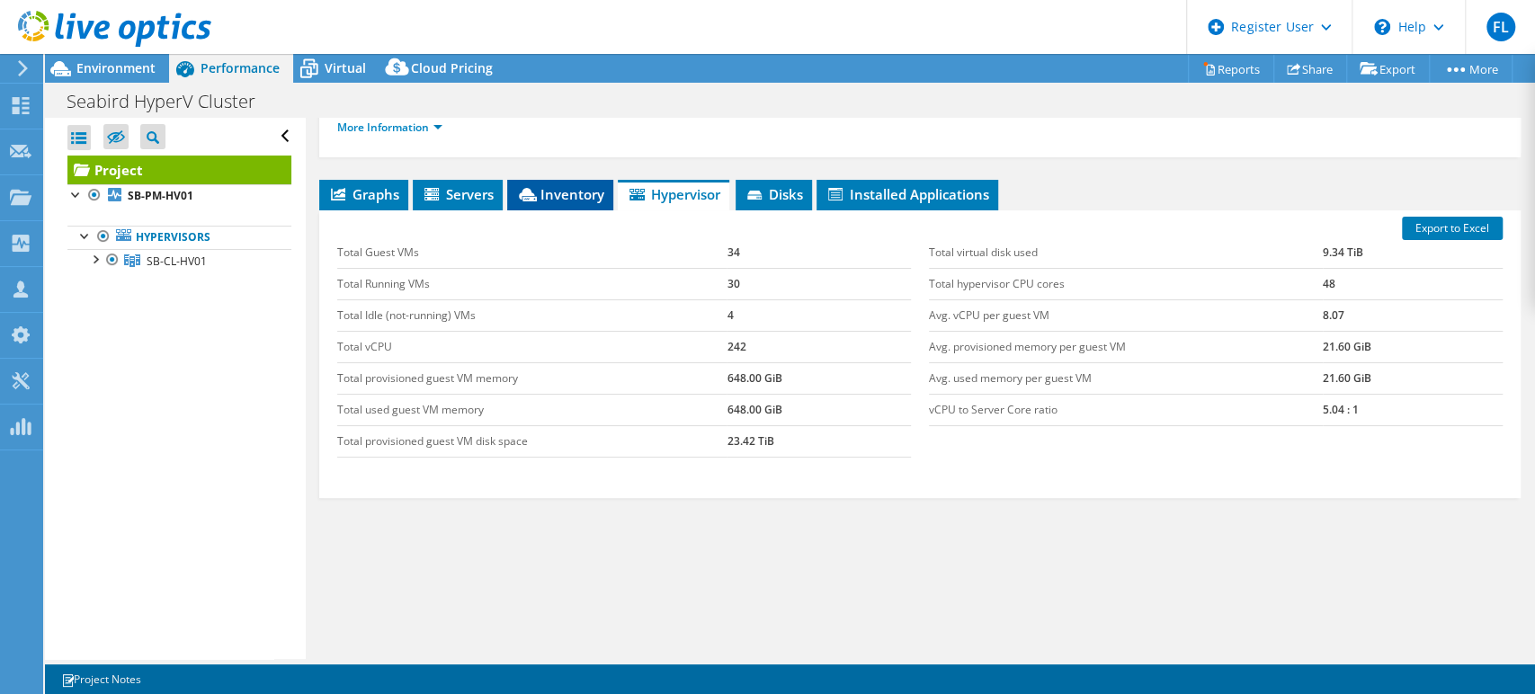
click at [596, 202] on li "Inventory" at bounding box center [560, 195] width 106 height 31
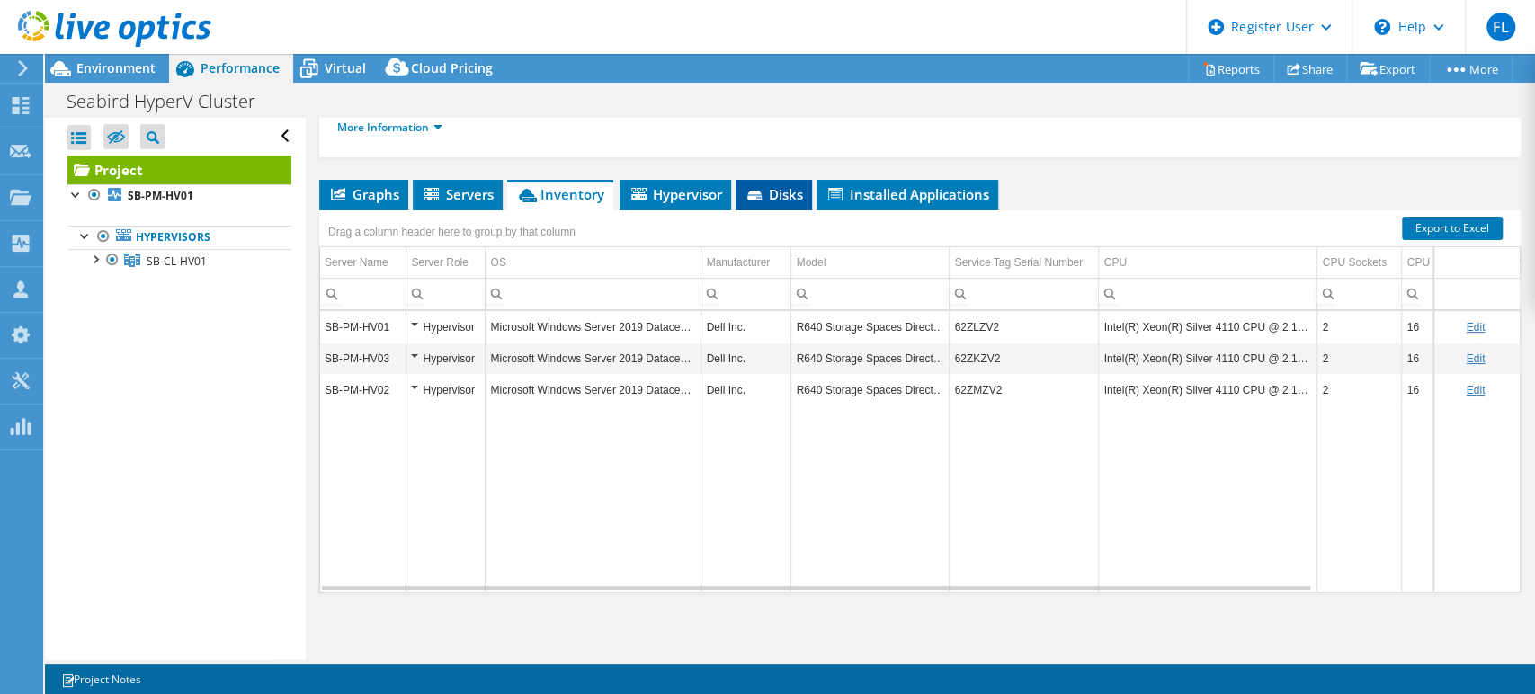
click at [772, 200] on span "Disks" at bounding box center [773, 194] width 58 height 18
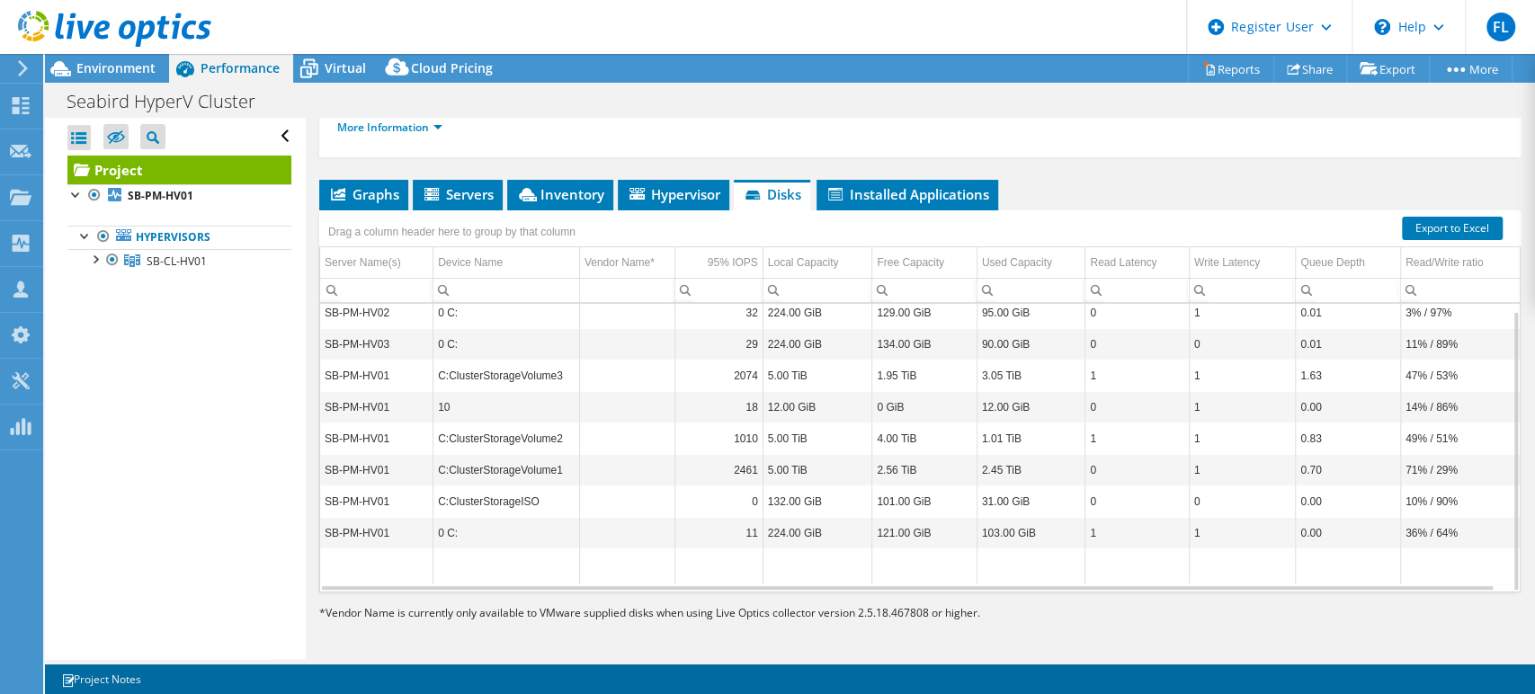
scroll to position [0, 0]
click at [682, 201] on span "Hypervisor" at bounding box center [674, 194] width 94 height 18
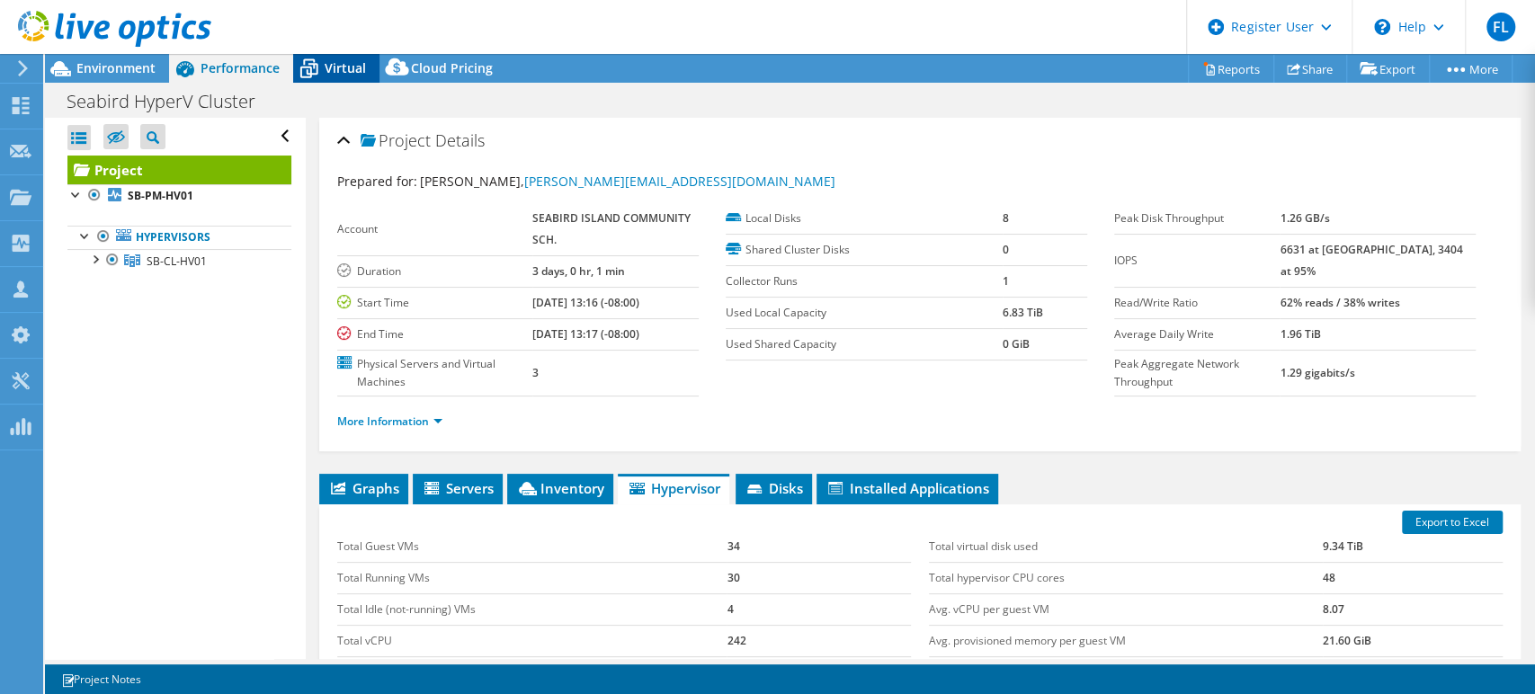
click at [357, 74] on span "Virtual" at bounding box center [345, 67] width 41 height 17
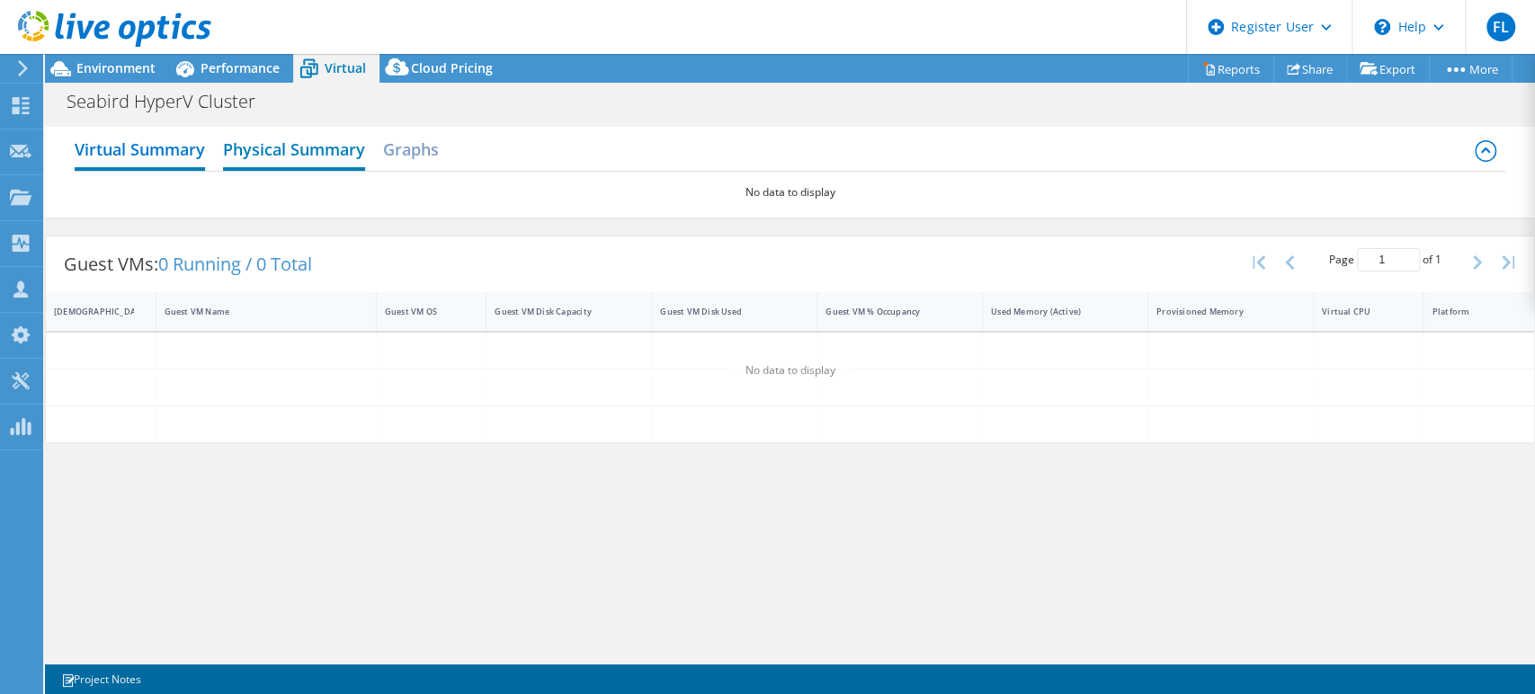
click at [293, 144] on h2 "Physical Summary" at bounding box center [294, 151] width 142 height 40
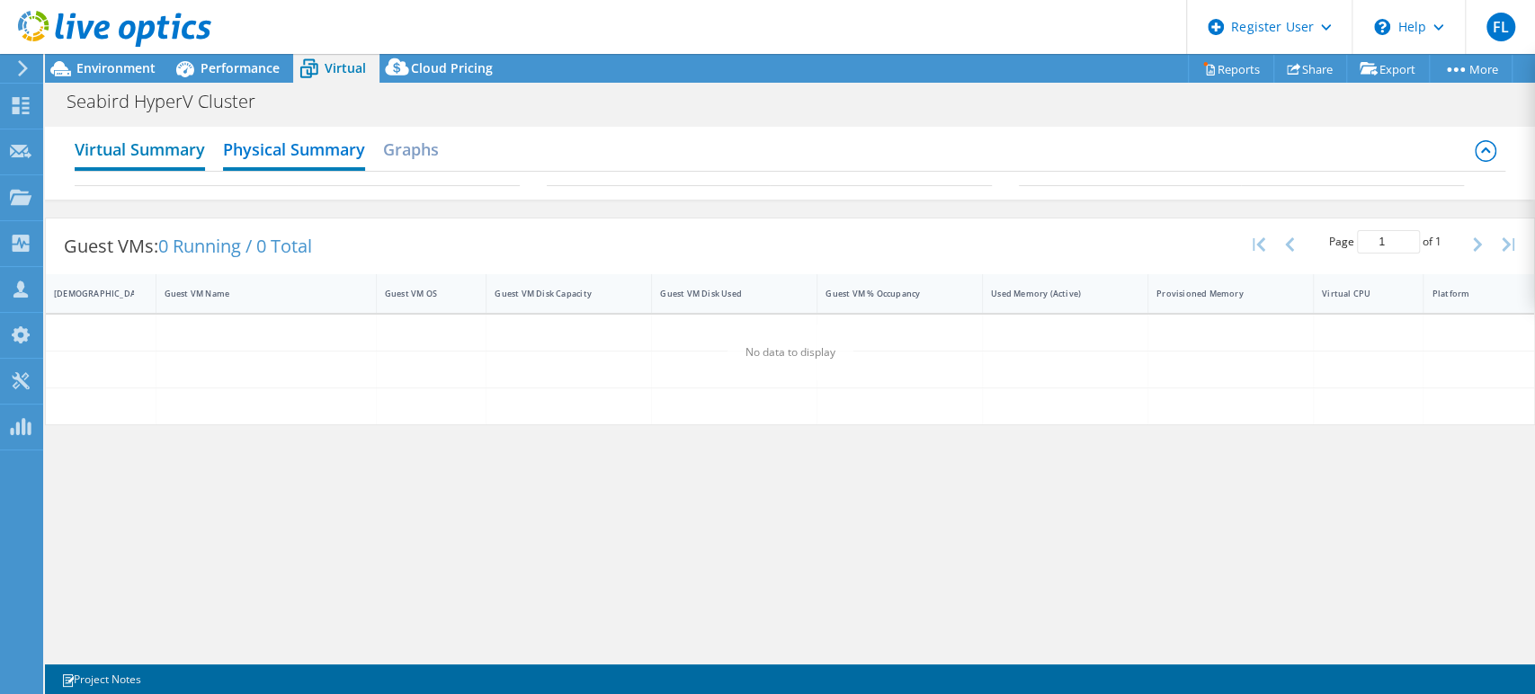
click at [155, 147] on h2 "Virtual Summary" at bounding box center [140, 151] width 130 height 40
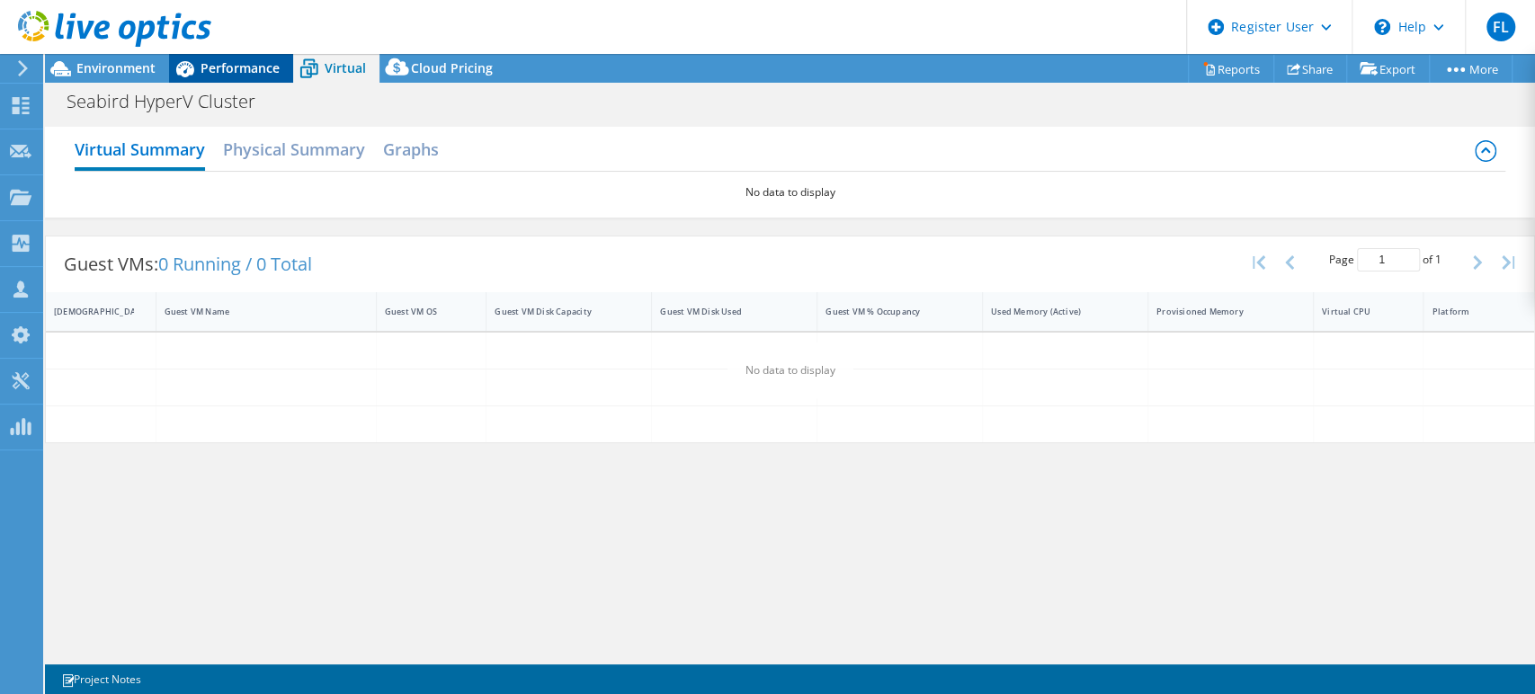
click at [267, 66] on span "Performance" at bounding box center [240, 67] width 79 height 17
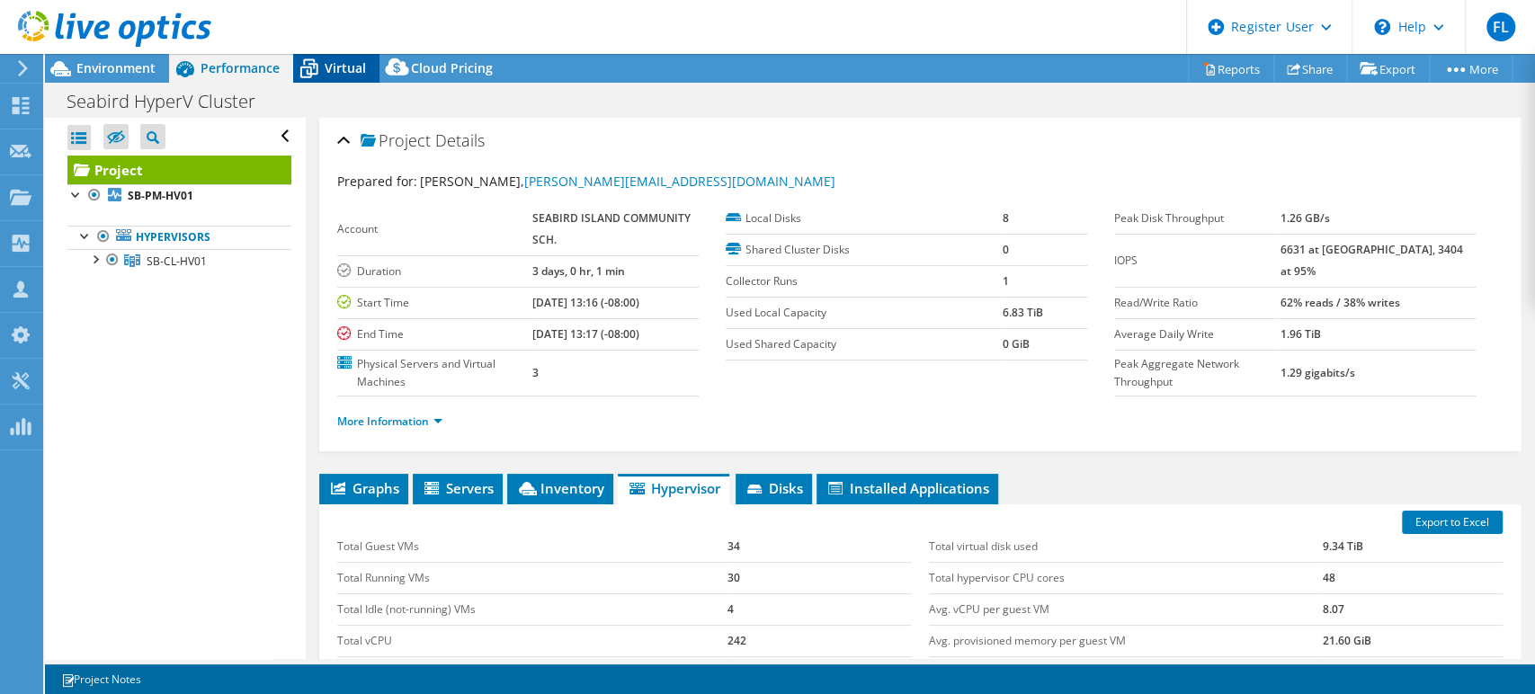
click at [358, 56] on div "Virtual" at bounding box center [336, 68] width 86 height 29
